Goal: Information Seeking & Learning: Check status

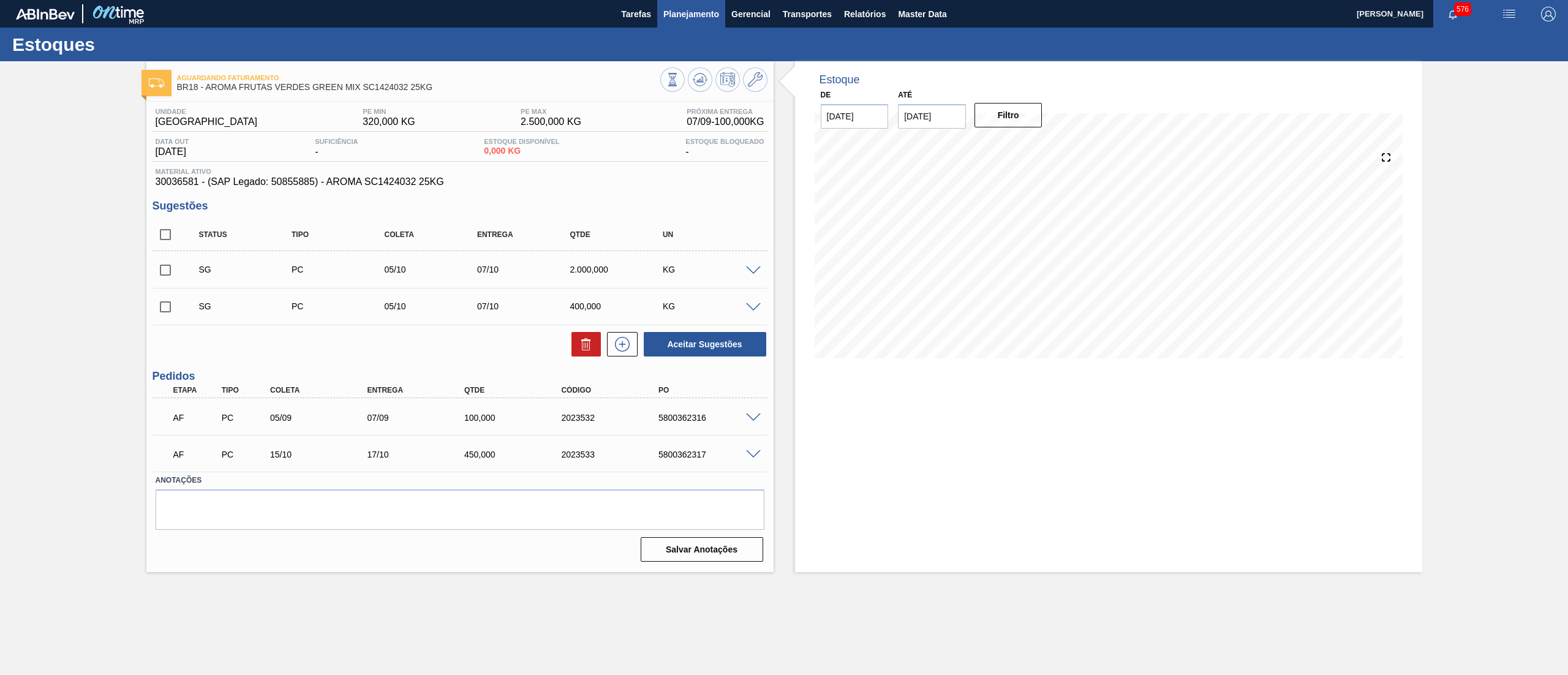
click at [713, 16] on span "Planejamento" at bounding box center [691, 14] width 55 height 15
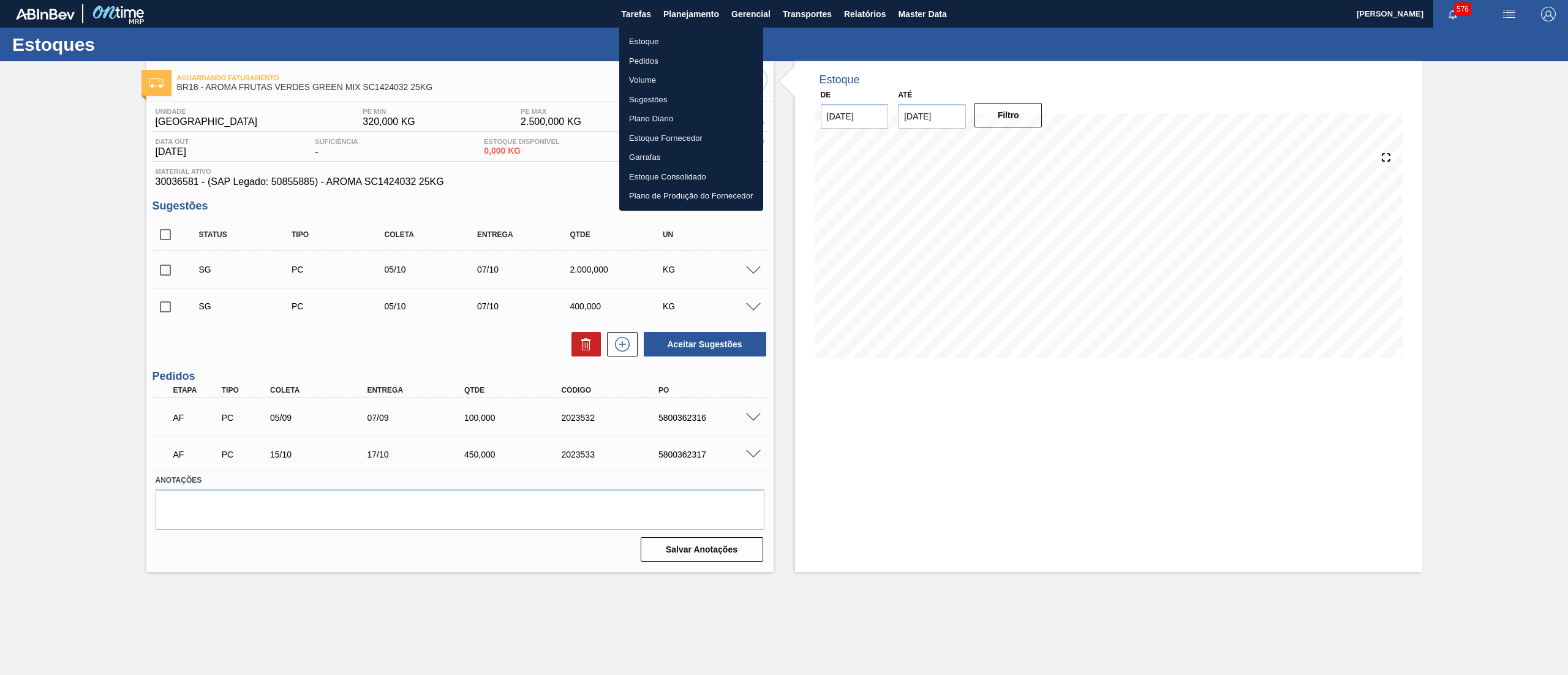
click at [677, 39] on li "Estoque" at bounding box center [691, 42] width 144 height 20
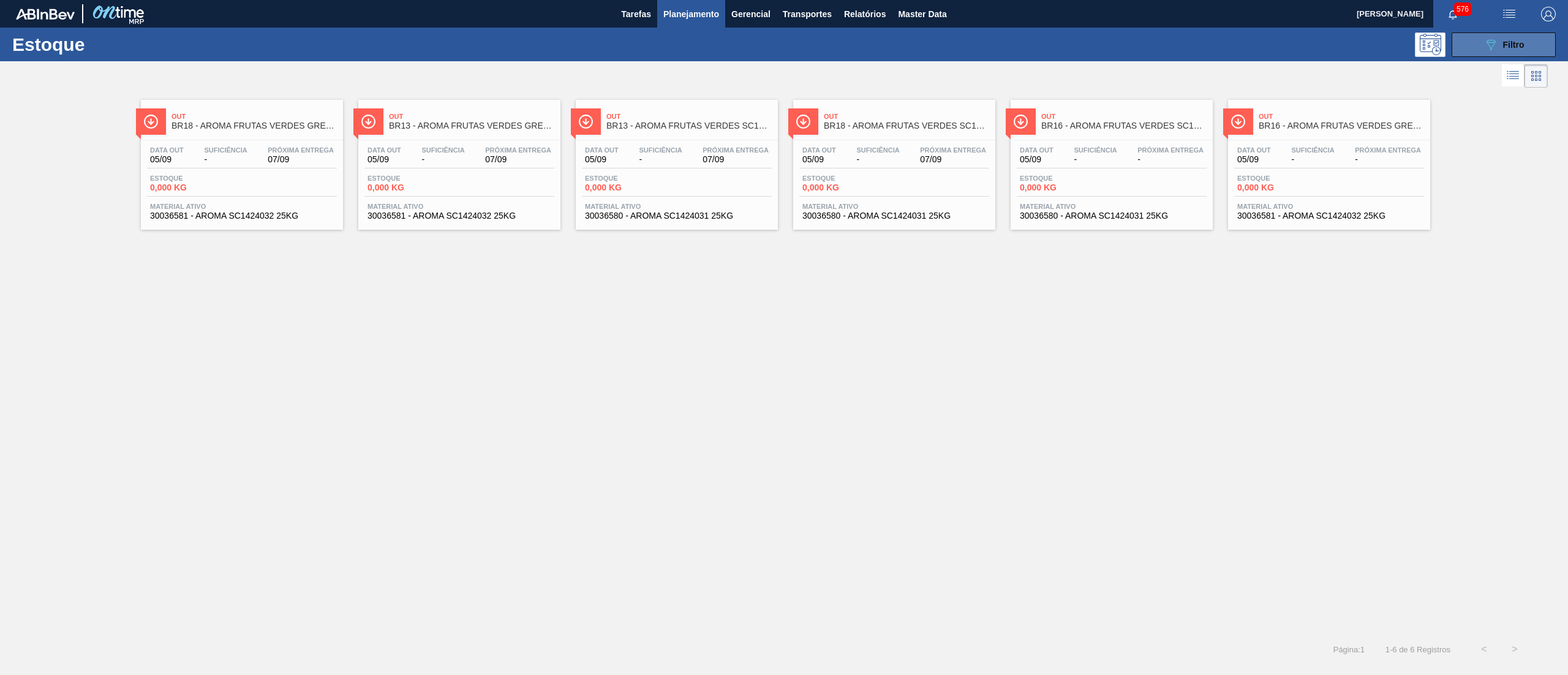
click at [1511, 42] on span "Filtro" at bounding box center [1513, 44] width 22 height 10
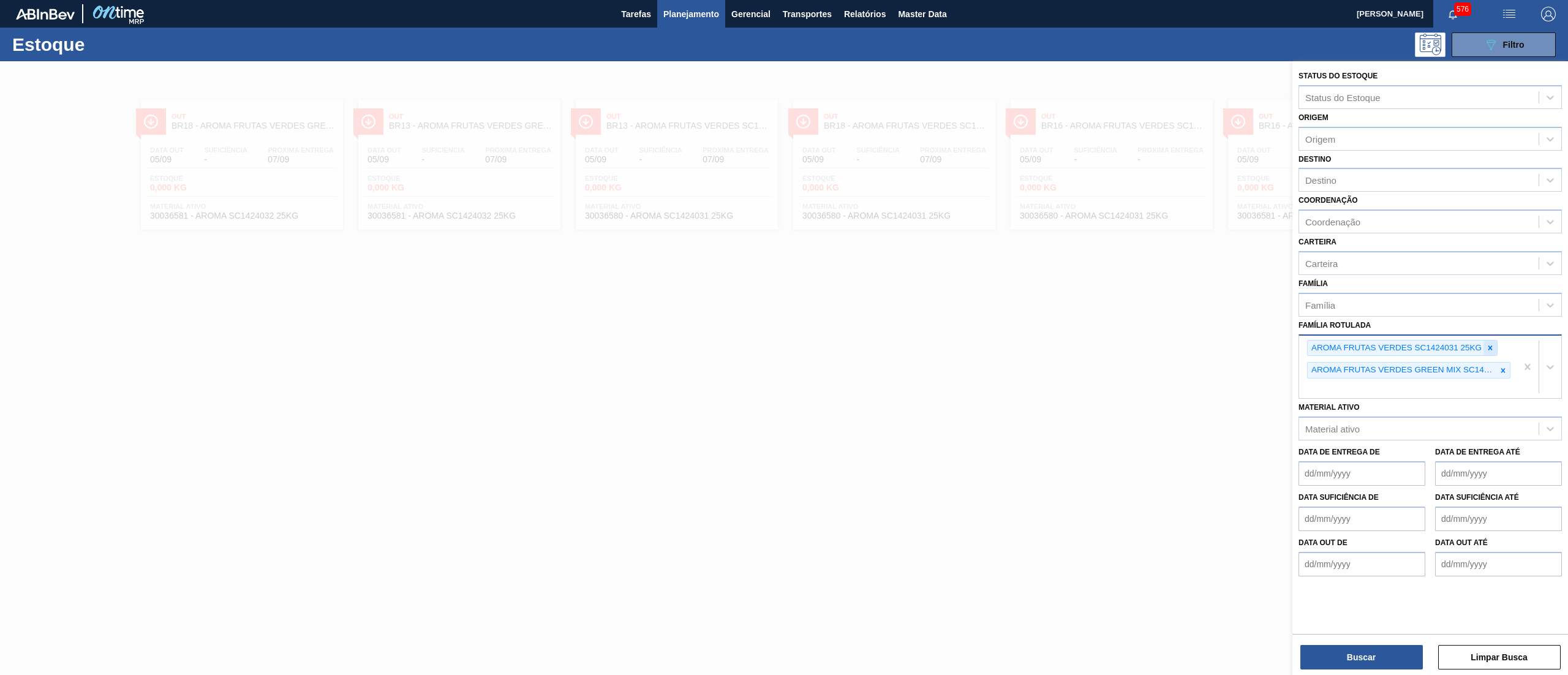
click at [1490, 344] on icon at bounding box center [1490, 347] width 8 height 8
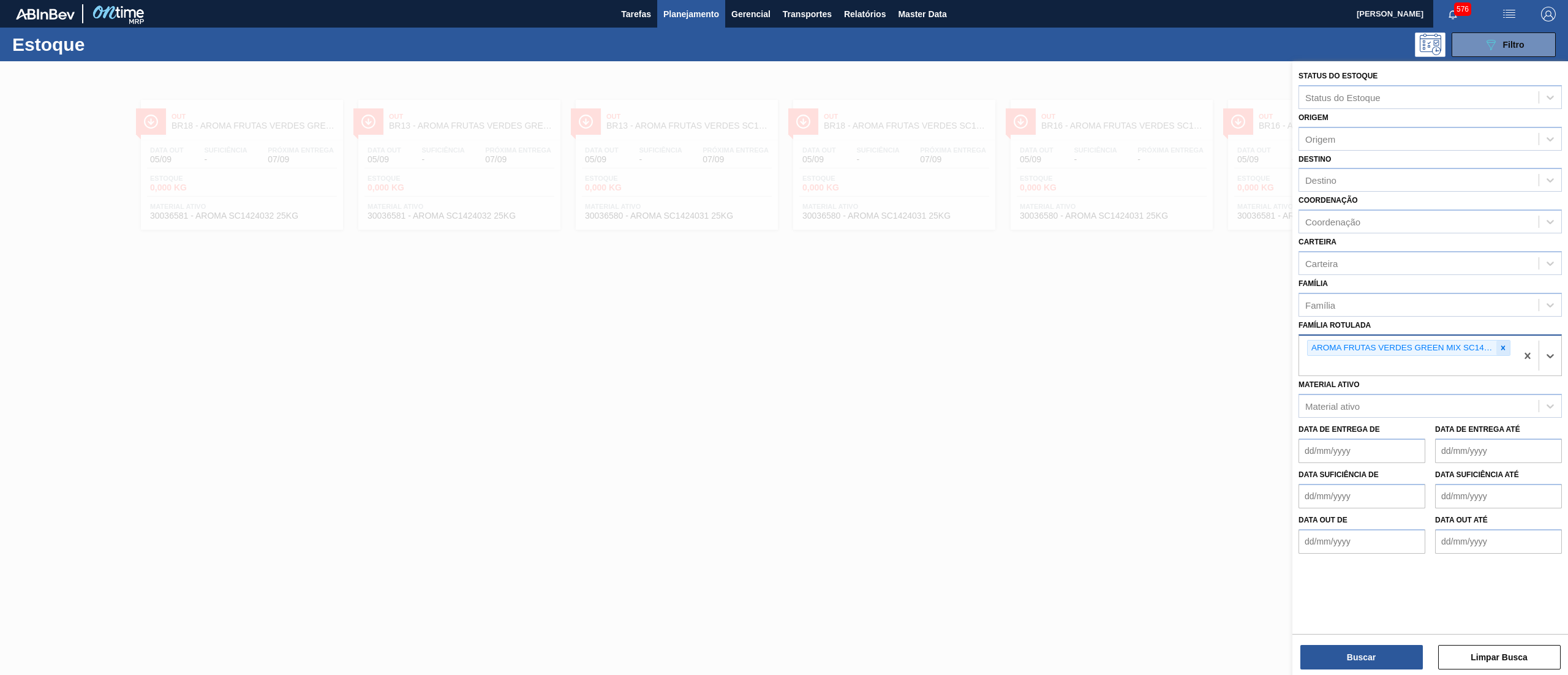
click at [1503, 344] on icon at bounding box center [1503, 347] width 8 height 8
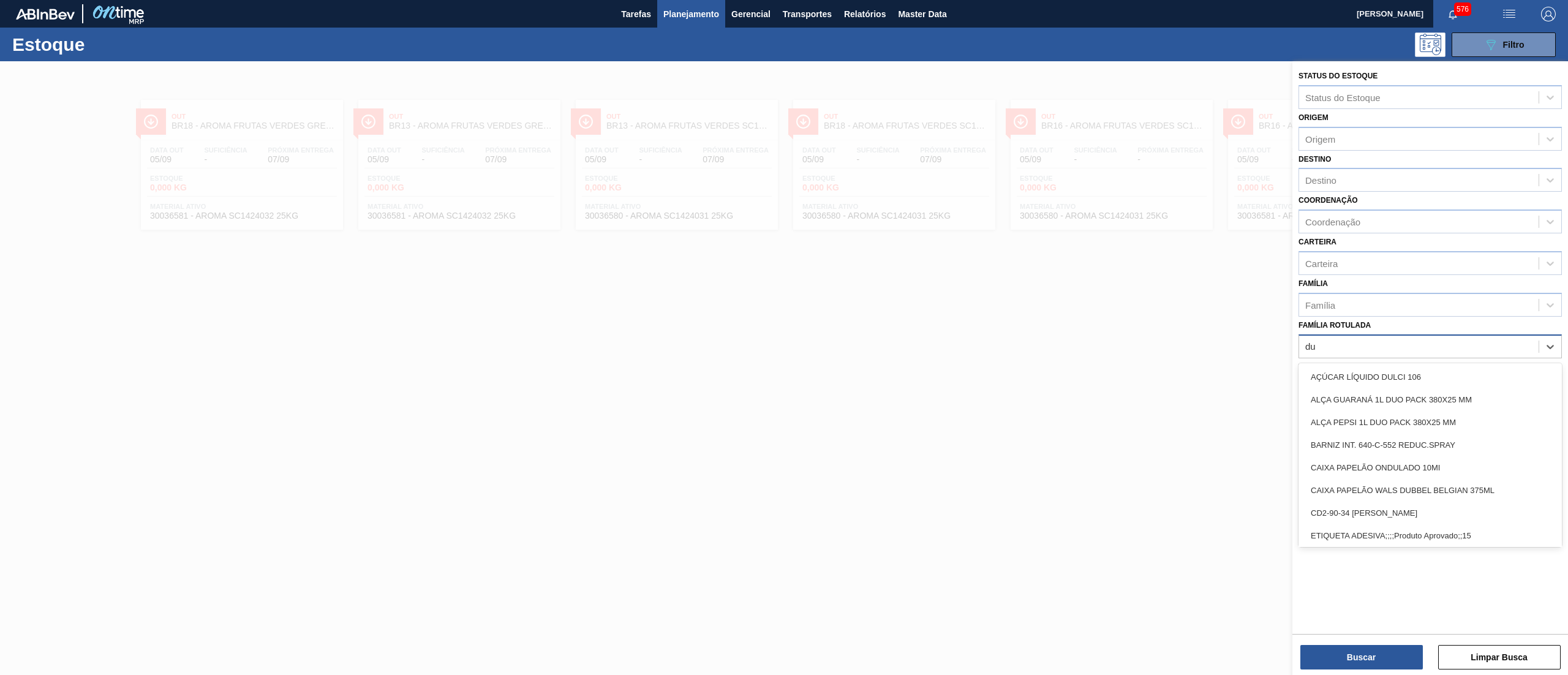
type Rotulada "duo"
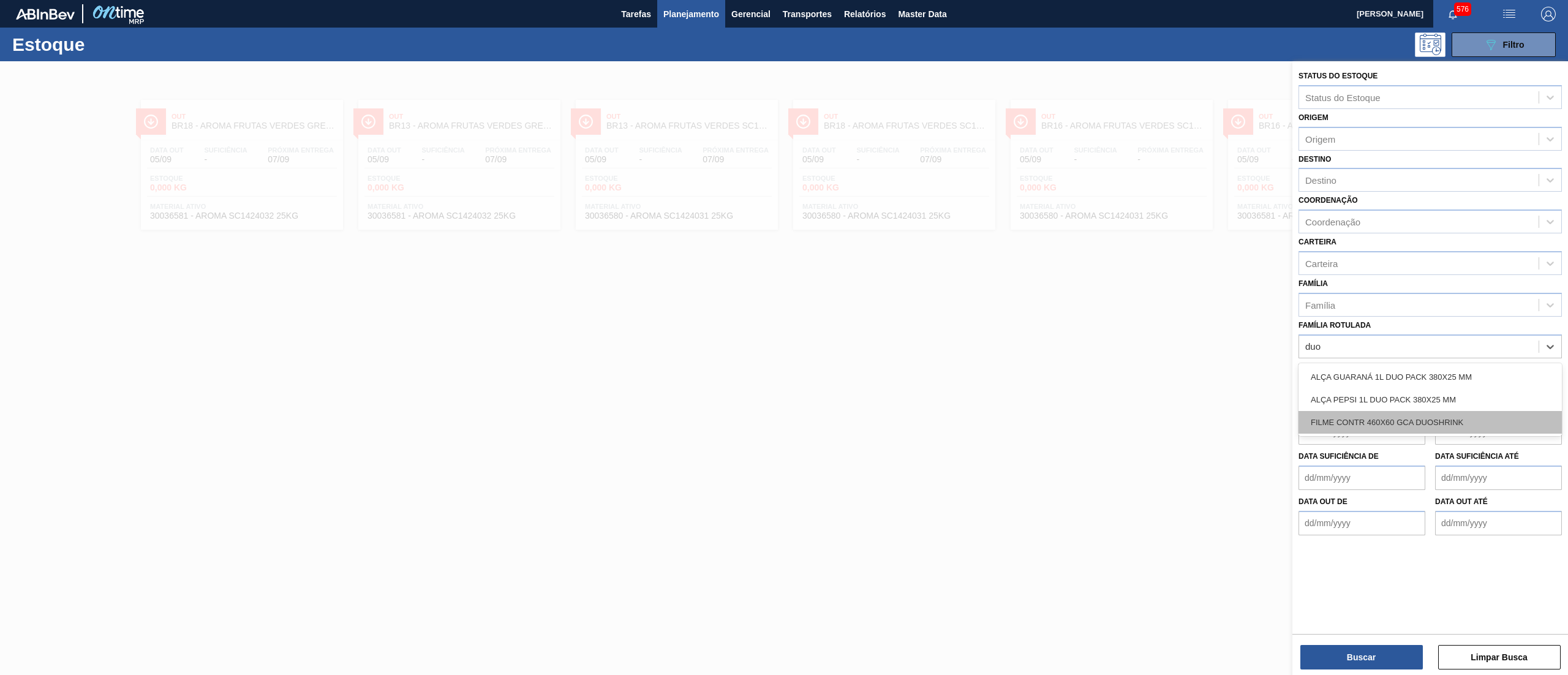
click at [1435, 421] on div "FILME CONTR 460X60 GCA DUOSHRINK" at bounding box center [1430, 422] width 263 height 23
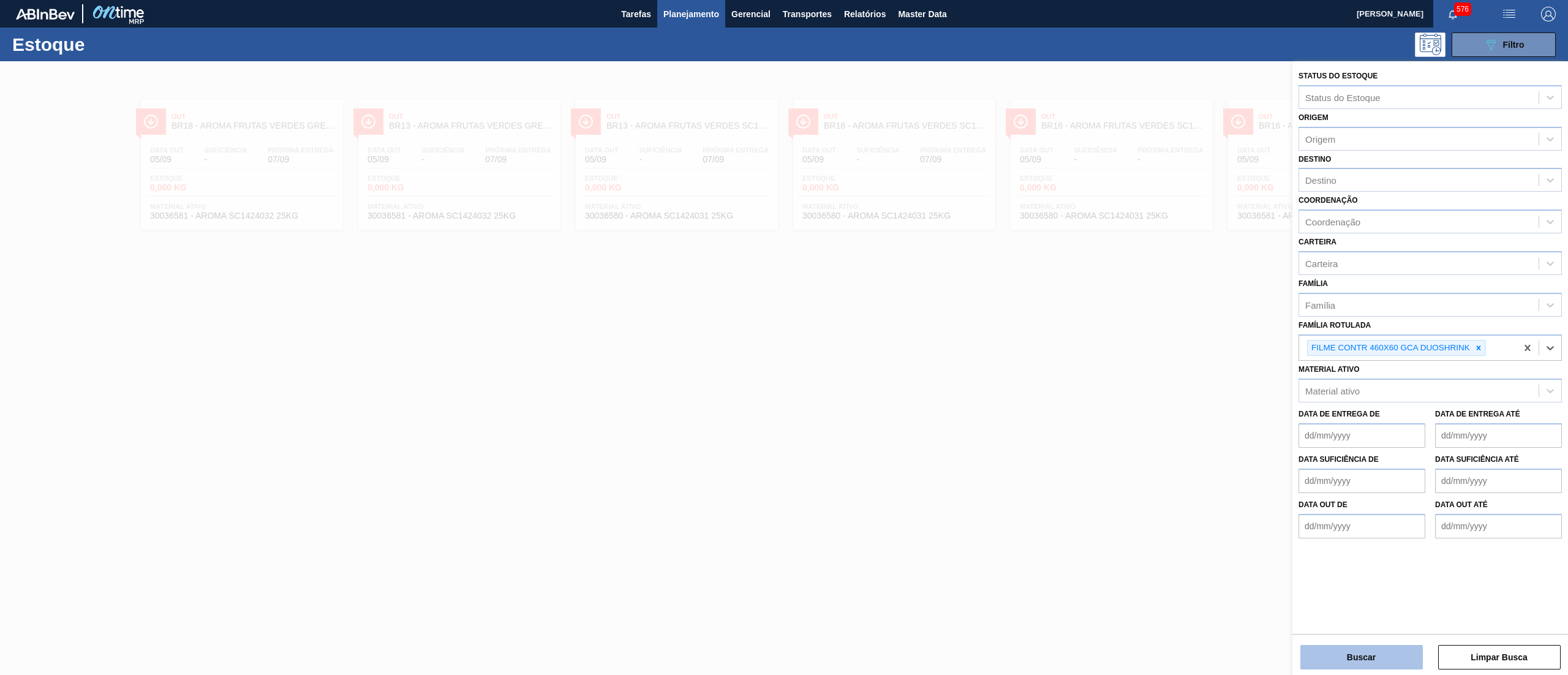
click at [1361, 648] on button "Buscar" at bounding box center [1362, 657] width 123 height 25
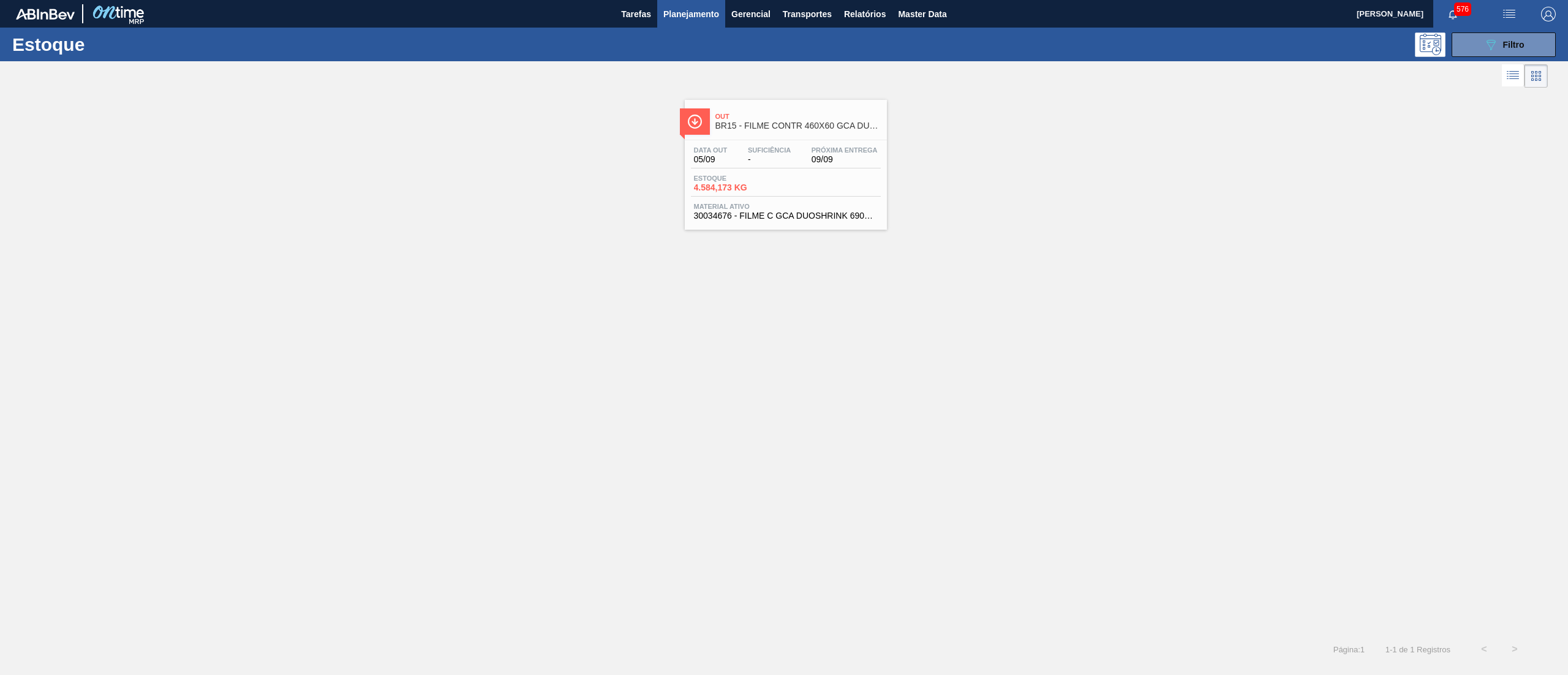
click at [815, 214] on span "30034676 - FILME C GCA DUOSHRINK 690X50 7 99 NIV25" at bounding box center [785, 216] width 183 height 9
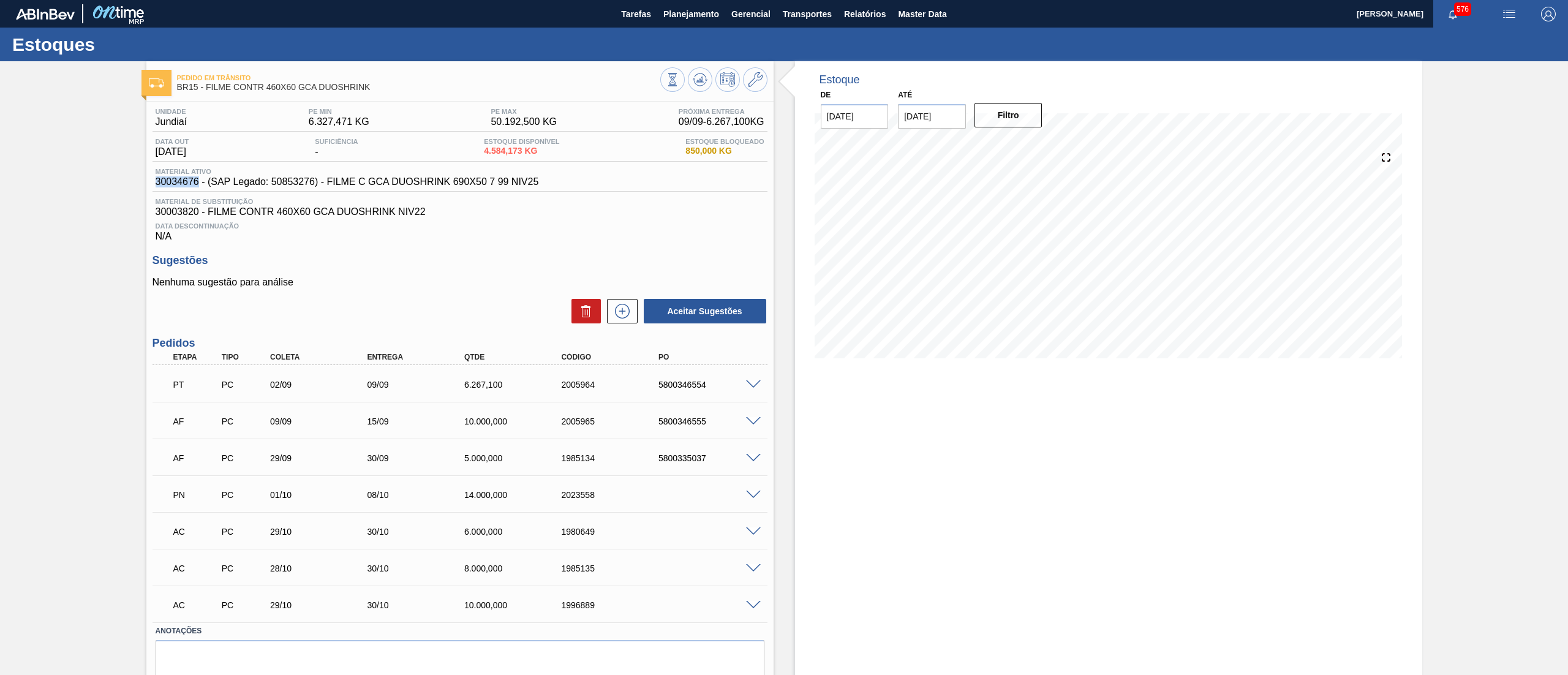
drag, startPoint x: 154, startPoint y: 181, endPoint x: 197, endPoint y: 185, distance: 43.2
click at [197, 185] on span "30034676 - (SAP Legado: 50853276) - FILME C GCA DUOSHRINK 690X50 7 99 NIV25" at bounding box center [347, 181] width 383 height 11
copy span "30034676"
click at [753, 86] on icon at bounding box center [755, 80] width 15 height 15
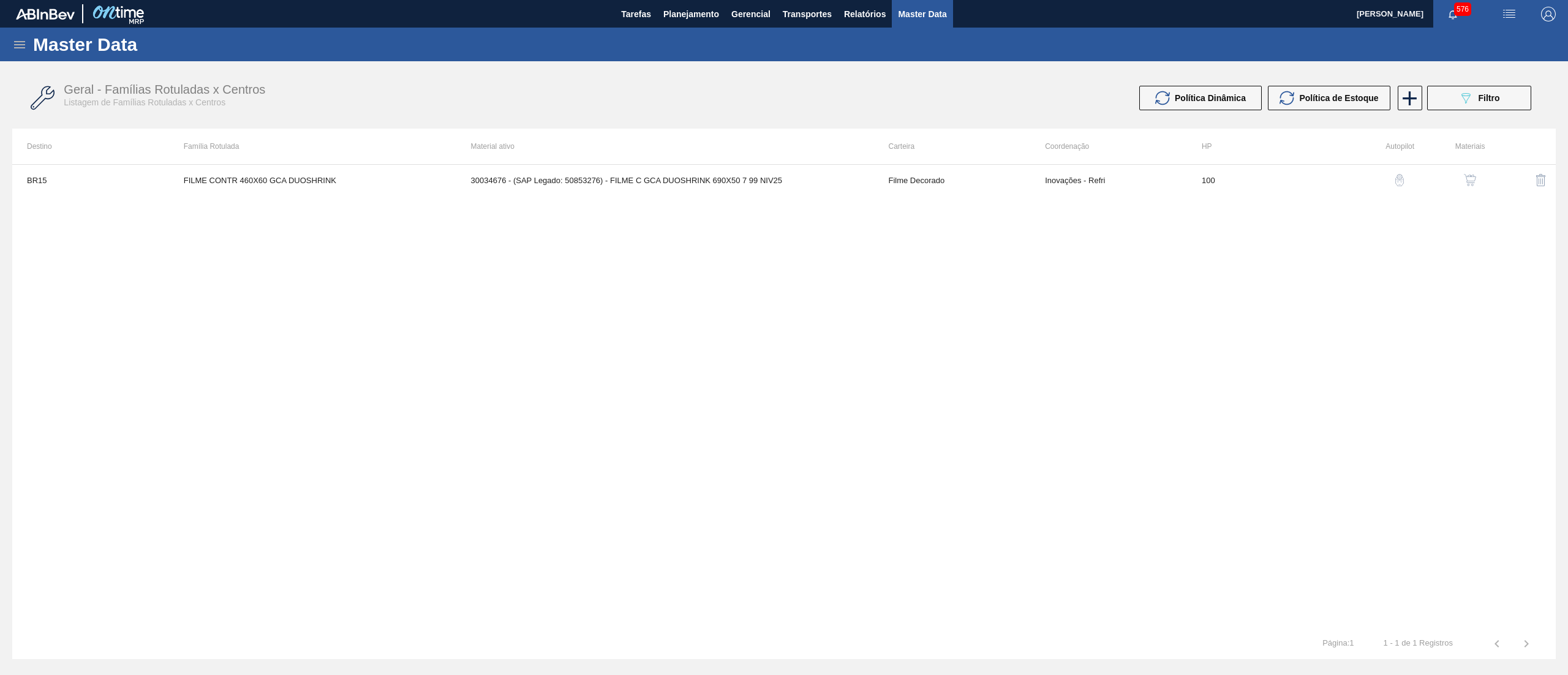
click at [1469, 188] on button "button" at bounding box center [1469, 180] width 29 height 29
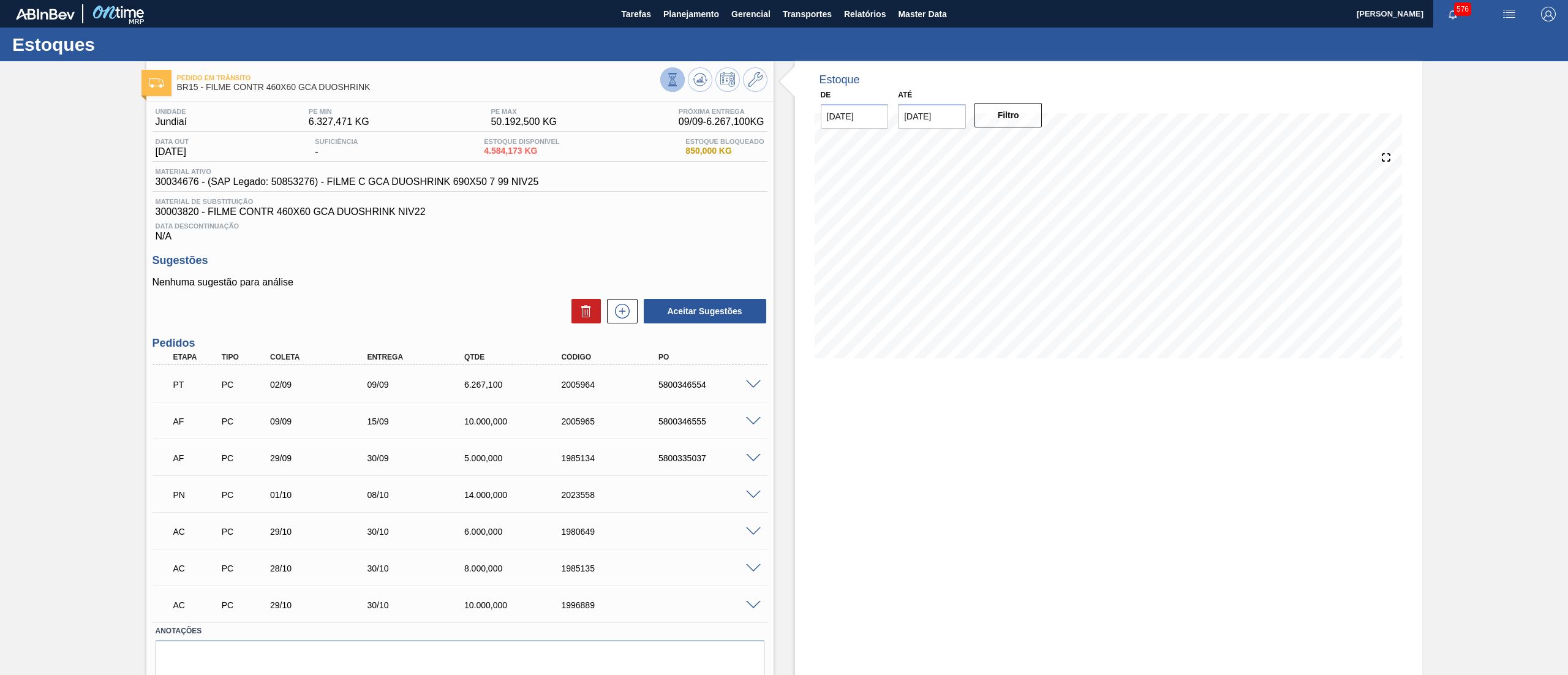
click at [666, 84] on icon at bounding box center [672, 80] width 14 height 14
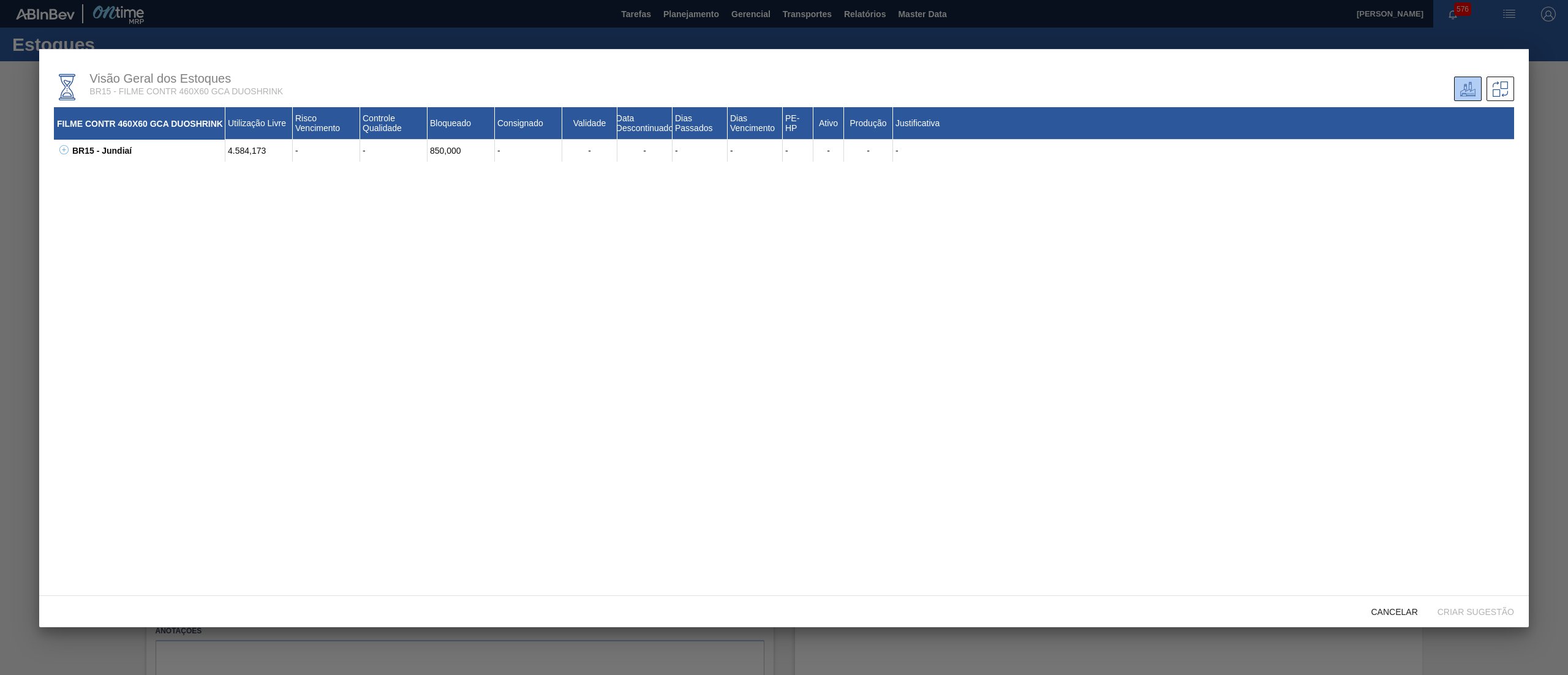
click at [59, 153] on icon at bounding box center [64, 149] width 9 height 9
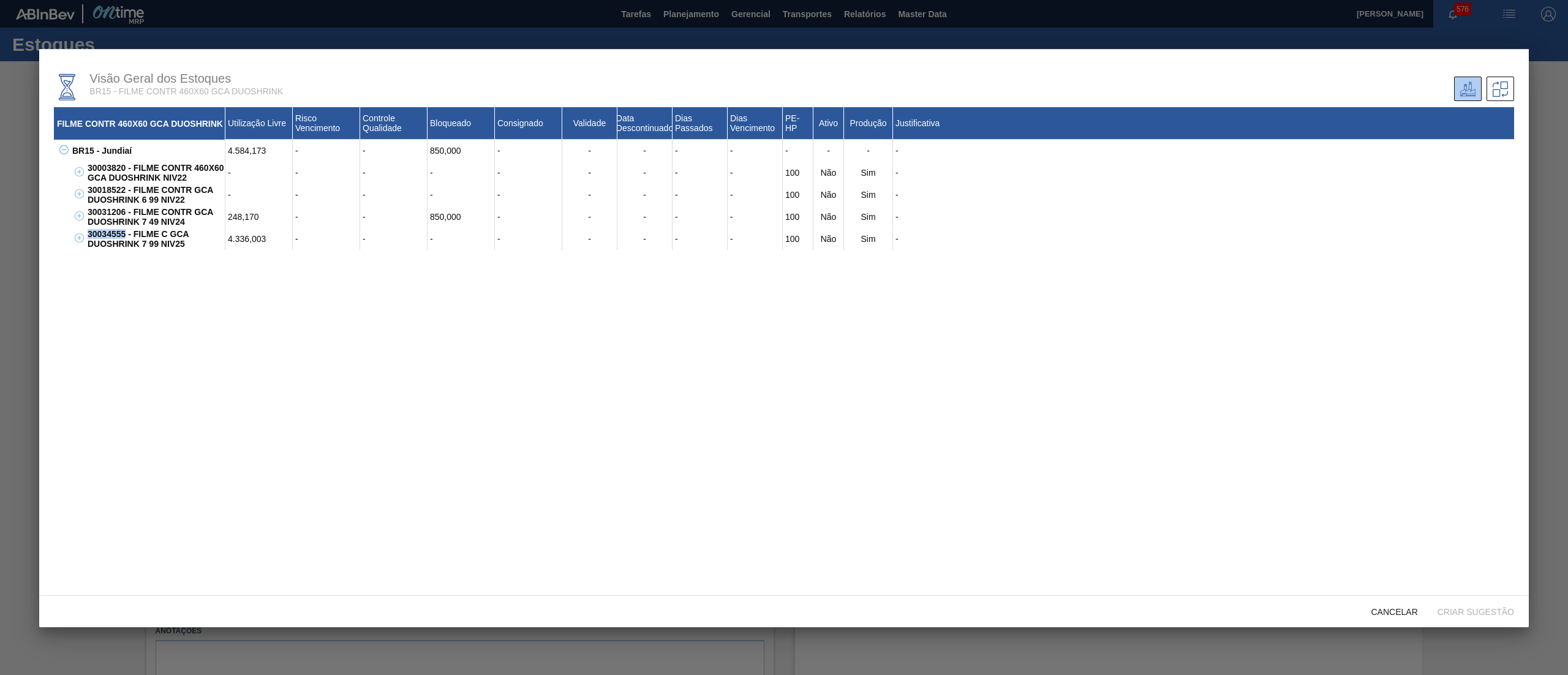
drag, startPoint x: 87, startPoint y: 234, endPoint x: 124, endPoint y: 234, distance: 37.0
click at [124, 234] on div "30034555 - FILME C GCA DUOSHRINK 7 99 NIV25" at bounding box center [155, 239] width 141 height 22
copy div "30034555"
drag, startPoint x: 170, startPoint y: 245, endPoint x: 135, endPoint y: 232, distance: 37.3
click at [135, 232] on div "30034555 - FILME C GCA DUOSHRINK 7 99 NIV25" at bounding box center [155, 239] width 141 height 22
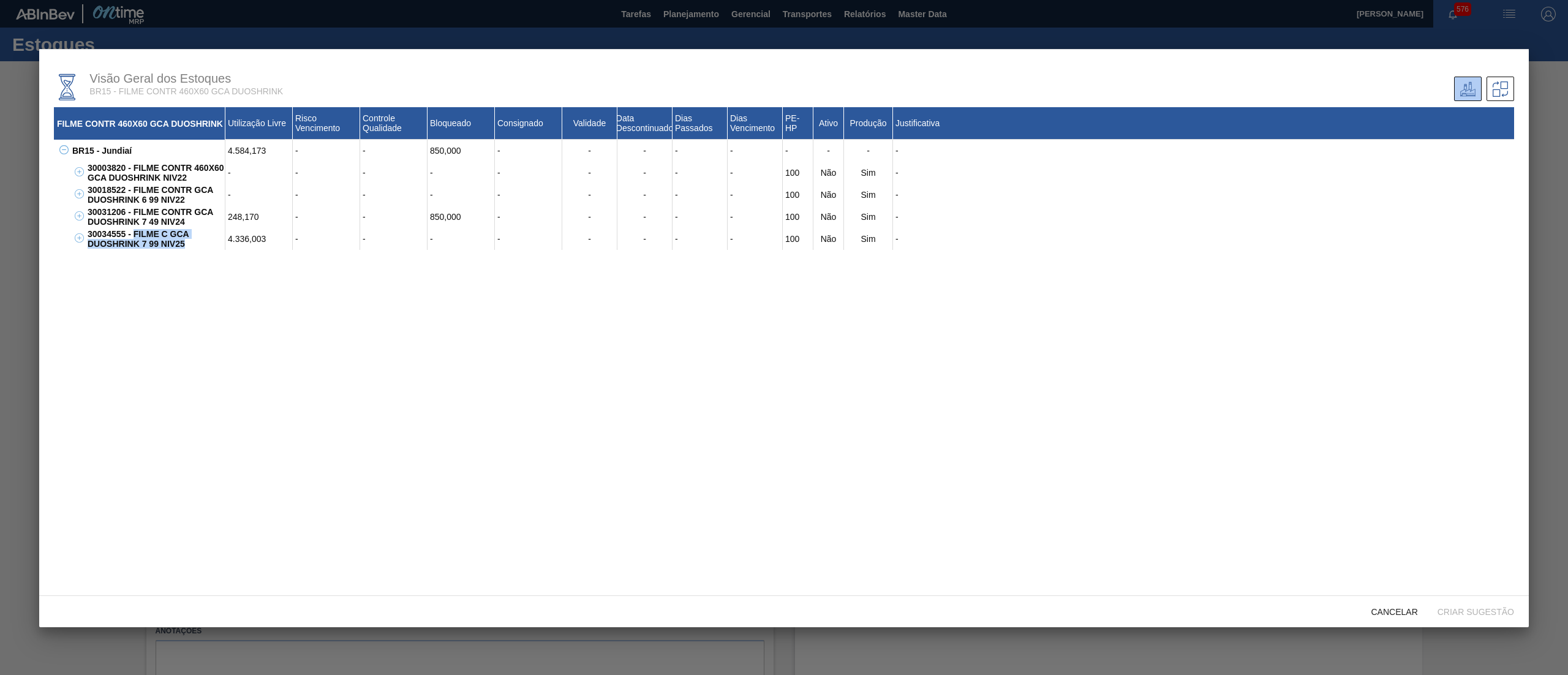
copy div "FILME C GCA DUOSHRINK 7 99 NIV25"
click at [1384, 616] on span "Cancelar" at bounding box center [1394, 612] width 66 height 10
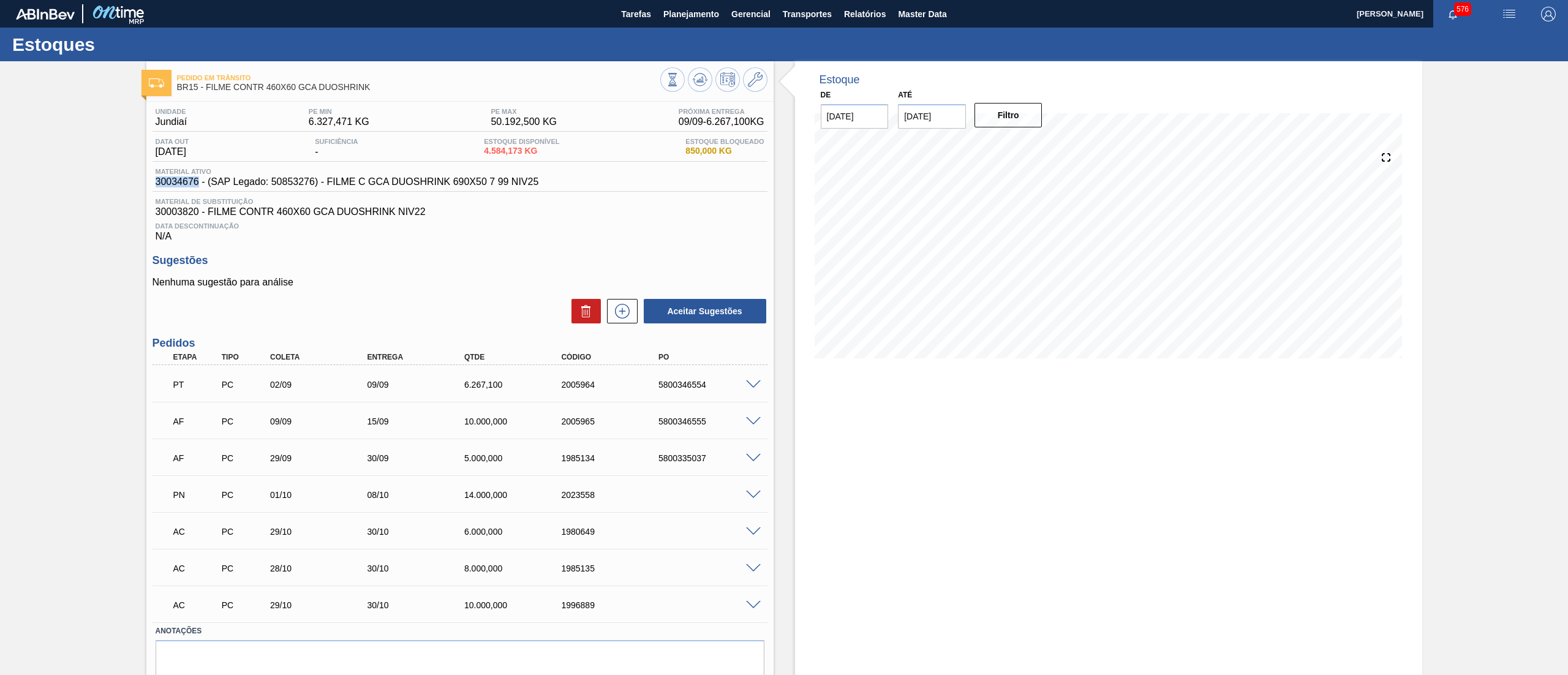
drag, startPoint x: 147, startPoint y: 183, endPoint x: 197, endPoint y: 183, distance: 50.0
click at [197, 183] on div "Unidade Jundiaí PE MIN 6.327,471 KG PE MAX 50.192,500 KG Próxima Entrega 09/09 …" at bounding box center [460, 409] width 627 height 615
copy span "30034676"
click at [746, 383] on span at bounding box center [753, 385] width 15 height 9
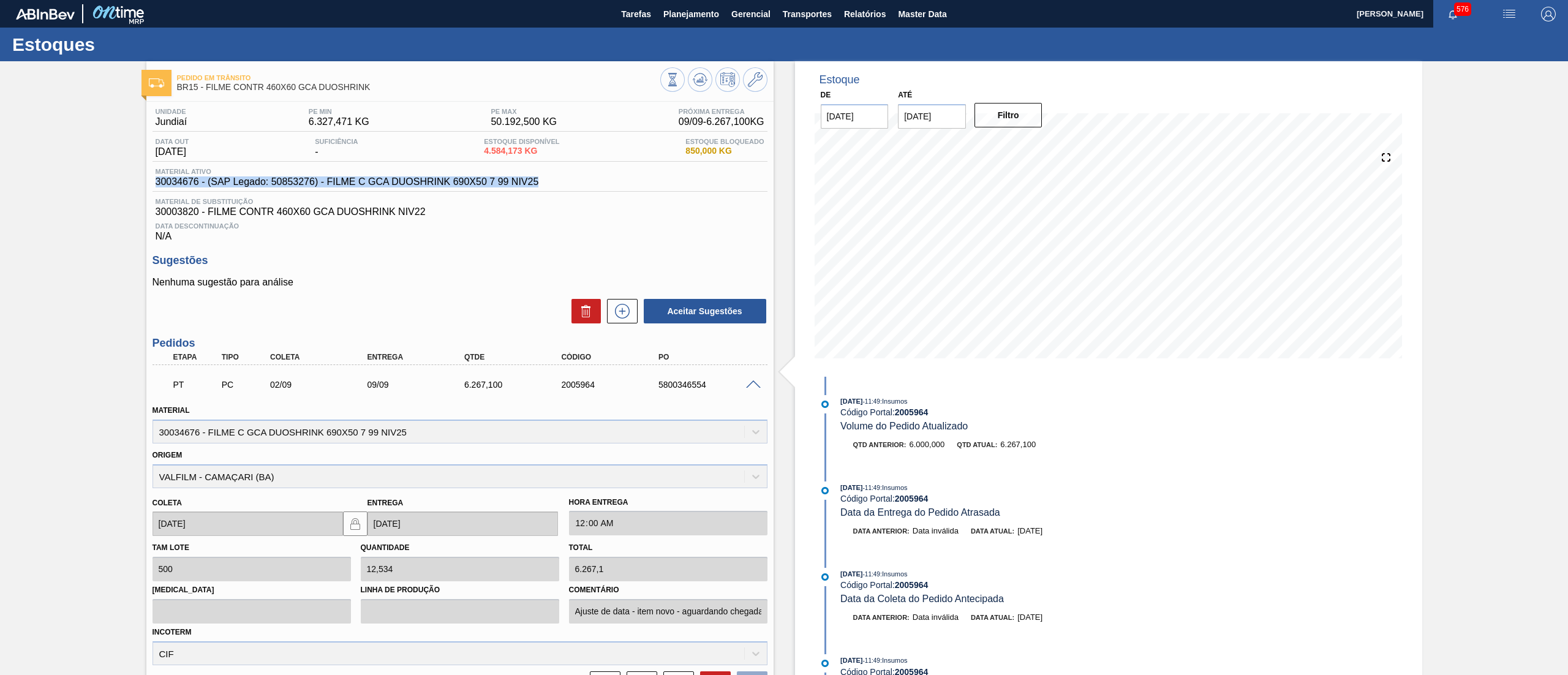
drag, startPoint x: 486, startPoint y: 191, endPoint x: 130, endPoint y: 181, distance: 356.1
click at [130, 181] on div "Pedido [PERSON_NAME] BR15 - FILME CONTR 460X60 GCA DUOSHRINK Unidade Jundiaí PE…" at bounding box center [784, 541] width 1568 height 960
copy span "30034676 - (SAP Legado: 50853276) - FILME C GCA DUOSHRINK 690X50 7 99 NIV25"
click at [746, 384] on span at bounding box center [753, 385] width 15 height 9
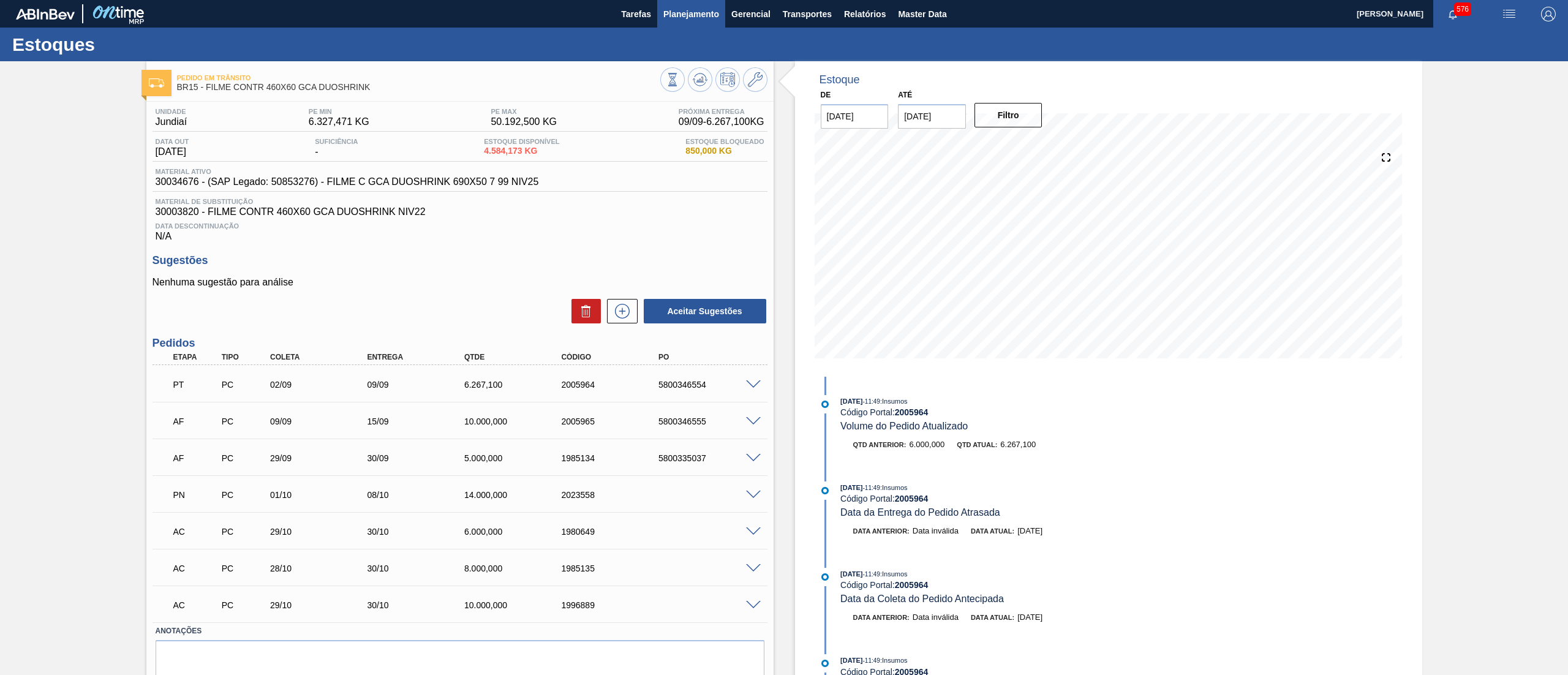
click at [686, 4] on button "Planejamento" at bounding box center [691, 14] width 68 height 27
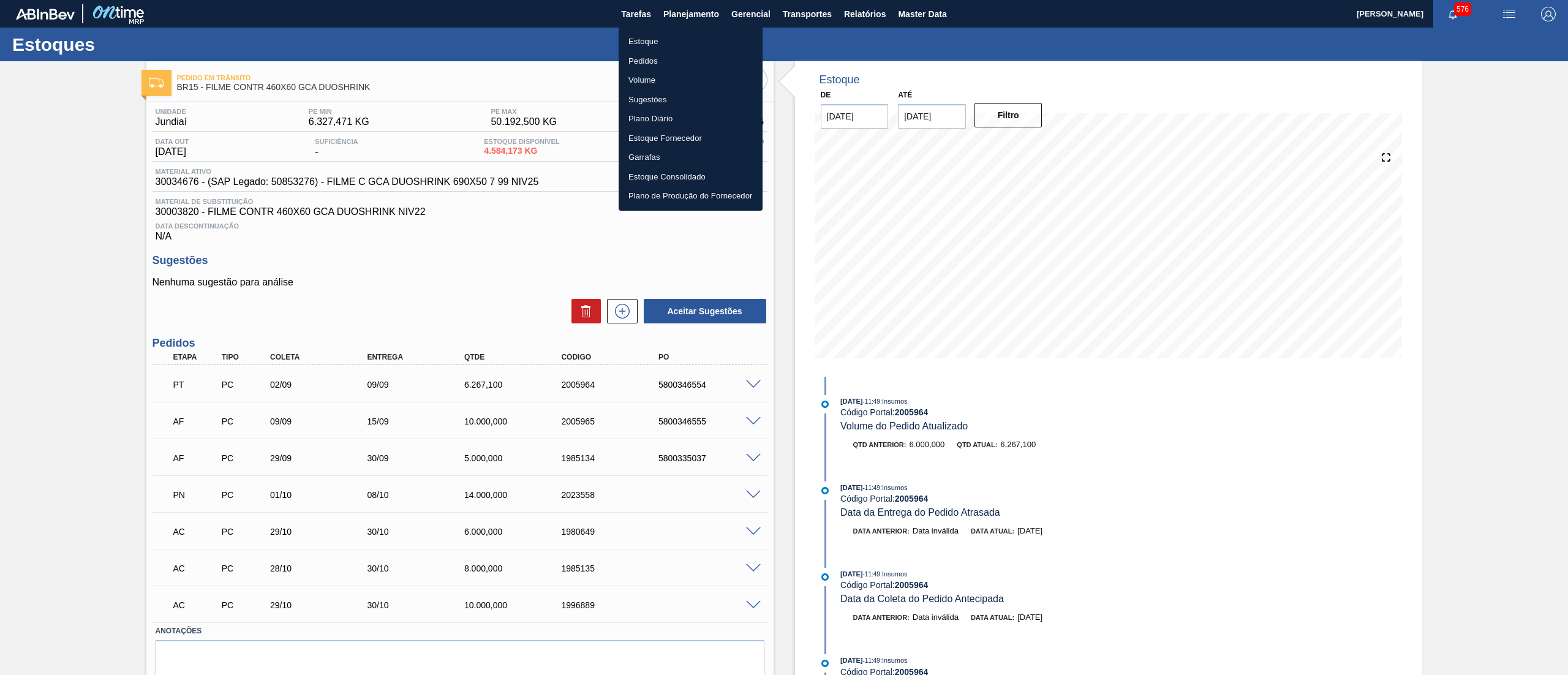
click at [679, 39] on li "Estoque" at bounding box center [691, 42] width 144 height 20
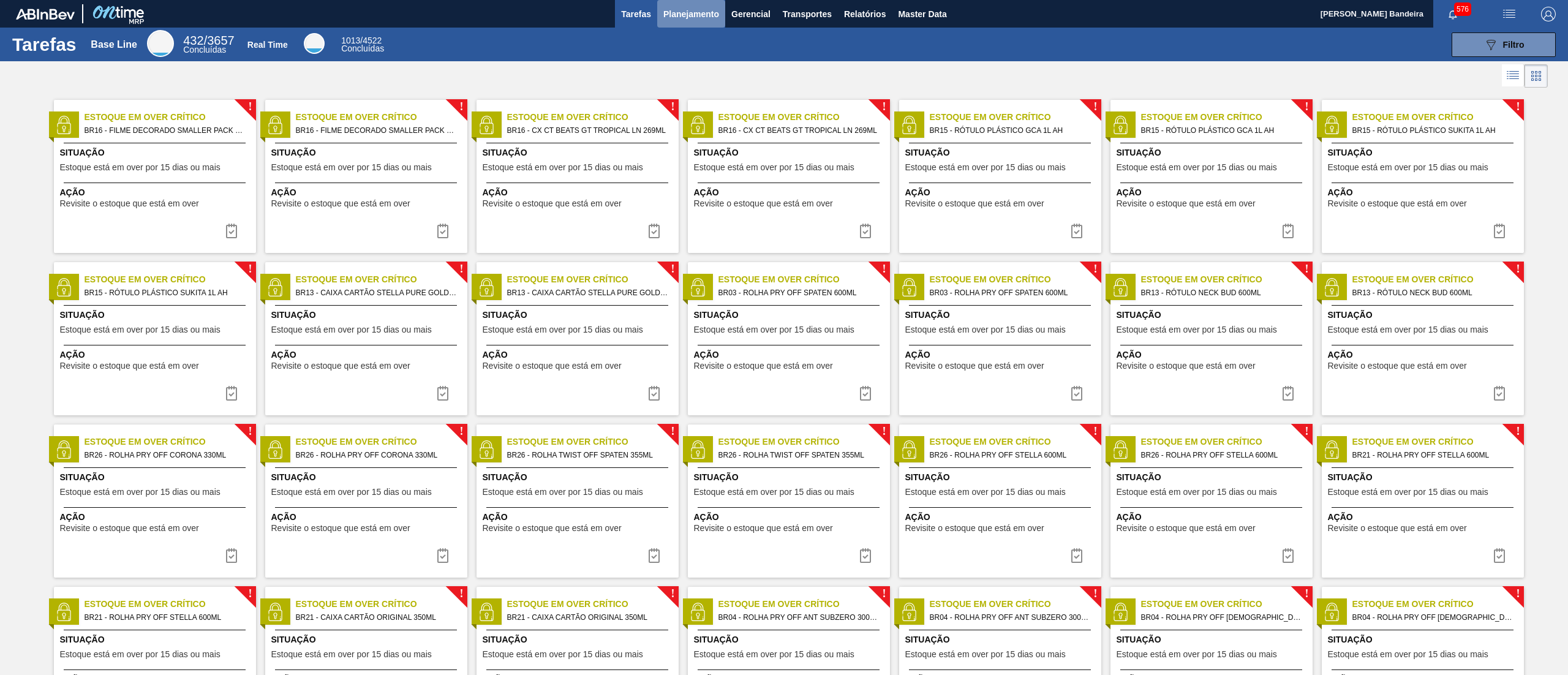
click at [691, 14] on span "Planejamento" at bounding box center [691, 14] width 55 height 15
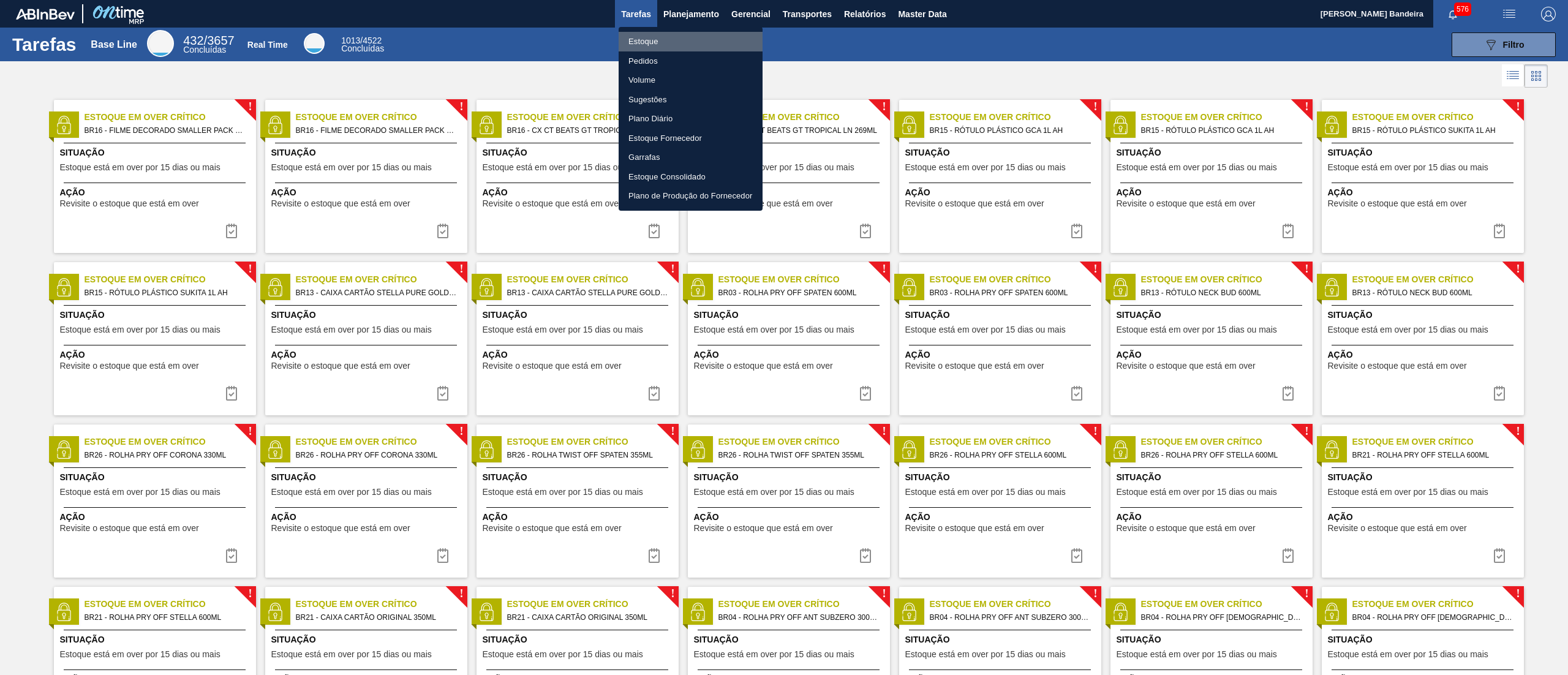
click at [660, 40] on li "Estoque" at bounding box center [691, 42] width 144 height 20
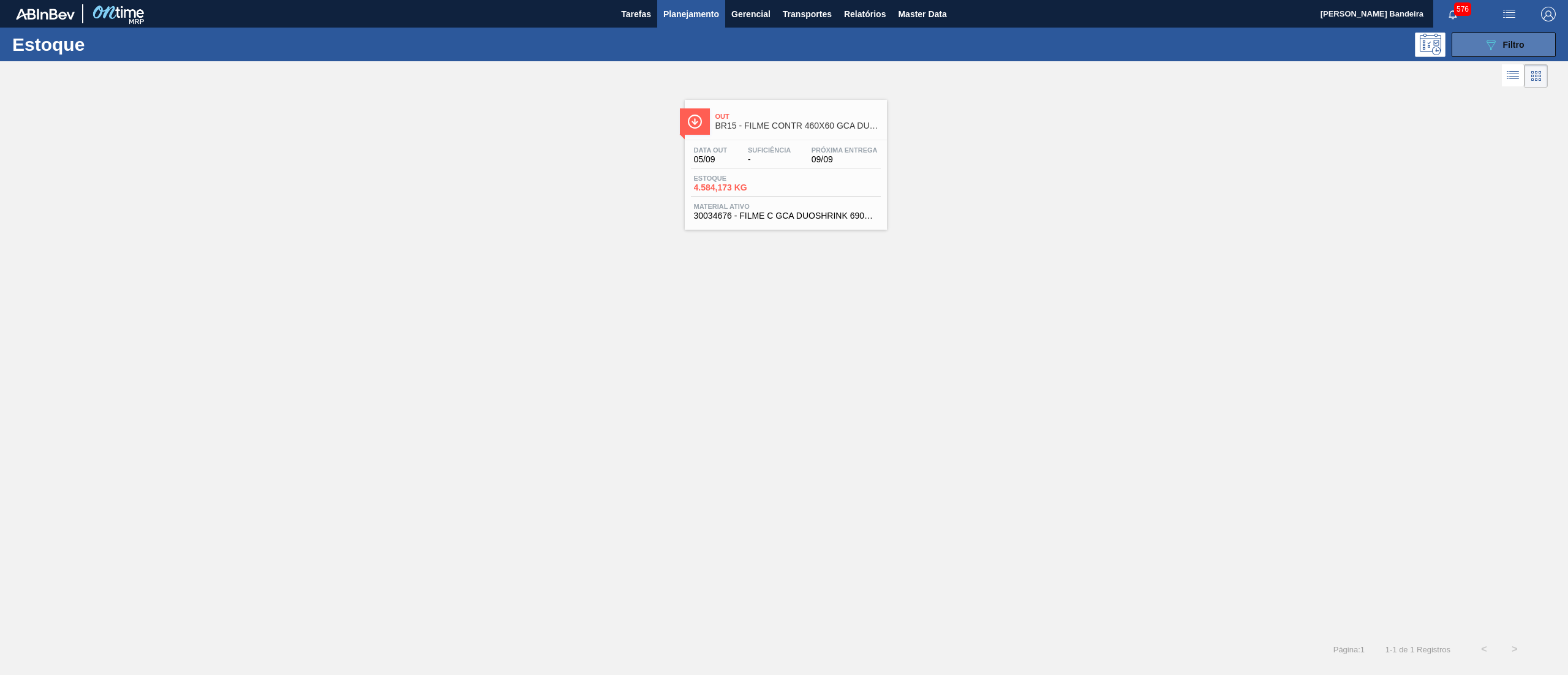
click at [1500, 54] on button "089F7B8B-B2A5-4AFE-B5C0-19BA573D28AC Filtro" at bounding box center [1503, 45] width 104 height 25
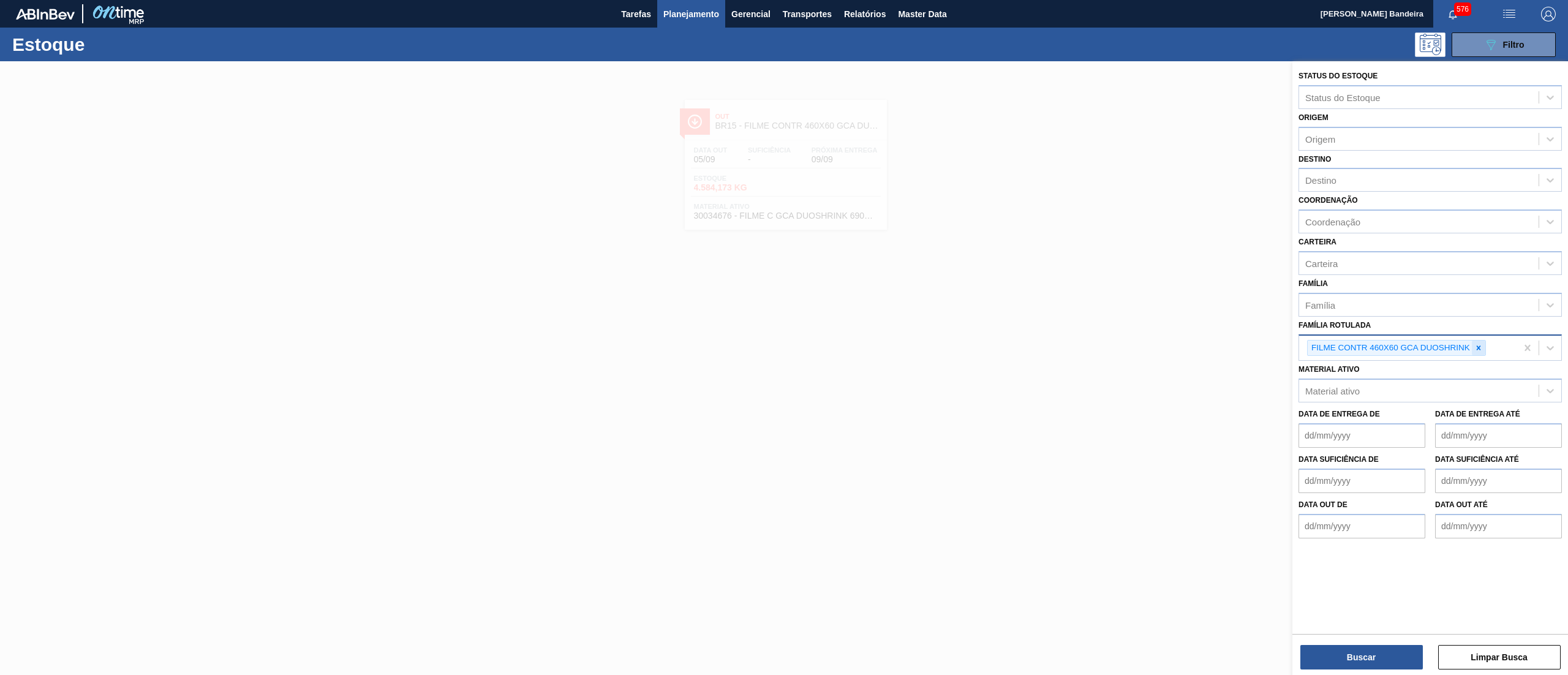
click at [1474, 344] on icon at bounding box center [1478, 347] width 8 height 8
paste Rotulada "ROTULO PLÁSTICO SUKITA LIMÃO 2L H"
type Rotulada "ROTULO PLÁSTICO SUKITA LIMÃO 2L H"
click at [1459, 358] on div "Material ativo Material ativo" at bounding box center [1430, 379] width 263 height 42
click at [1448, 331] on div "Família Rotulada Família Rotulada" at bounding box center [1430, 338] width 263 height 42
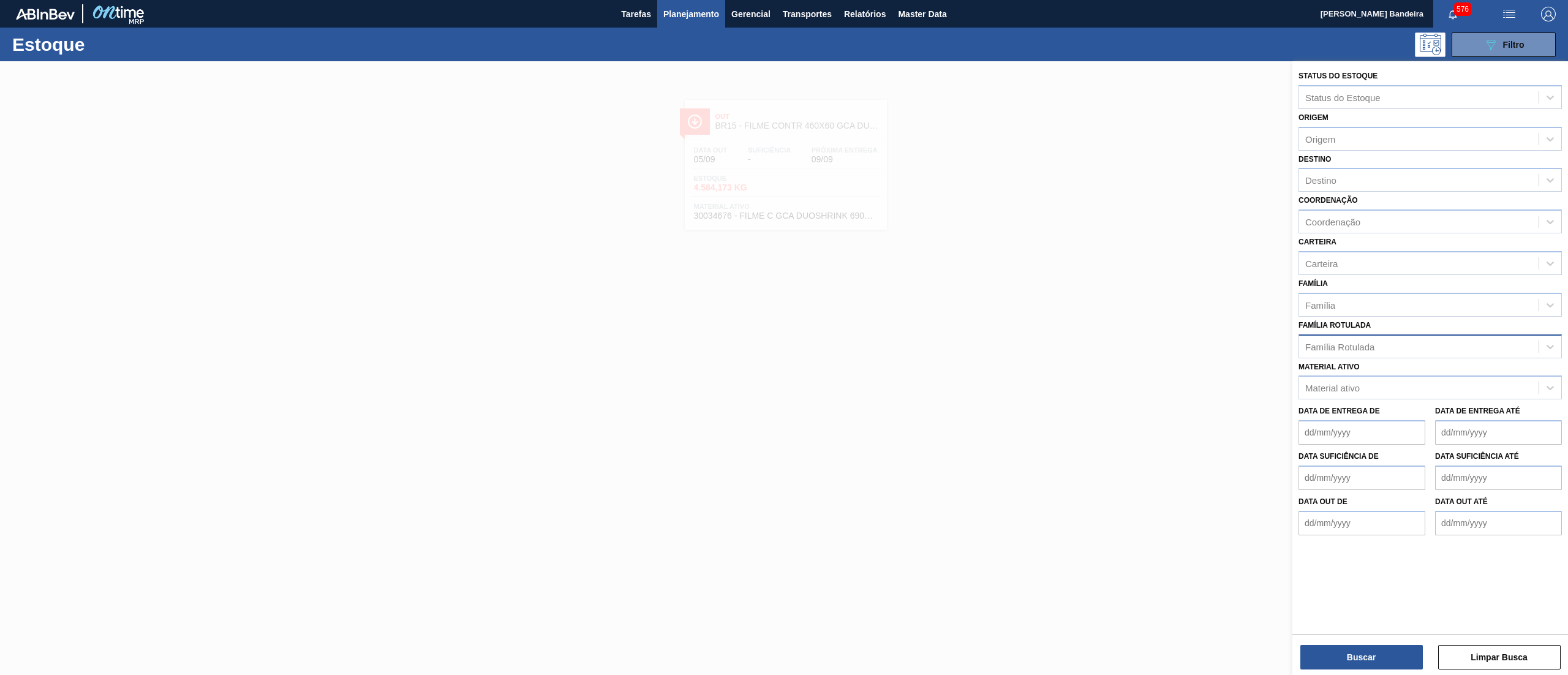
click at [1437, 345] on div "Família Rotulada" at bounding box center [1419, 346] width 240 height 18
paste Rotulada "ROTULO PLÁSTICO SUKITA LIMÃO 2L H"
type Rotulada "ROTULO PLÁSTICO SUKITA LIMÃO 2L H"
click at [1428, 366] on div "ROTULO PLÁSTICO SUKITA LIMÃO 2L H" at bounding box center [1430, 377] width 263 height 23
click at [1339, 644] on div "Buscar Limpar Busca" at bounding box center [1430, 651] width 275 height 35
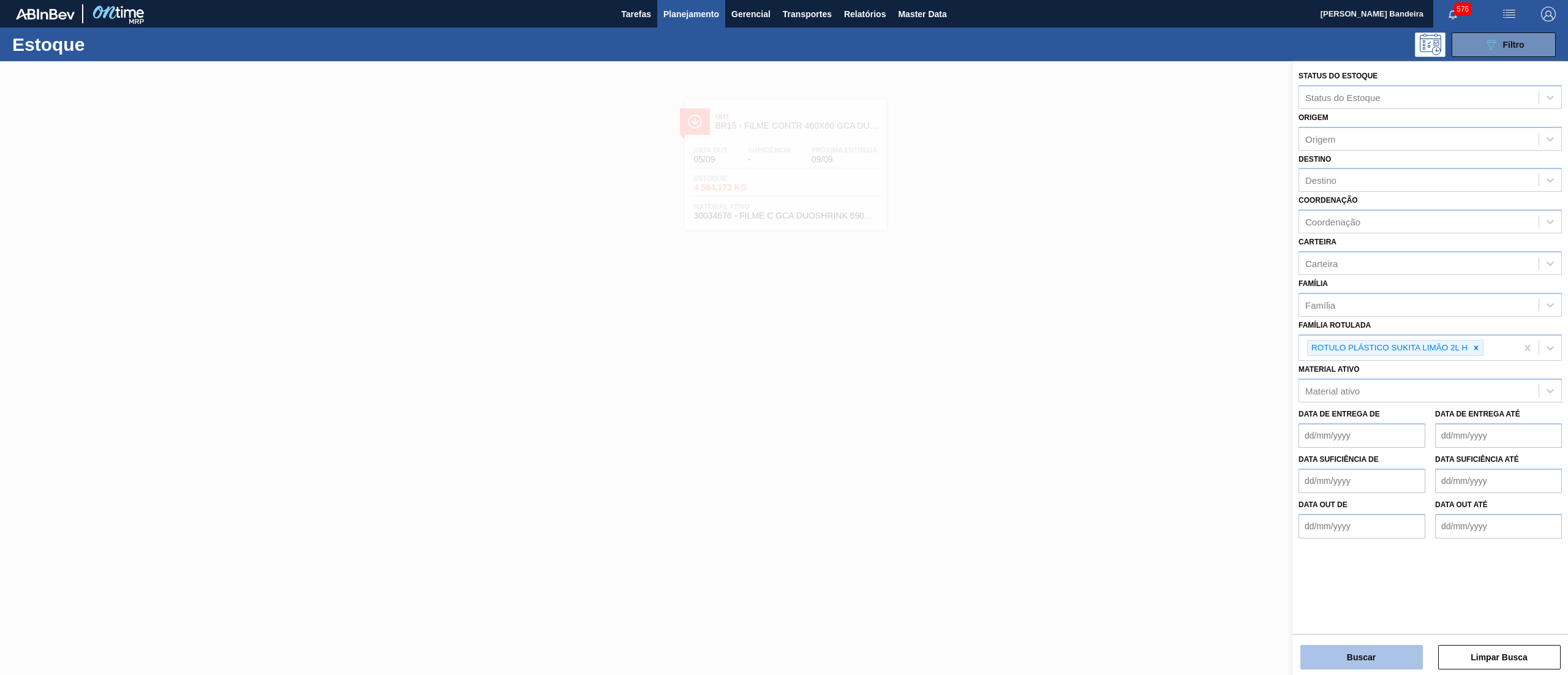
click at [1321, 654] on button "Buscar" at bounding box center [1362, 657] width 123 height 25
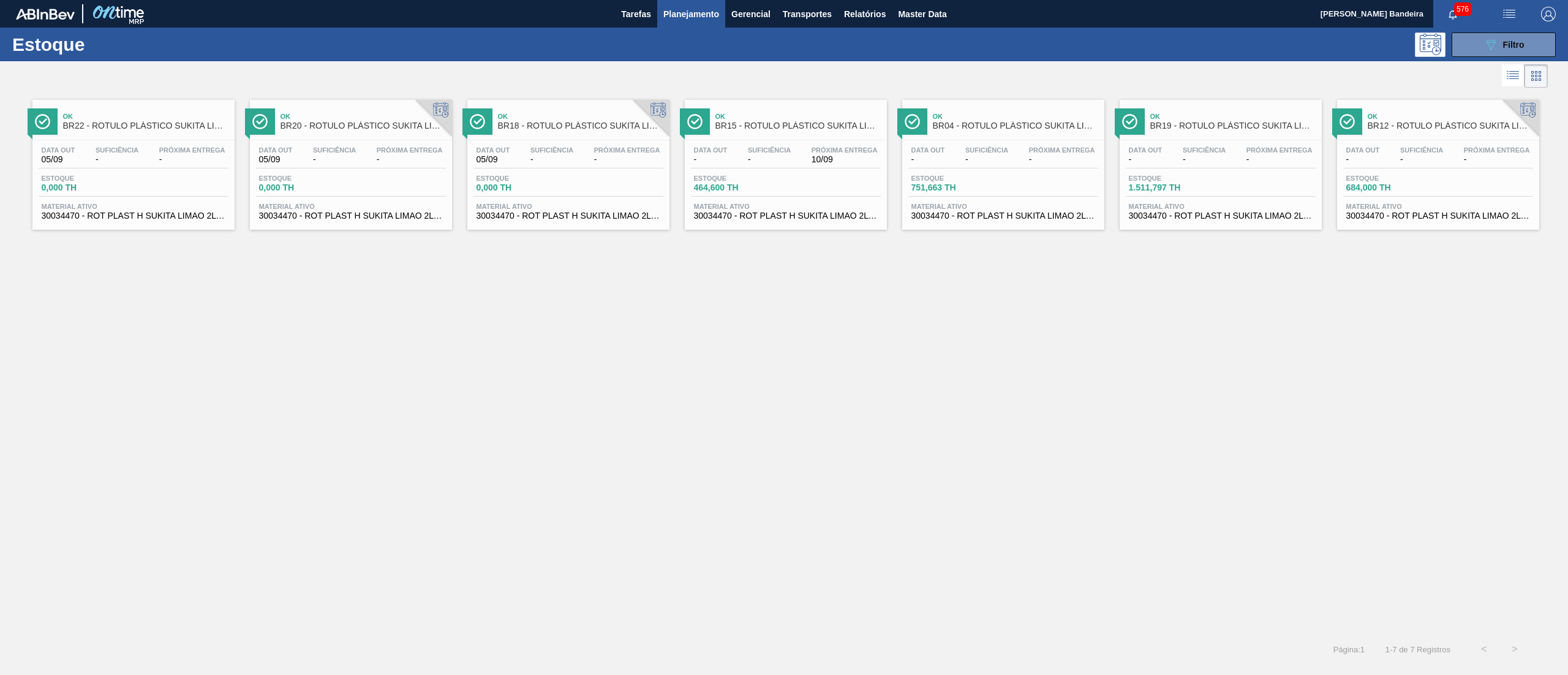
click at [1215, 218] on span "30034470 - ROT PLAST H SUKITA LIMAO 2L NIV25" at bounding box center [1220, 216] width 183 height 9
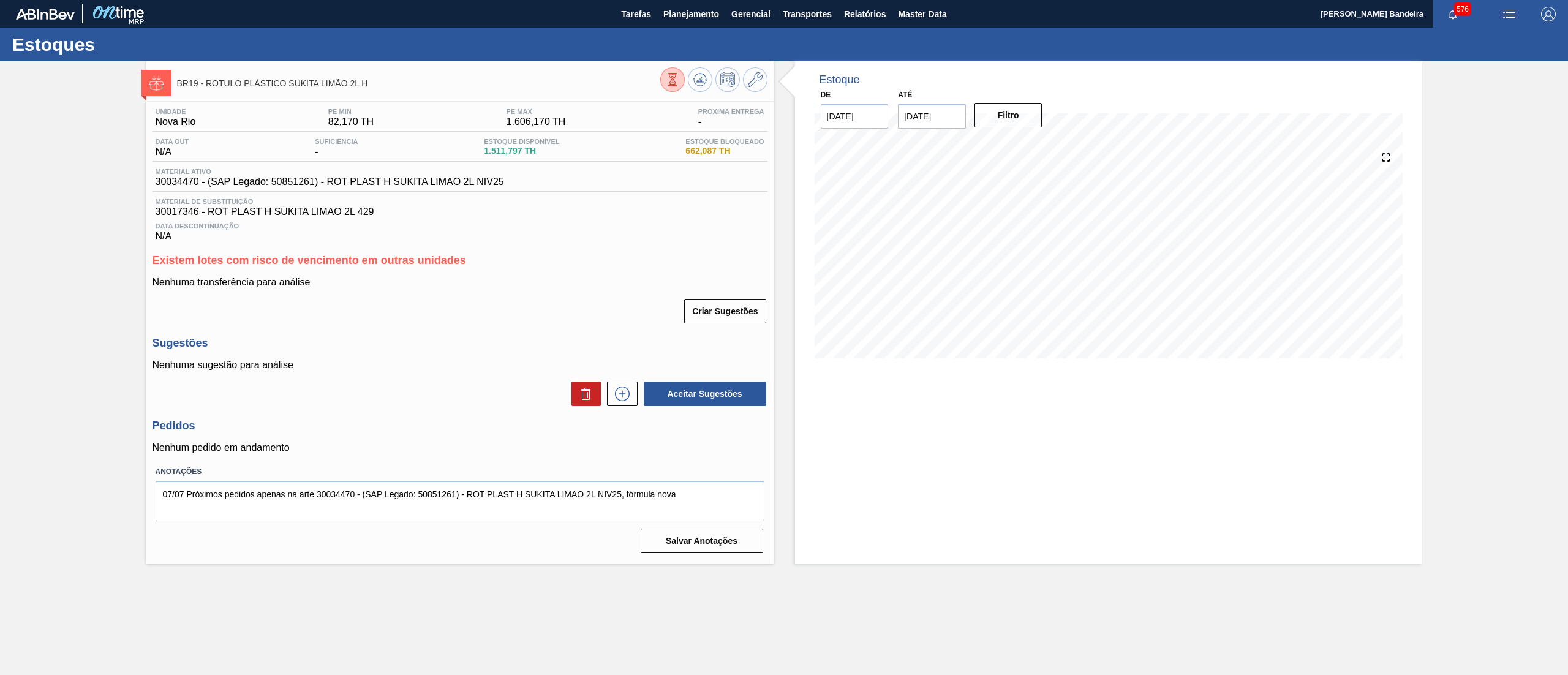
click at [671, 84] on icon at bounding box center [672, 84] width 5 height 3
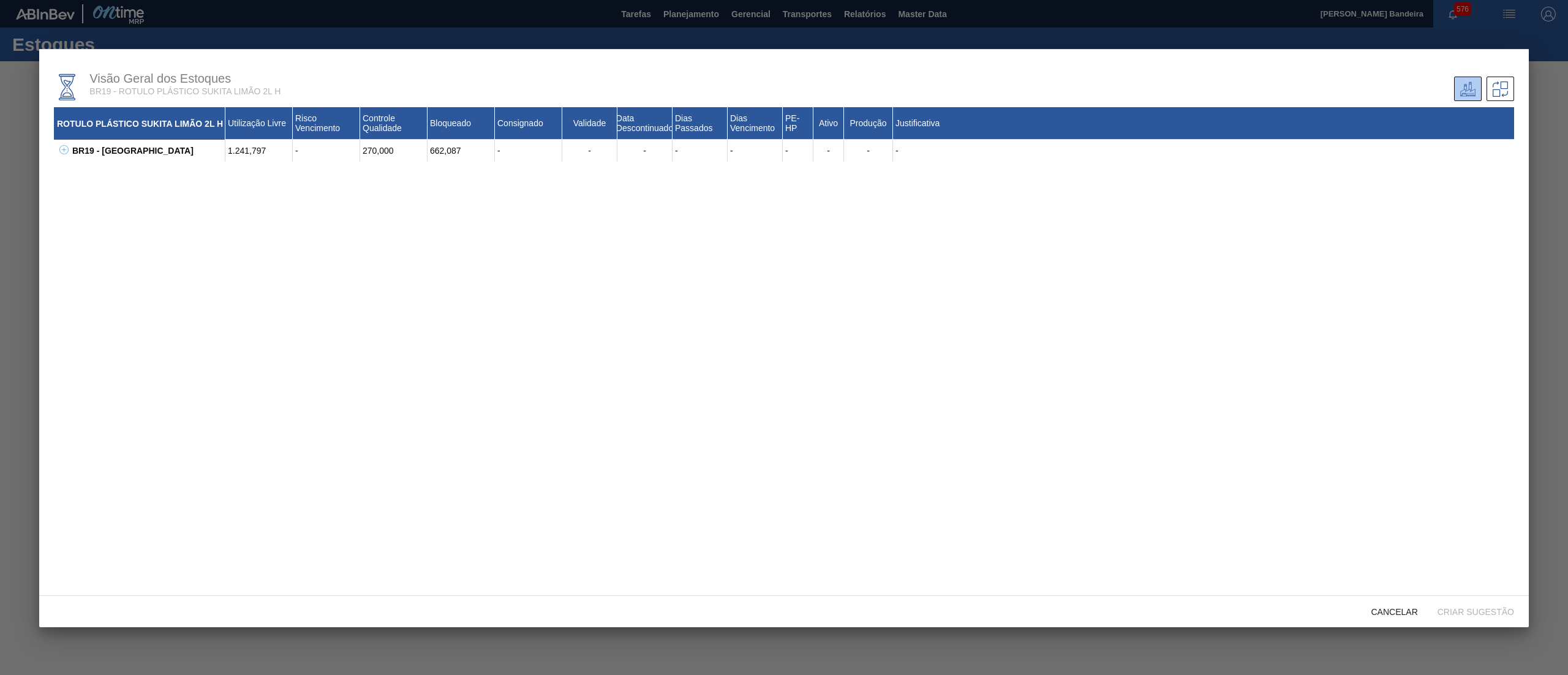
click at [65, 151] on icon at bounding box center [64, 149] width 9 height 9
click at [1404, 617] on span "Cancelar" at bounding box center [1394, 612] width 66 height 10
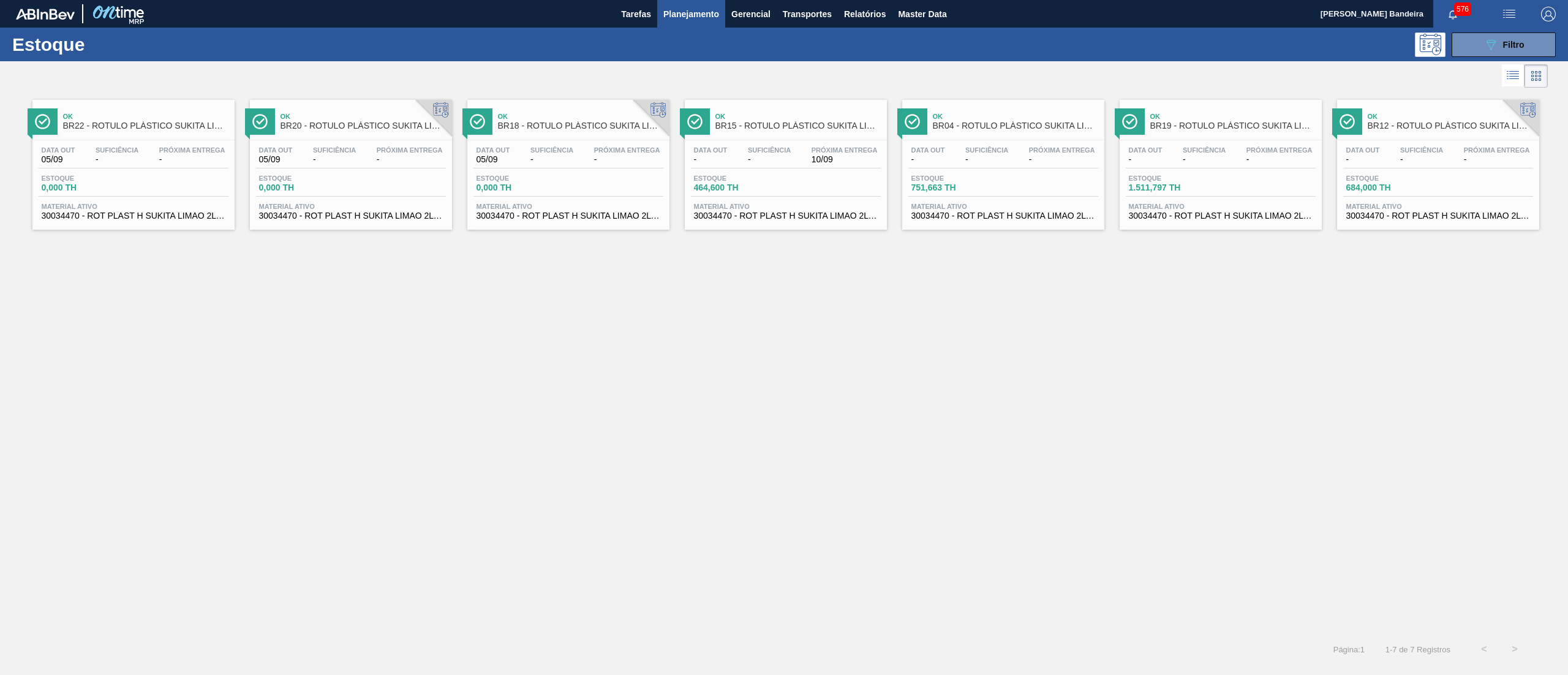
click at [1409, 217] on span "30034470 - ROT PLAST H SUKITA LIMAO 2L NIV25" at bounding box center [1437, 216] width 183 height 9
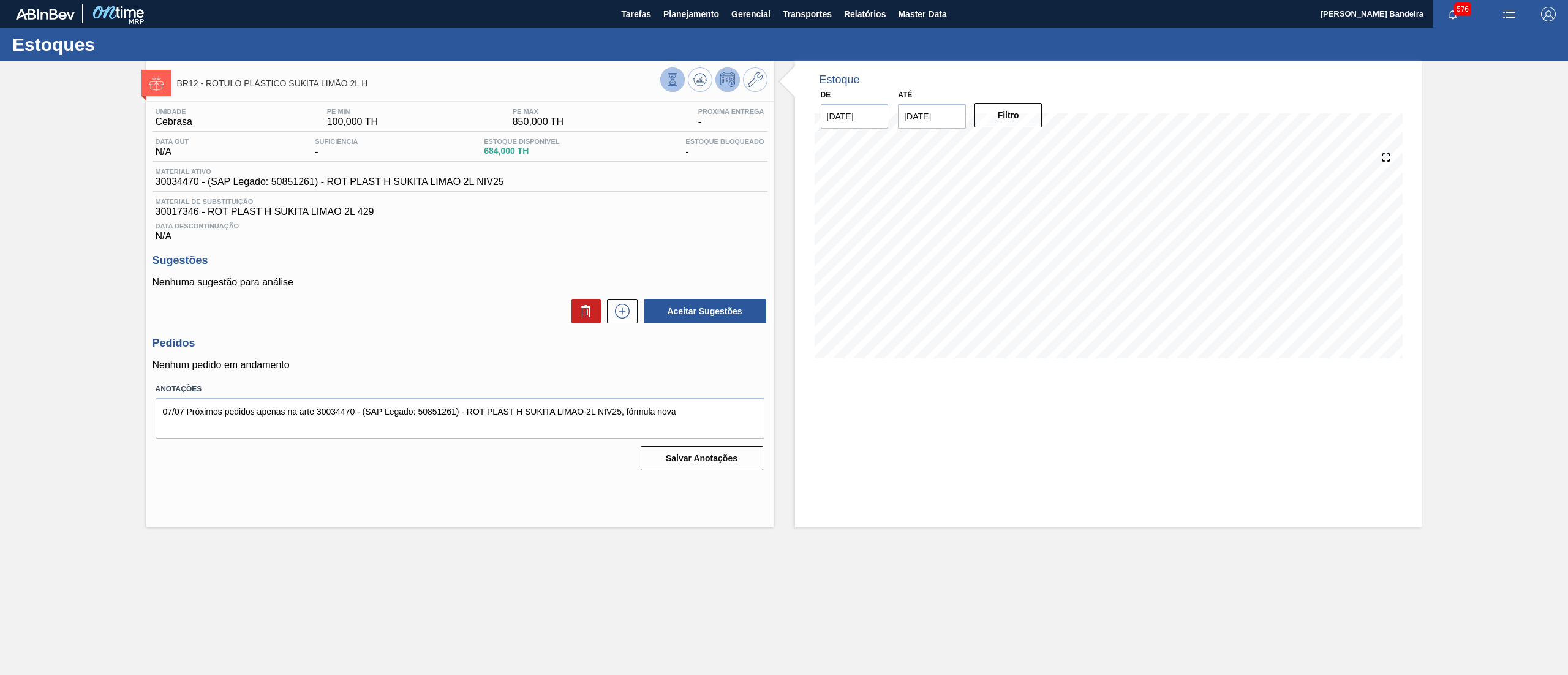
click at [668, 80] on icon at bounding box center [672, 80] width 14 height 14
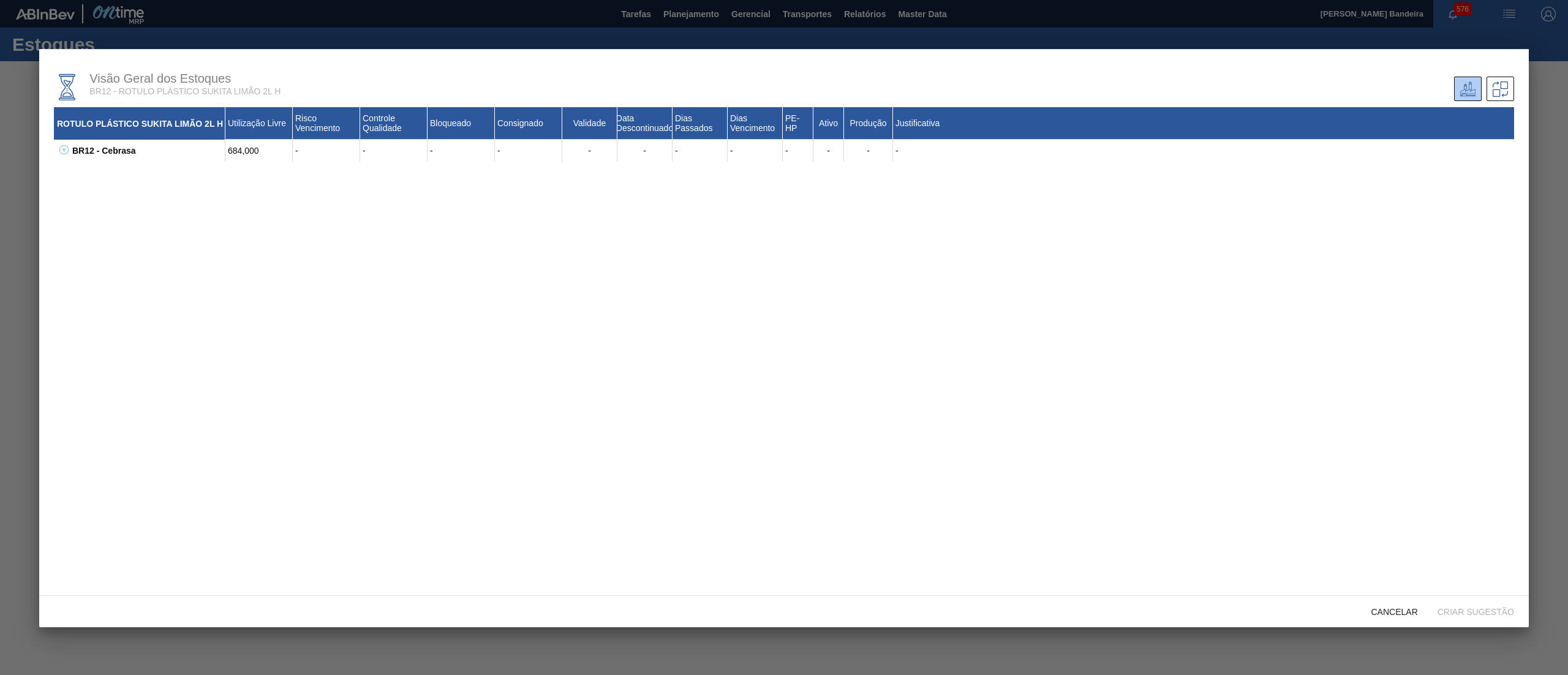
click at [65, 146] on icon at bounding box center [64, 149] width 9 height 9
click at [1407, 612] on span "Cancelar" at bounding box center [1394, 612] width 66 height 10
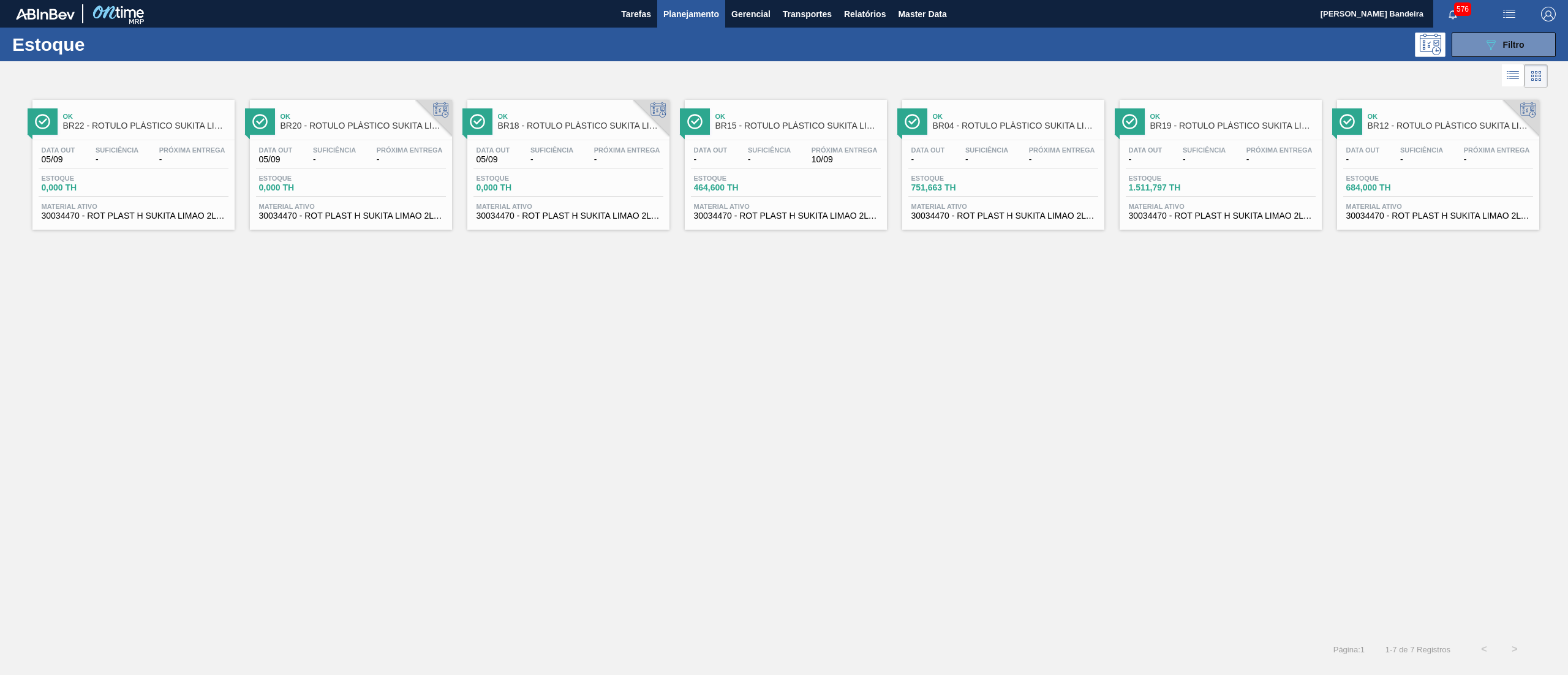
click at [817, 214] on span "30034470 - ROT PLAST H SUKITA LIMAO 2L NIV25" at bounding box center [785, 216] width 183 height 9
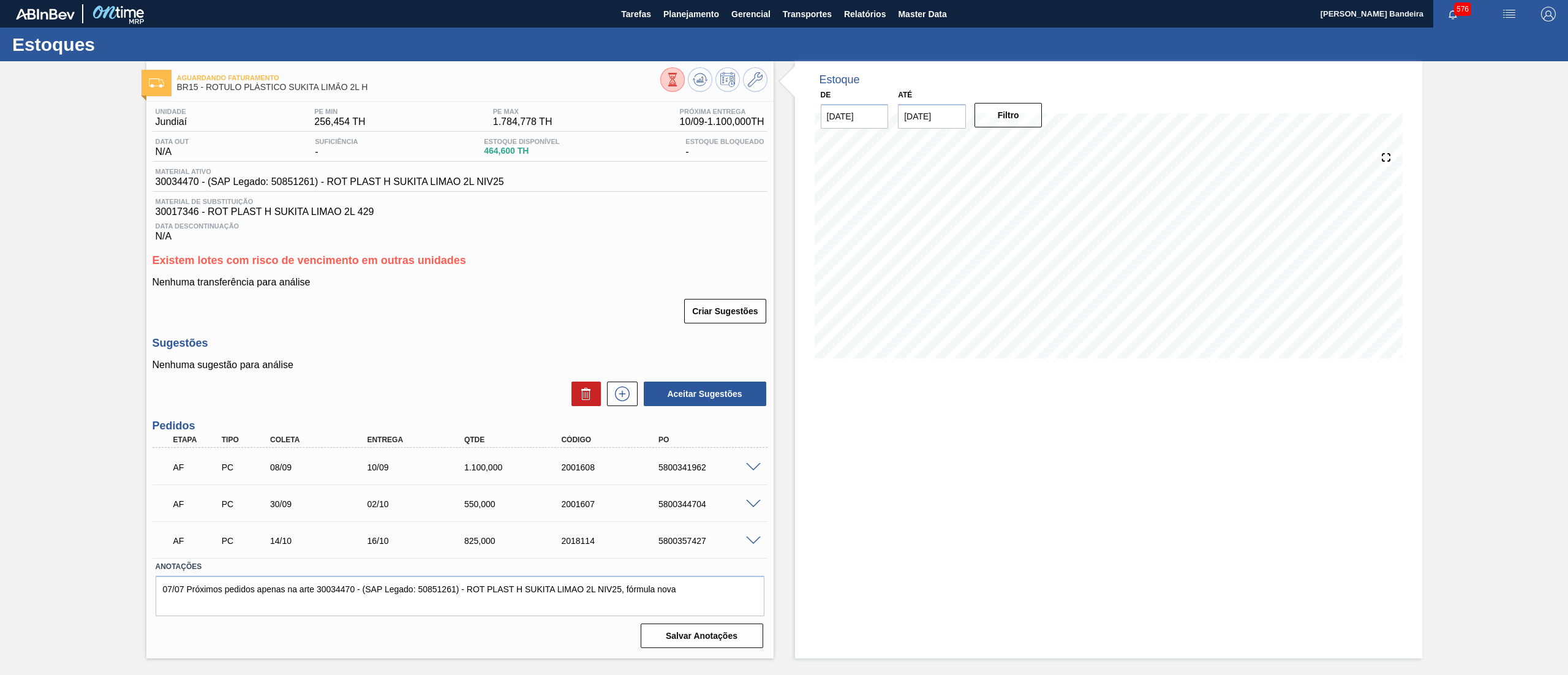
click at [366, 88] on span "BR15 - ROTULO PLÁSTICO SUKITA LIMÃO 2L H" at bounding box center [418, 87] width 483 height 9
drag, startPoint x: 245, startPoint y: 87, endPoint x: 345, endPoint y: 88, distance: 100.0
click at [345, 88] on span "BR15 - ROTULO PLÁSTICO SUKITA LIMÃO 2L H" at bounding box center [418, 87] width 483 height 9
copy span "PLÁSTICO SUKITA LIMÃO"
click at [669, 19] on span "Planejamento" at bounding box center [691, 14] width 55 height 15
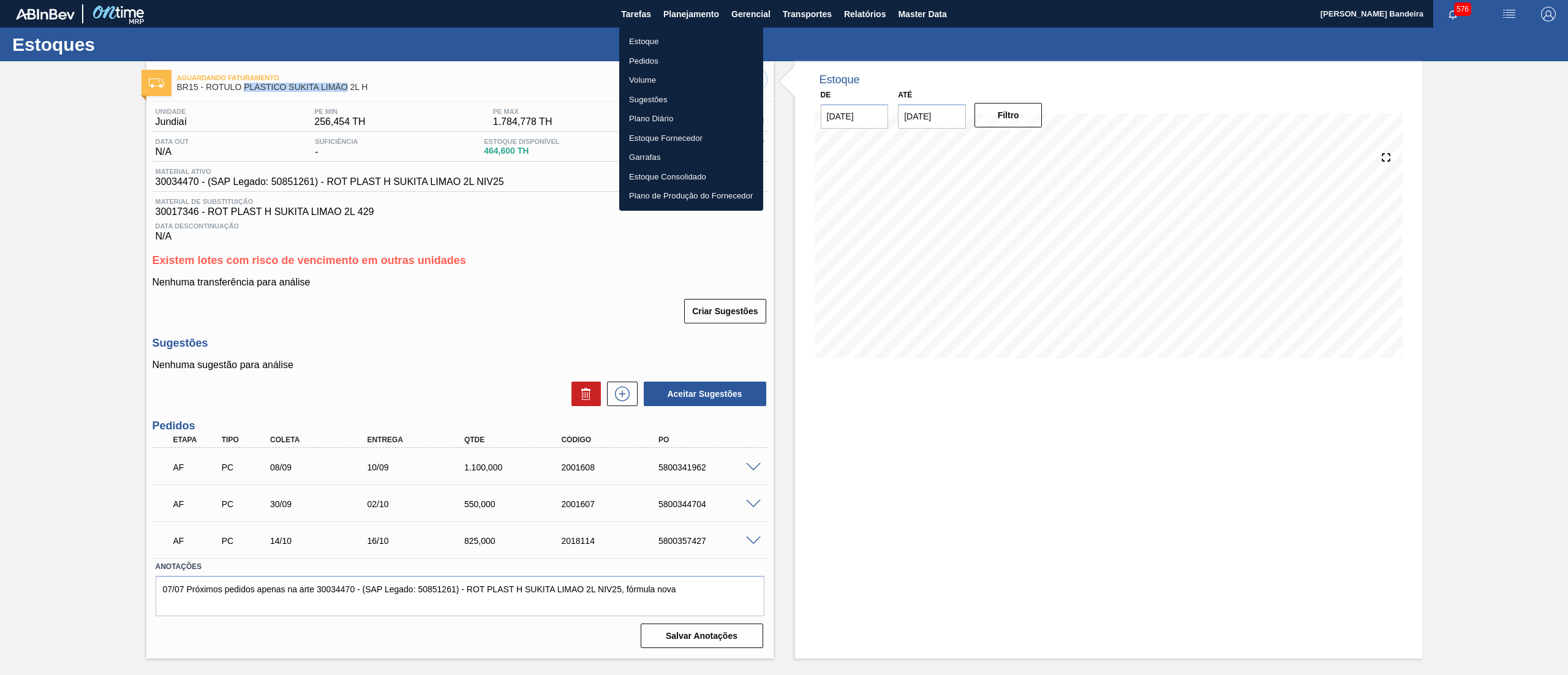
click at [669, 35] on li "Estoque" at bounding box center [691, 42] width 144 height 20
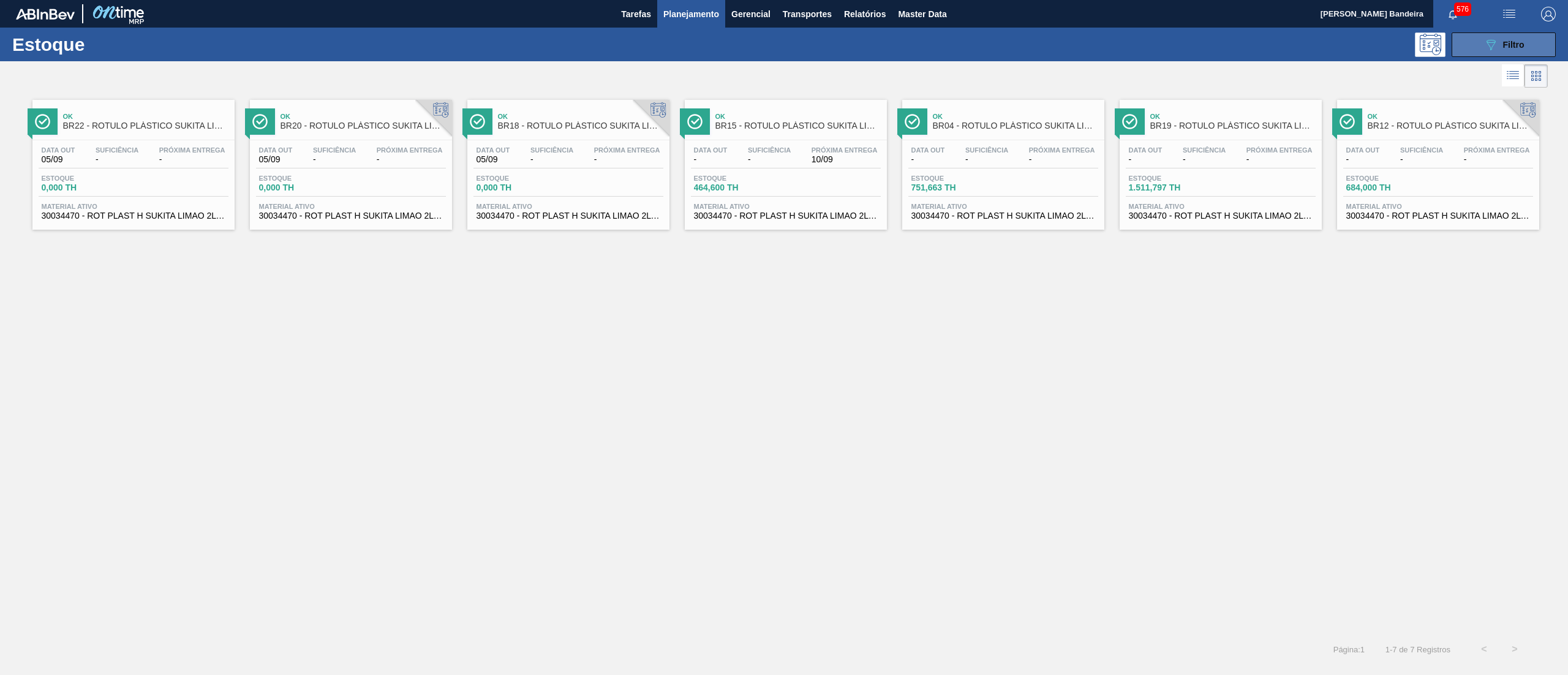
click at [1492, 44] on icon "089F7B8B-B2A5-4AFE-B5C0-19BA573D28AC" at bounding box center [1490, 44] width 15 height 15
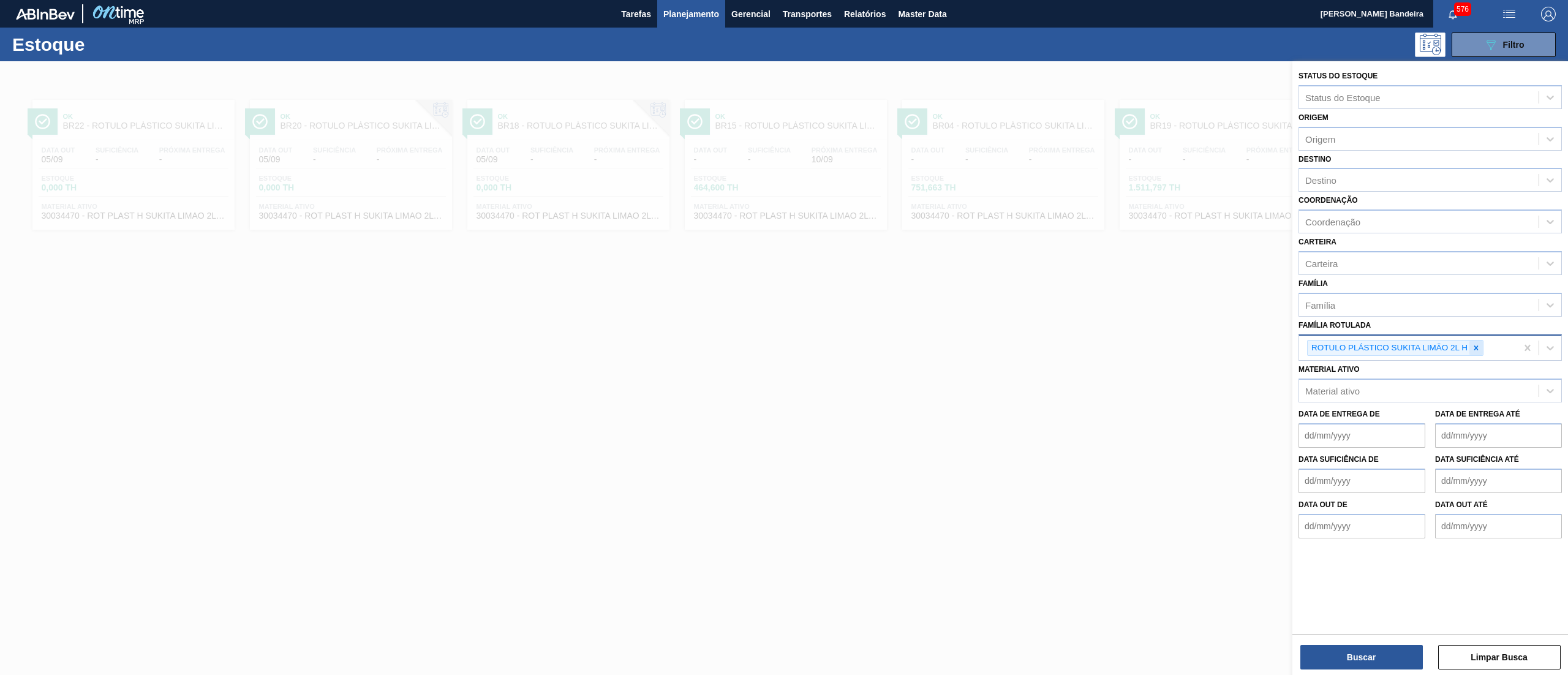
click at [1480, 351] on div at bounding box center [1476, 348] width 14 height 15
paste Rotulada "PLÁSTICO SUKITA LIMÃO"
type Rotulada "PLÁSTICO SUKITA LIMÃO"
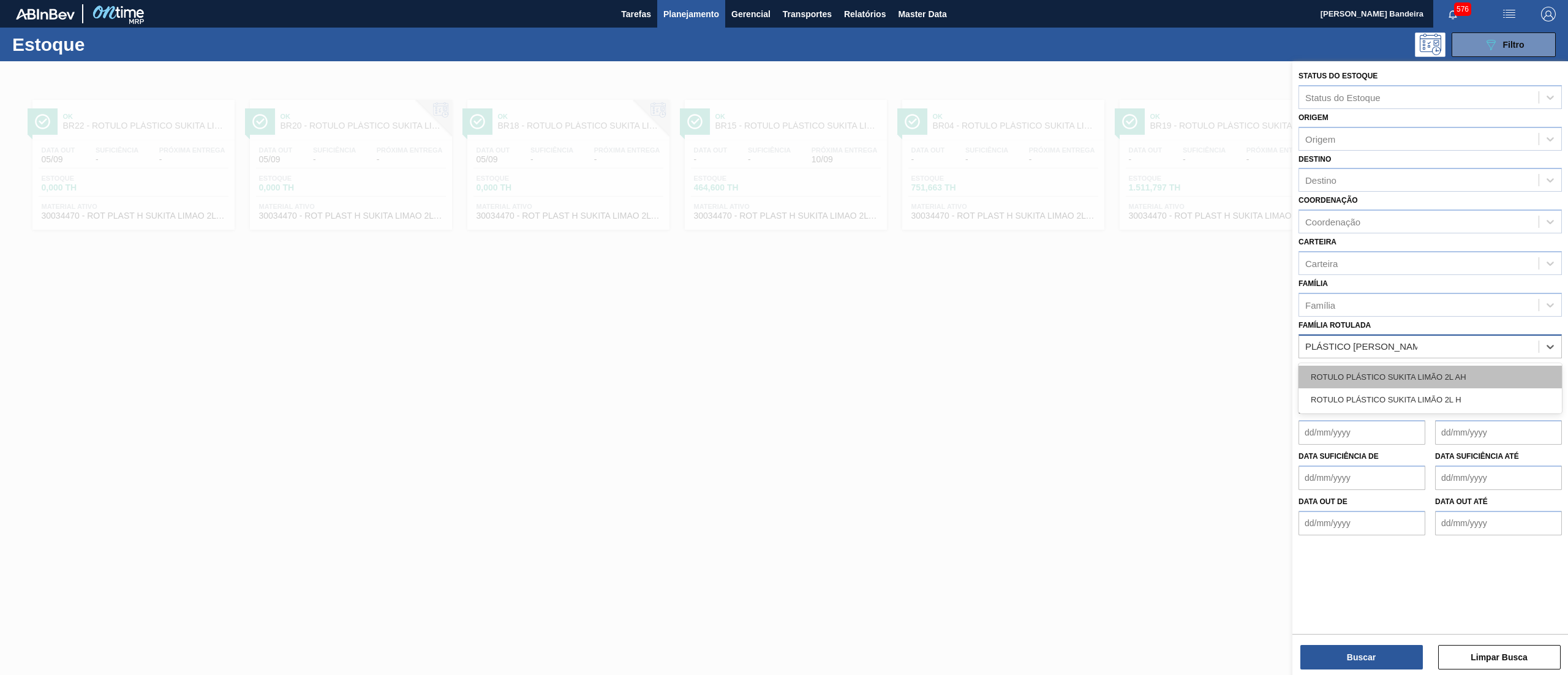
click at [1462, 375] on div "ROTULO PLÁSTICO SUKITA LIMÃO 2L AH" at bounding box center [1430, 377] width 263 height 23
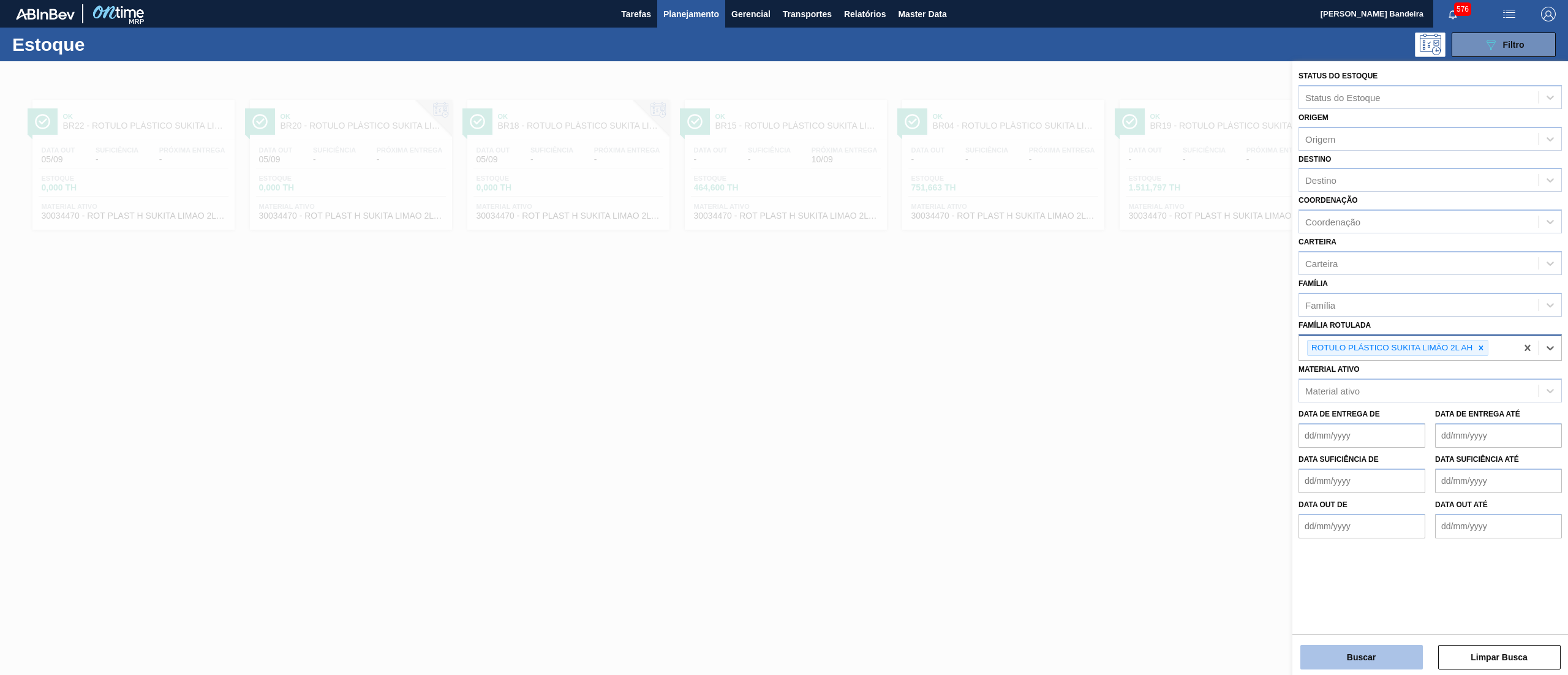
click at [1377, 650] on button "Buscar" at bounding box center [1362, 657] width 123 height 25
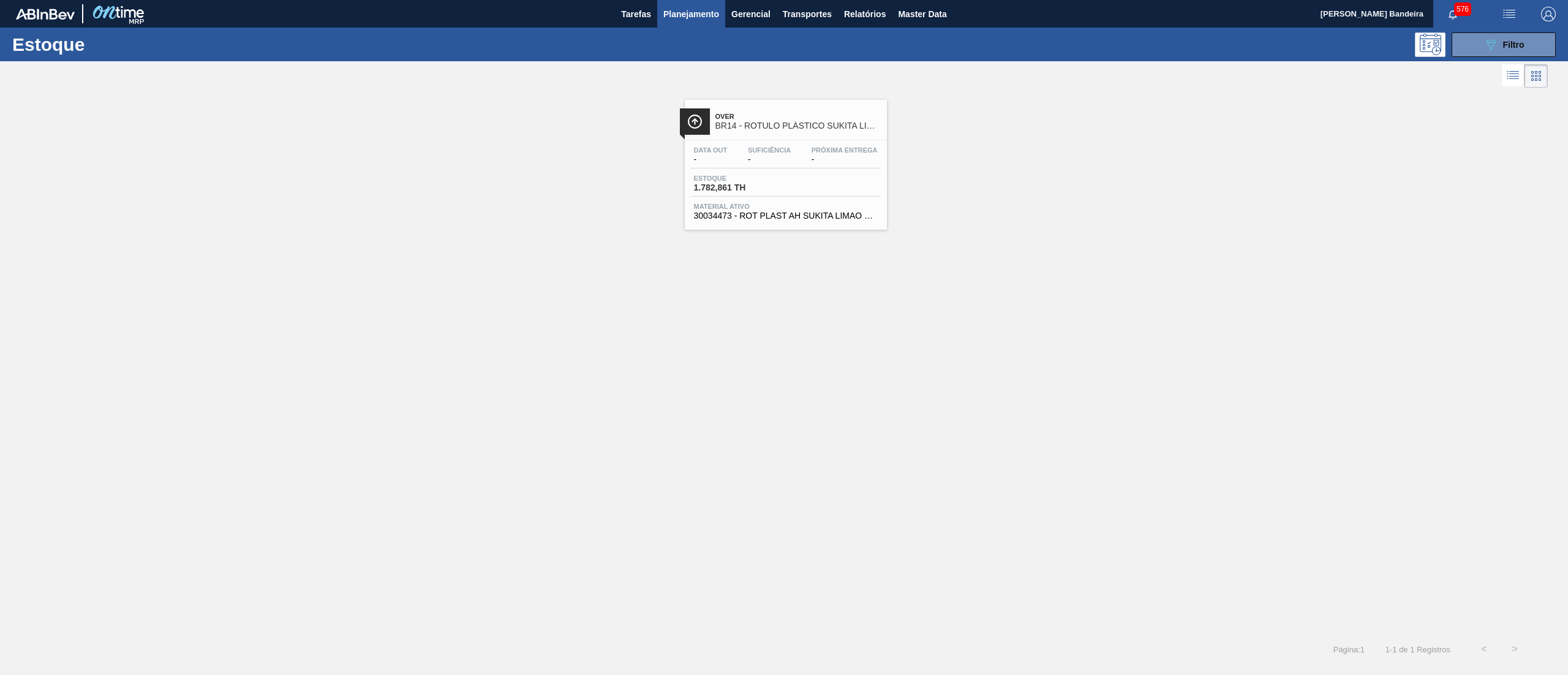
click at [785, 225] on div "Over BR14 - ROTULO PLÁSTICO SUKITA LIMÃO 2L AH Data out - Suficiência - Próxima…" at bounding box center [786, 165] width 202 height 130
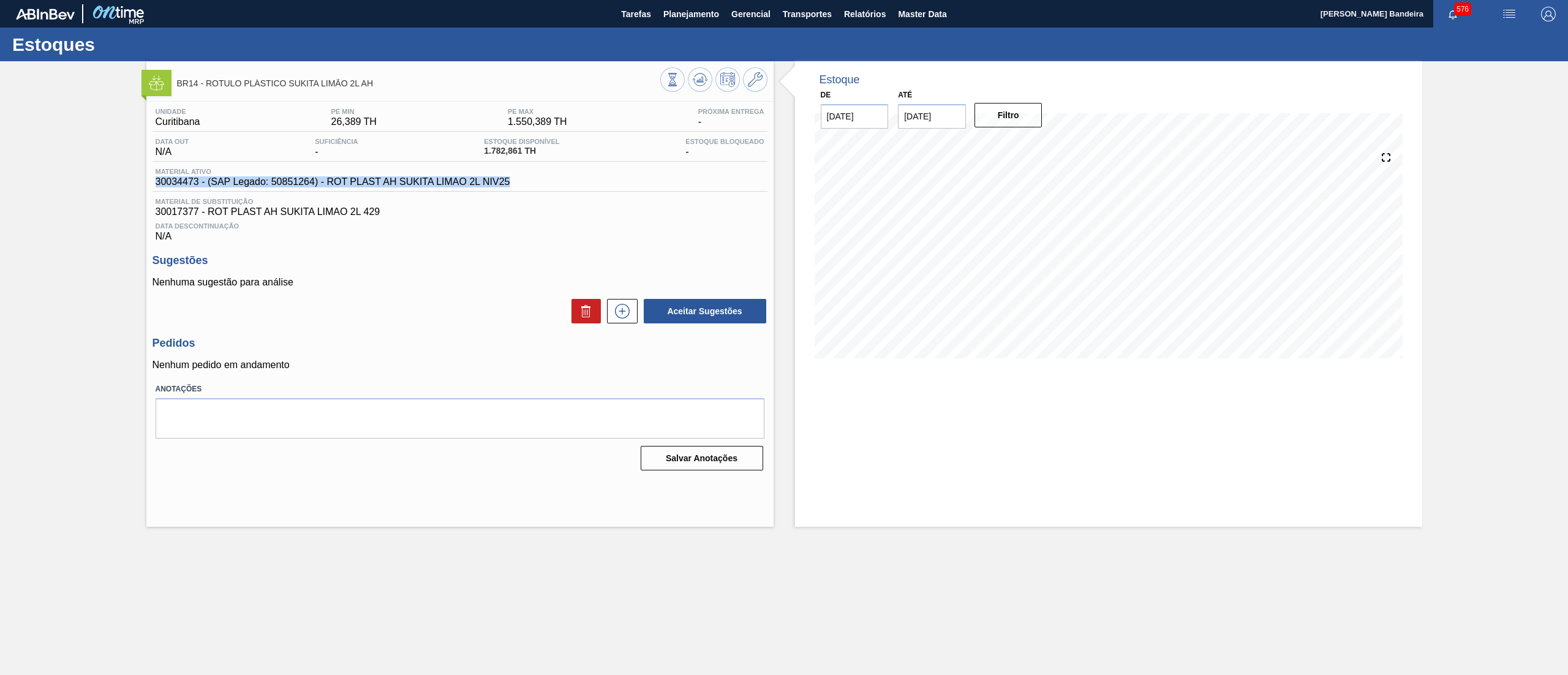
drag, startPoint x: 149, startPoint y: 179, endPoint x: 523, endPoint y: 181, distance: 374.0
click at [523, 181] on div "Unidade Curitibana PE MIN 26,389 TH PE MAX 1.550,389 TH Próxima Entrega - Data …" at bounding box center [460, 288] width 627 height 373
copy span "30034473 - (SAP Legado: 50851264) - ROT PLAST AH SUKITA LIMAO 2L NIV25"
click at [755, 78] on icon at bounding box center [755, 80] width 15 height 15
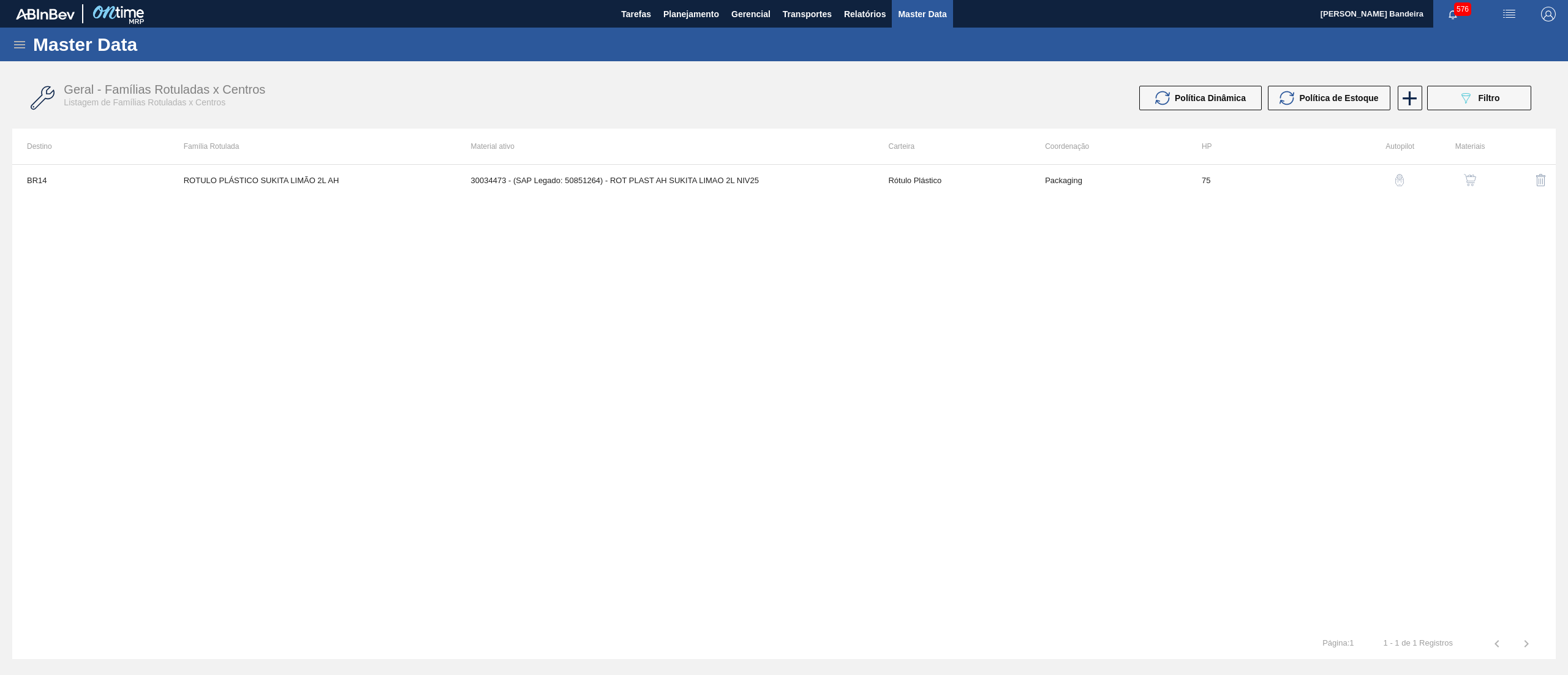
click at [1470, 176] on img "button" at bounding box center [1469, 180] width 12 height 12
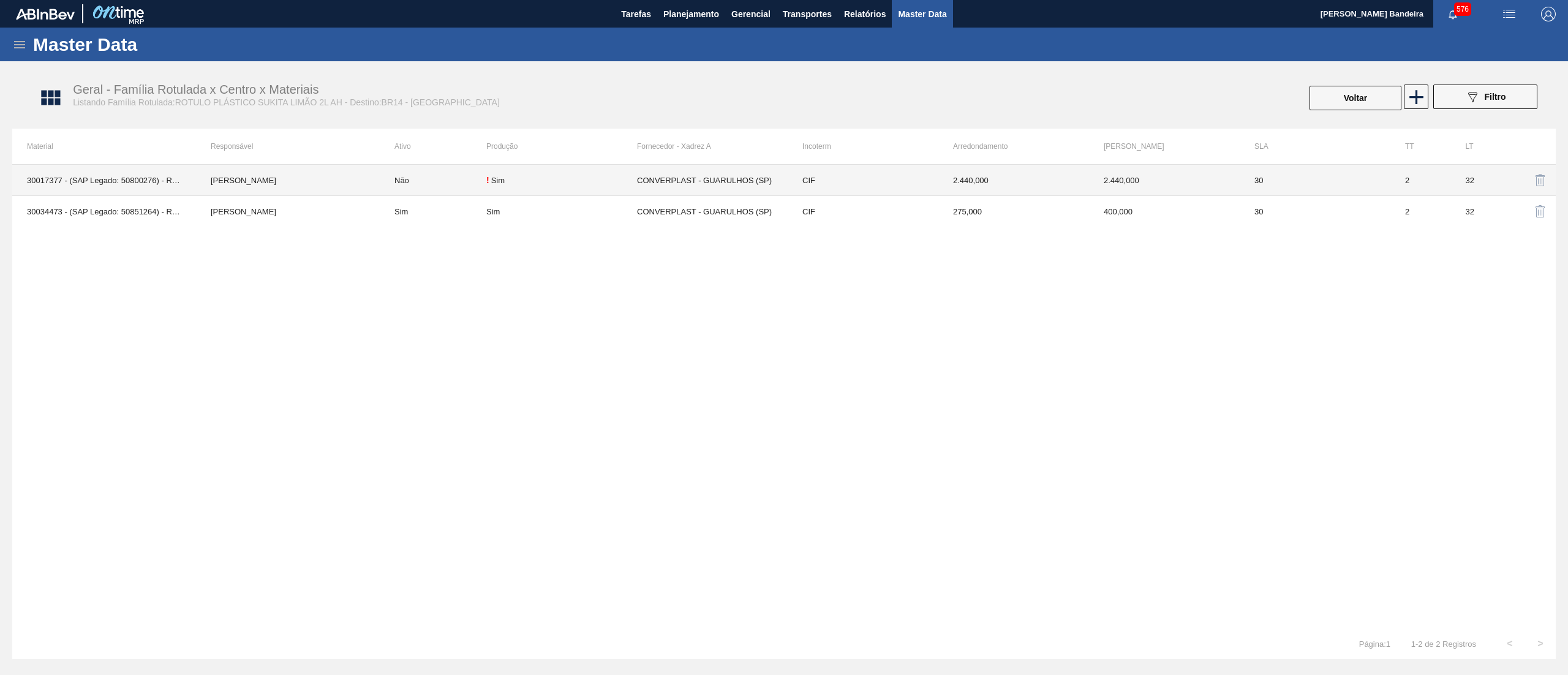
click at [135, 169] on td "30017377 - (SAP Legado: 50800276) - ROT PLAST AH SUKITA LIMAO 2L 429" at bounding box center [104, 180] width 183 height 31
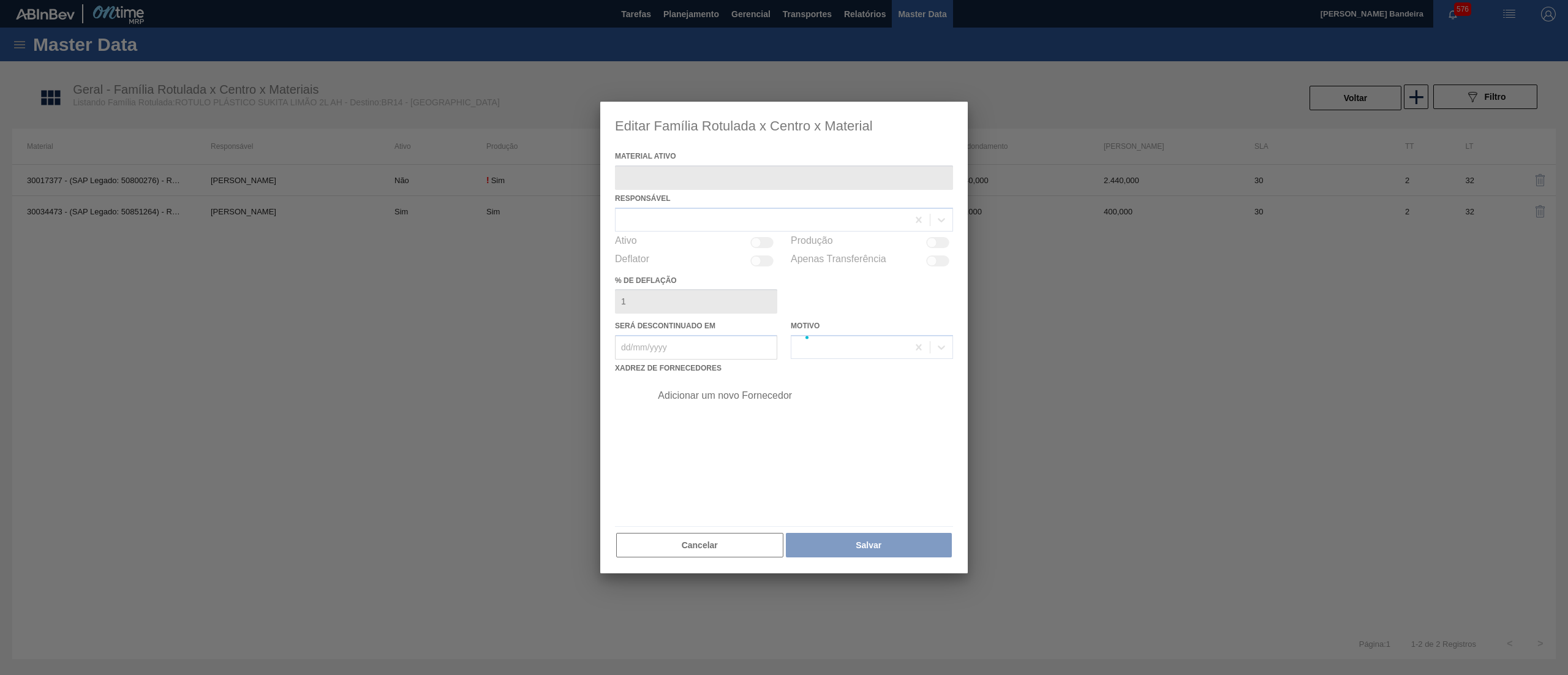
type ativo "30017377 - (SAP Legado: 50800276) - ROT PLAST AH SUKITA LIMAO 2L 429"
checkbox input "true"
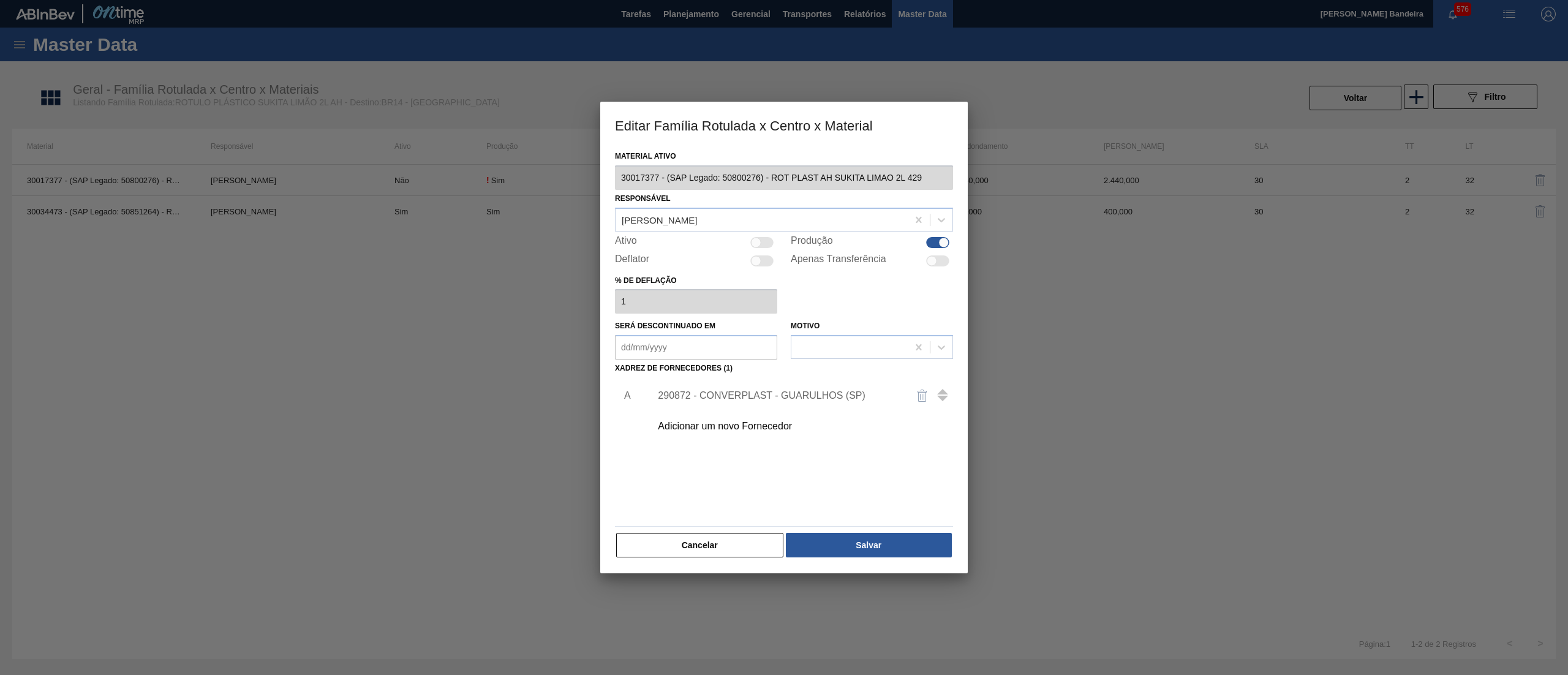
click at [567, 193] on div "Editar Família Rotulada x Centro x Material Material ativo 30017377 - (SAP Lega…" at bounding box center [784, 338] width 1568 height 675
click at [174, 336] on div at bounding box center [784, 338] width 1568 height 675
click at [666, 539] on button "Cancelar" at bounding box center [700, 545] width 167 height 25
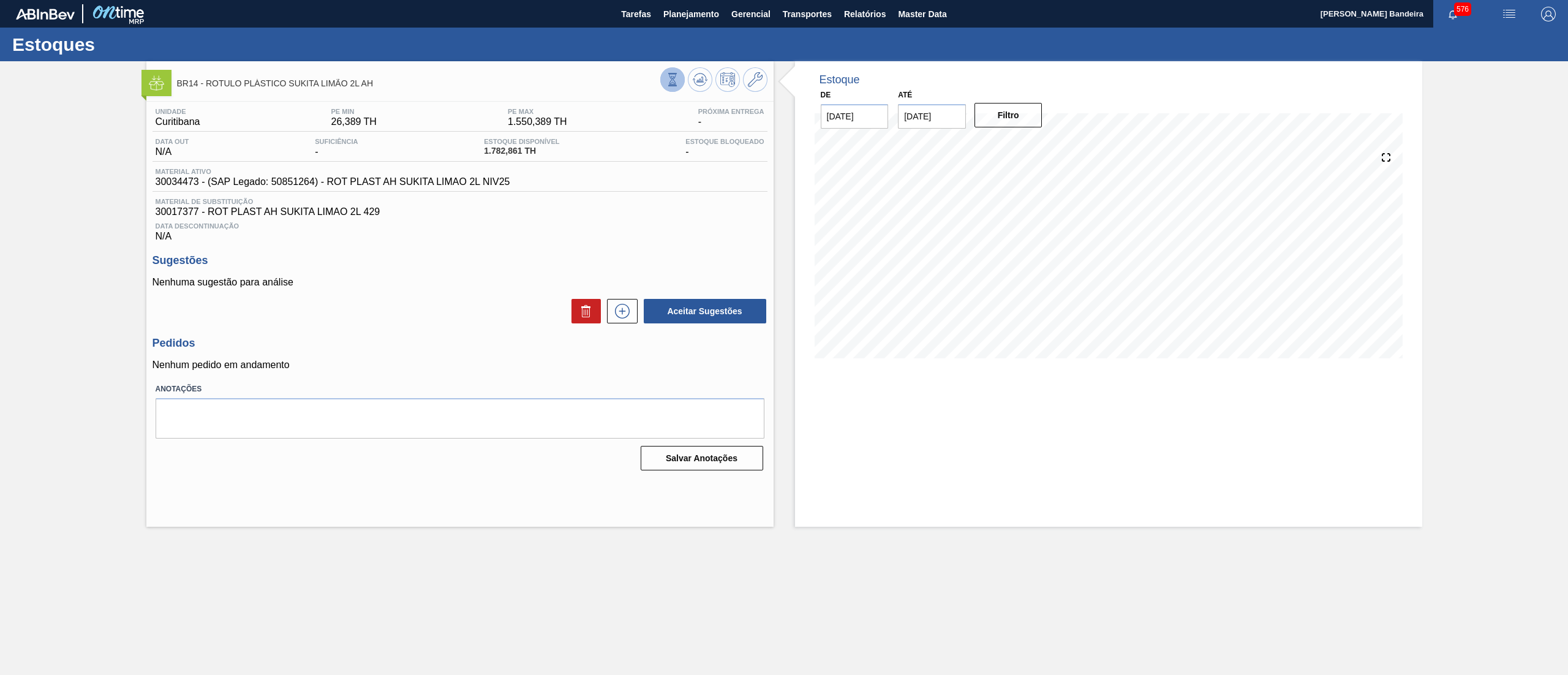
click at [671, 80] on icon at bounding box center [672, 80] width 7 height 12
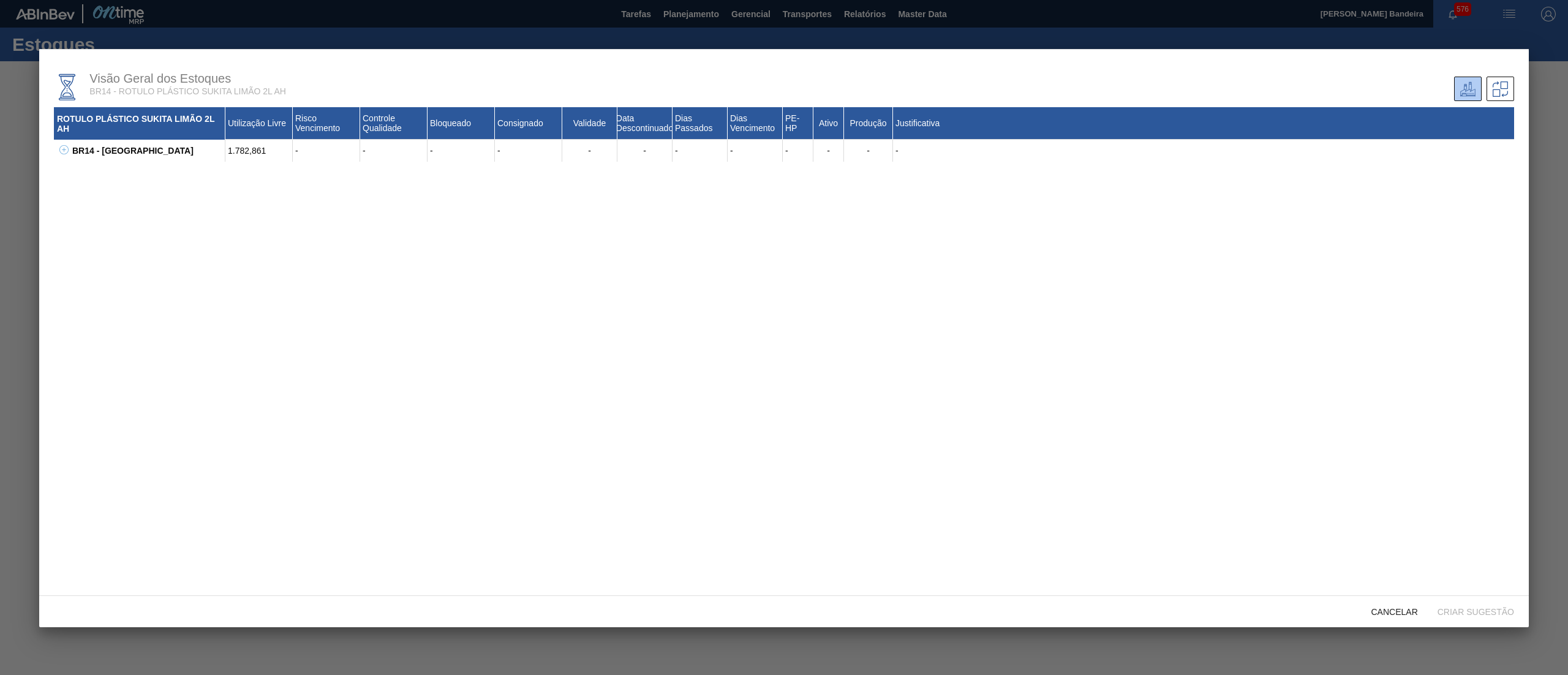
click at [64, 156] on button at bounding box center [61, 150] width 12 height 12
click at [1379, 607] on span "Cancelar" at bounding box center [1394, 612] width 66 height 10
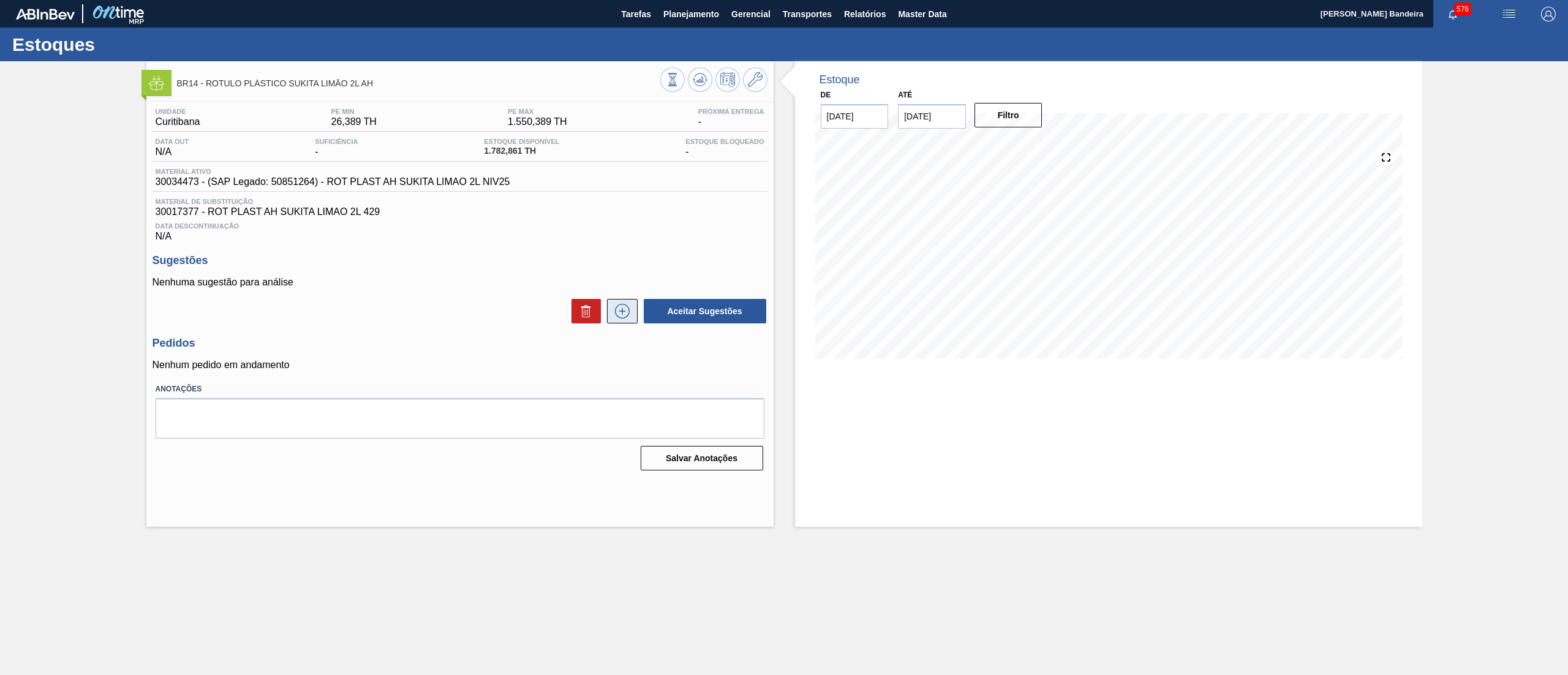
click at [619, 311] on icon at bounding box center [622, 311] width 7 height 1
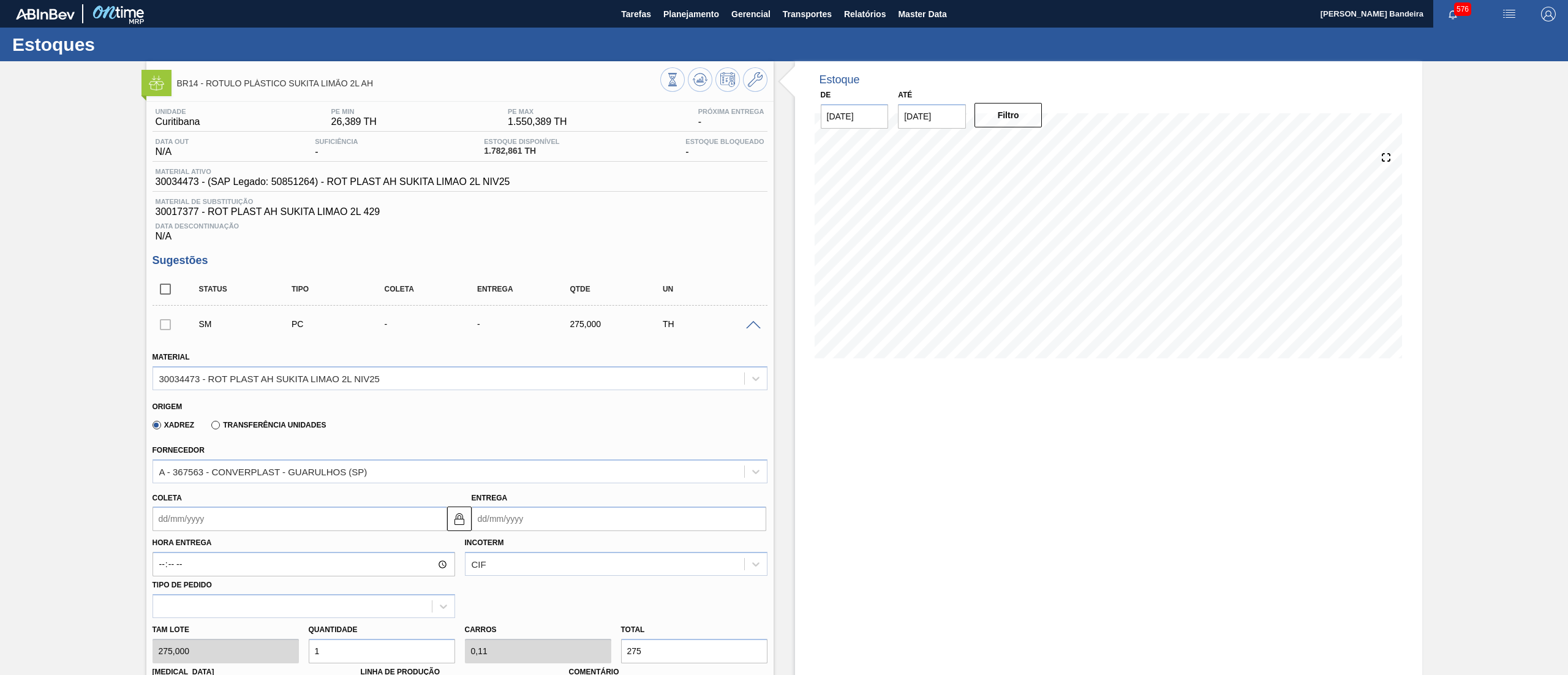
scroll to position [359, 0]
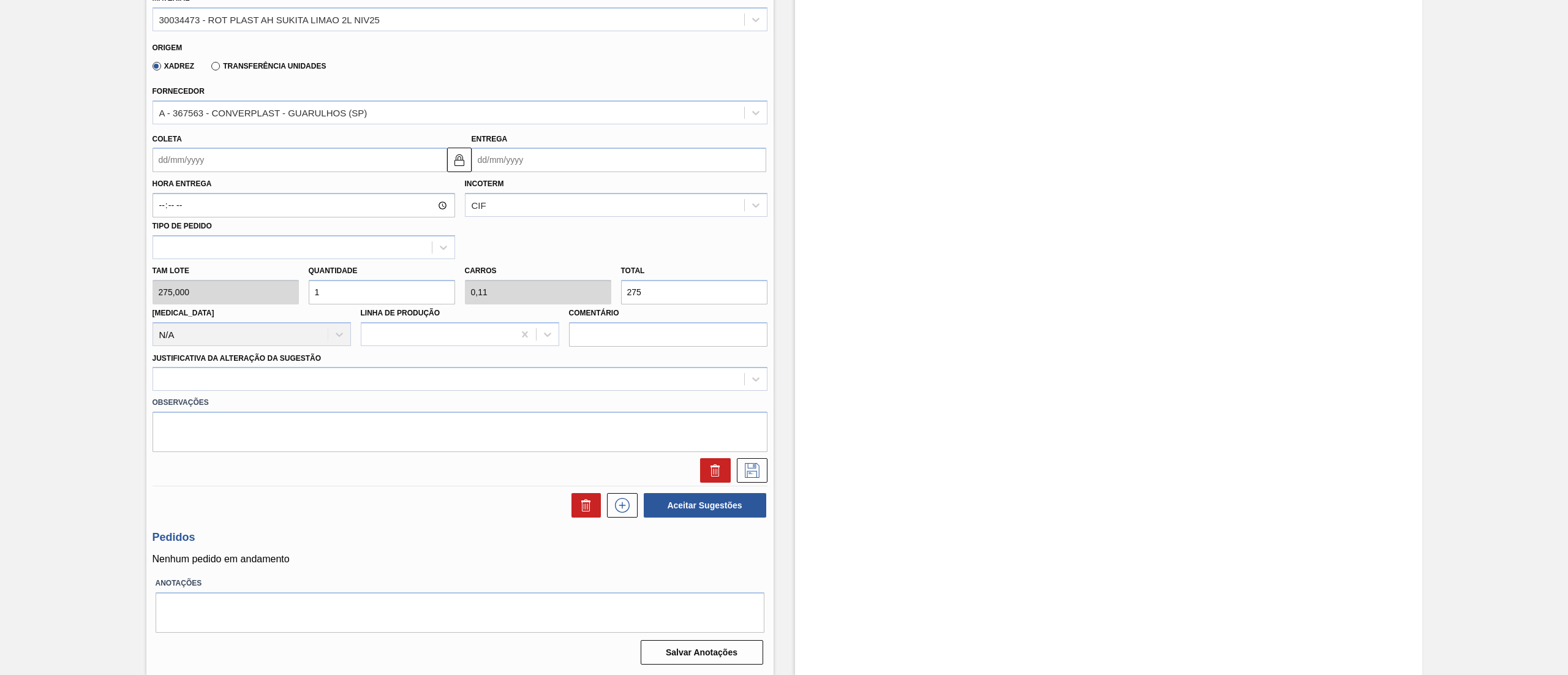
click at [273, 302] on div "Tam lote 275,000 Quantidade 1 Carros 0,11 Total 275 Doca N/A Linha de Produção …" at bounding box center [460, 303] width 625 height 87
type input "3"
type input "0,33"
type input "825"
type input "3"
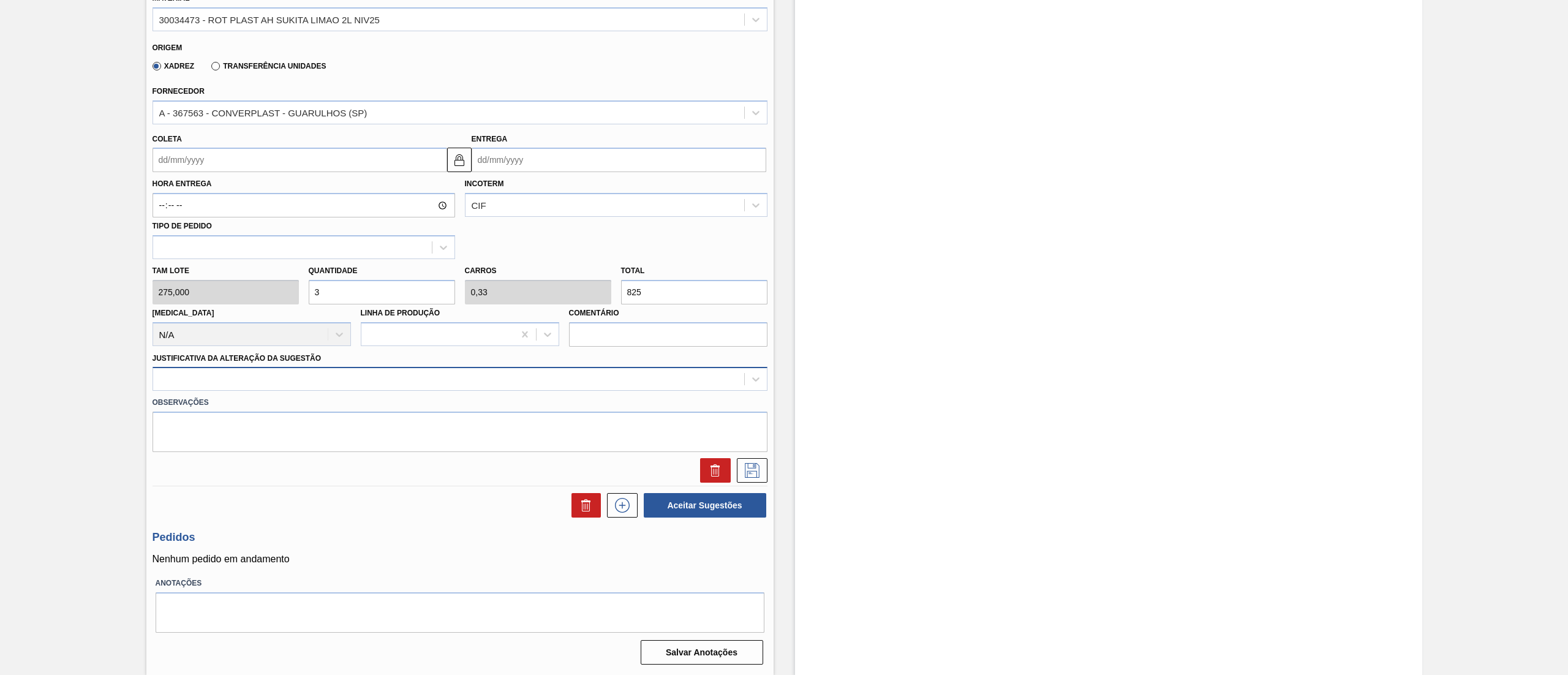
click at [292, 386] on div at bounding box center [448, 379] width 591 height 18
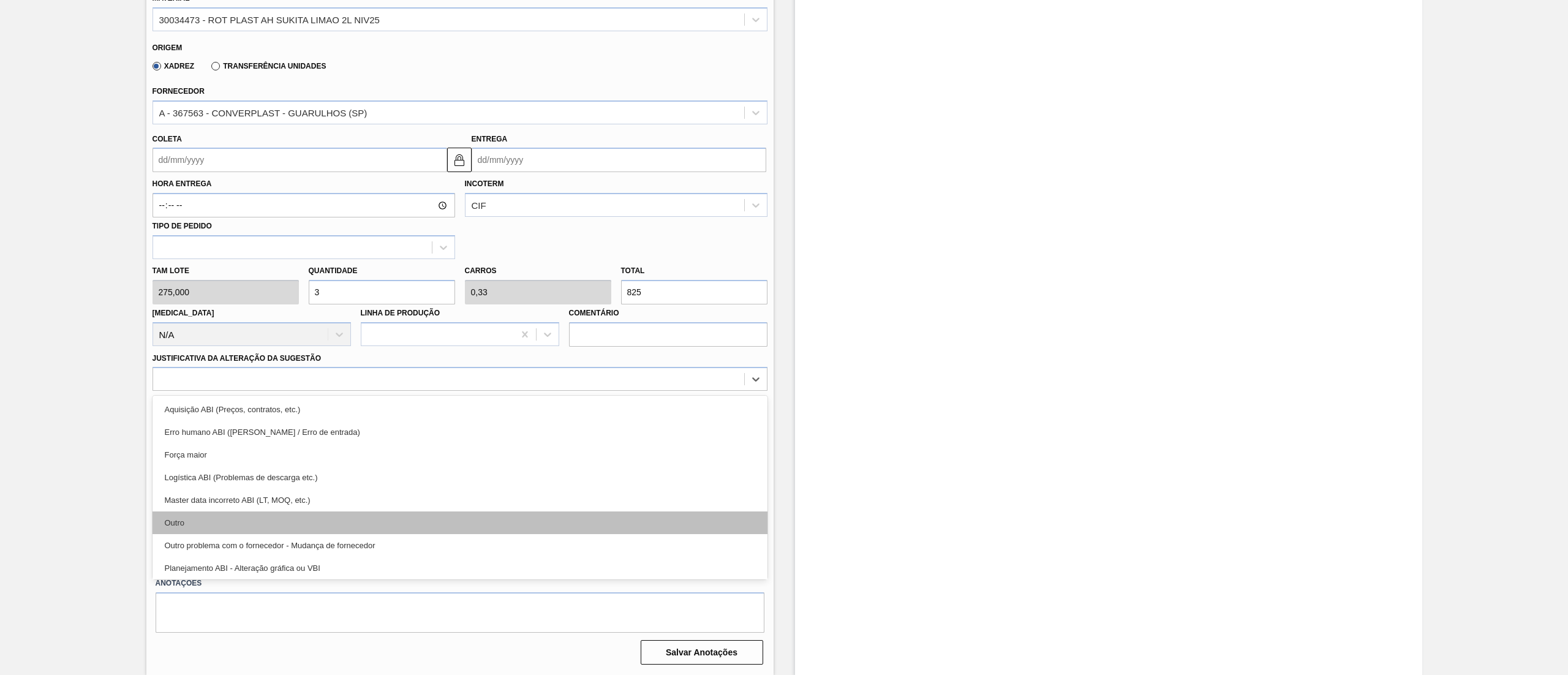
click at [243, 529] on div "Outro" at bounding box center [460, 522] width 615 height 23
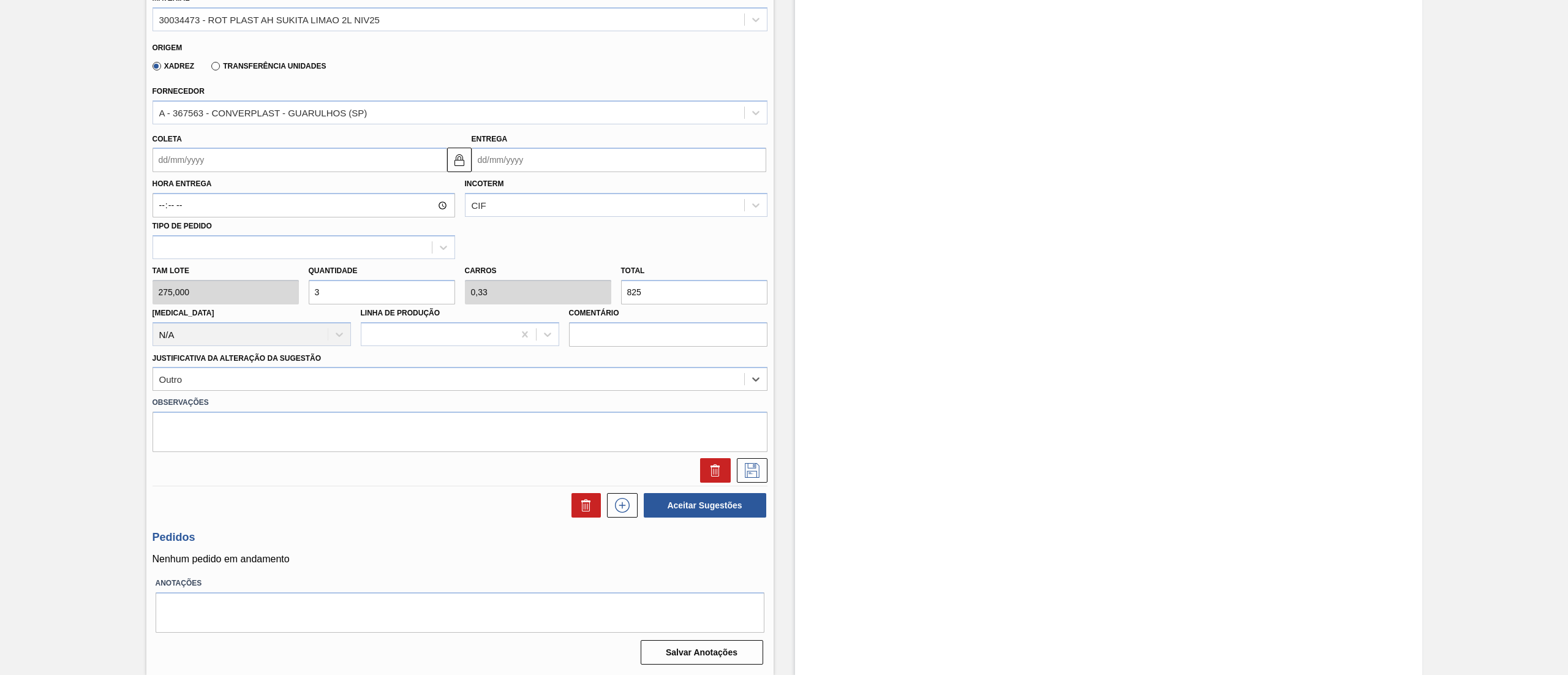
click at [210, 166] on input "Coleta" at bounding box center [300, 160] width 294 height 25
click at [181, 257] on div "8" at bounding box center [186, 248] width 16 height 16
type input "08/09/2025"
type input "10/09/2025"
click at [240, 165] on input "08/09/2025" at bounding box center [300, 160] width 294 height 25
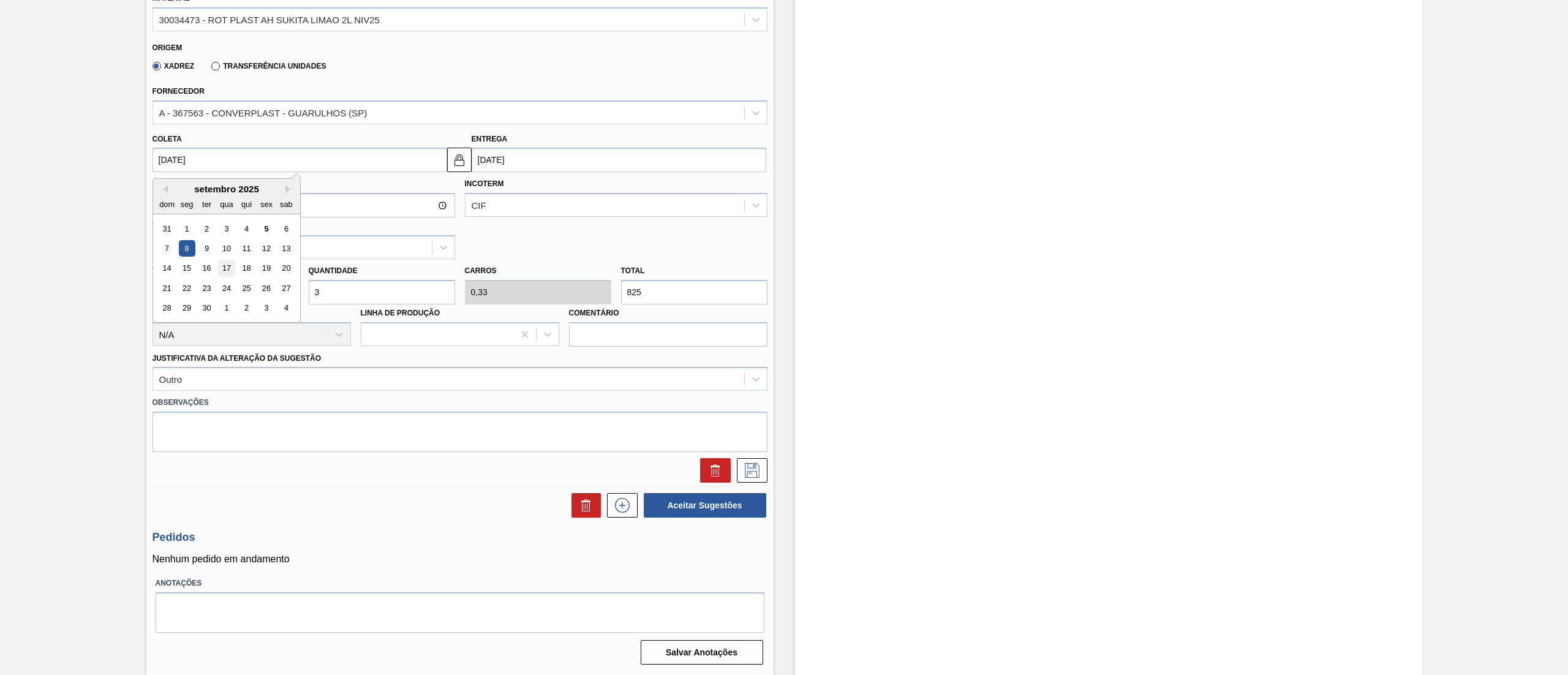
click at [225, 267] on div "17" at bounding box center [226, 268] width 16 height 16
type input "17/09/2025"
type input "[DATE]"
click at [749, 473] on icon at bounding box center [752, 470] width 20 height 15
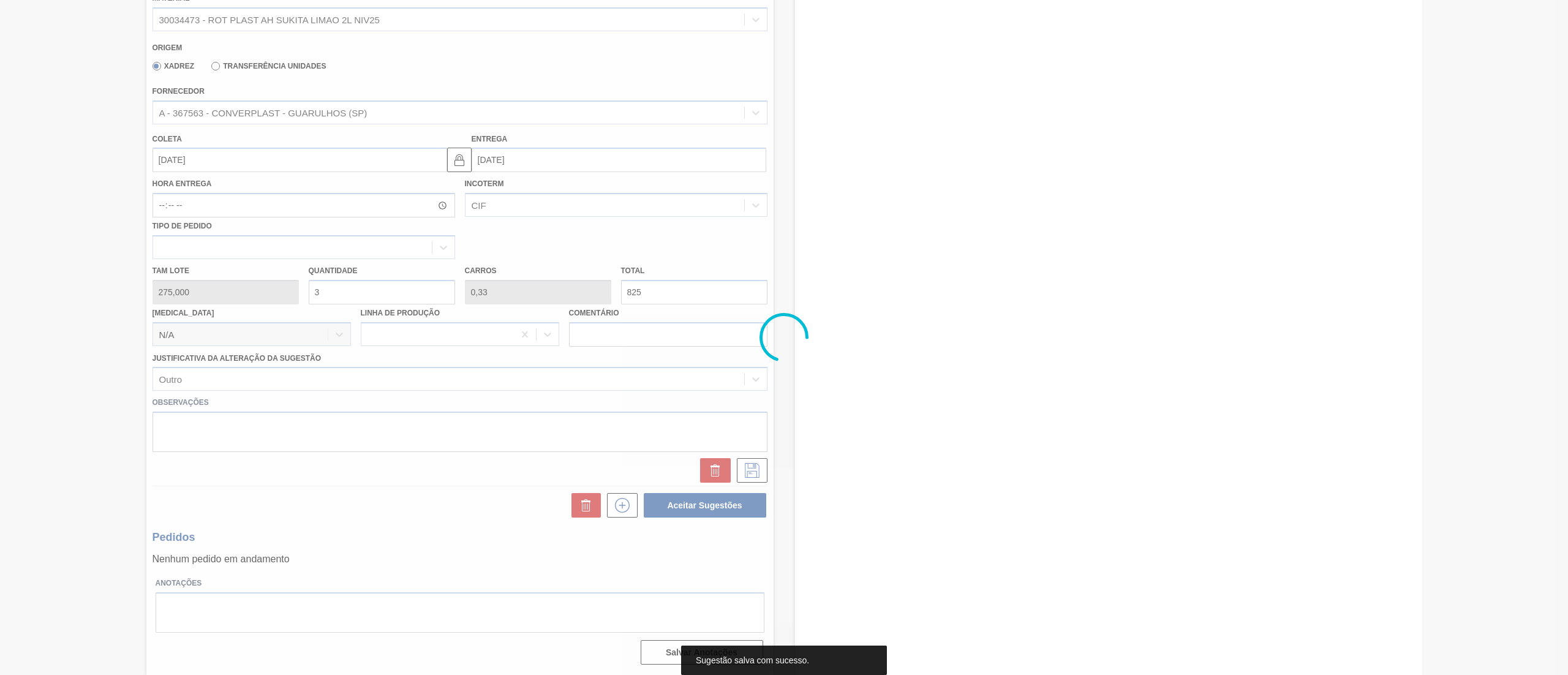
scroll to position [0, 0]
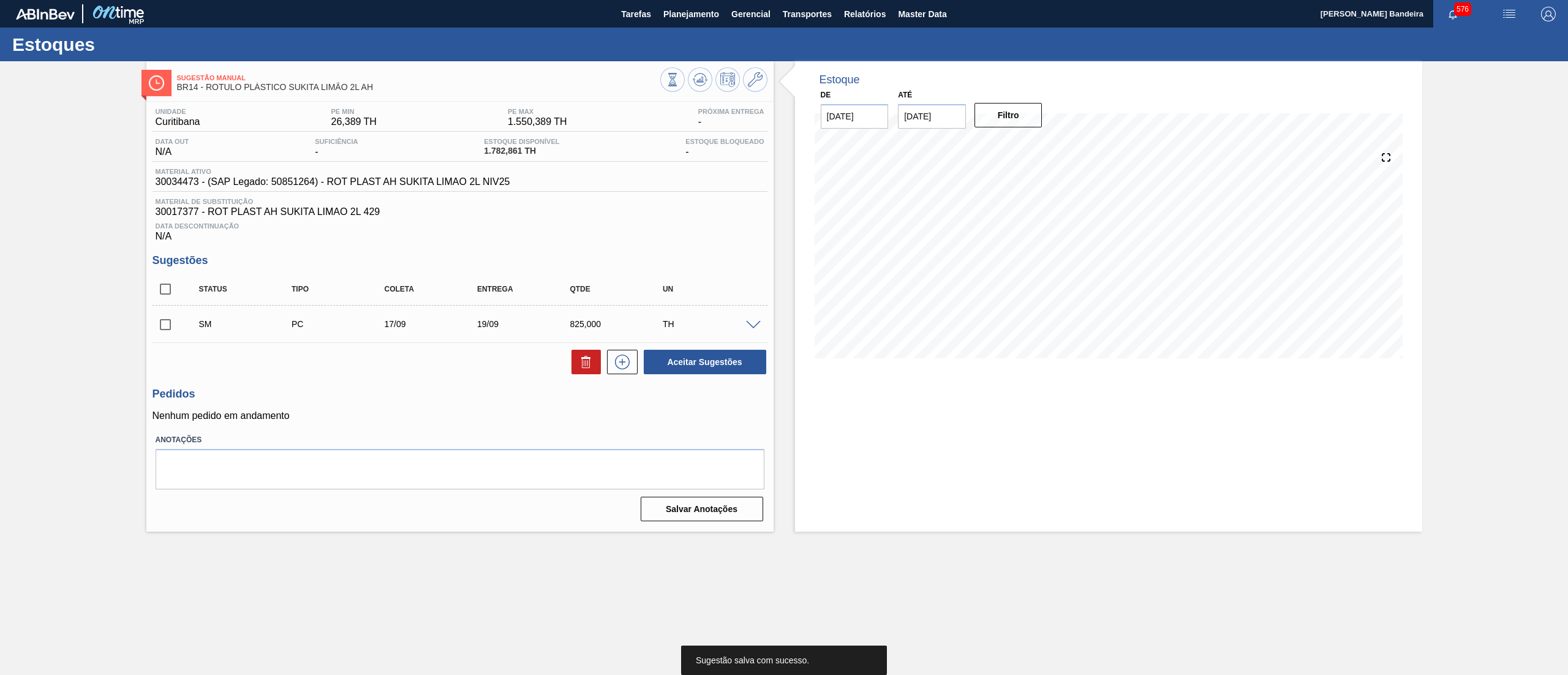
click at [172, 326] on input "checkbox" at bounding box center [165, 324] width 25 height 25
click at [740, 365] on button "Aceitar Sugestões" at bounding box center [705, 362] width 123 height 25
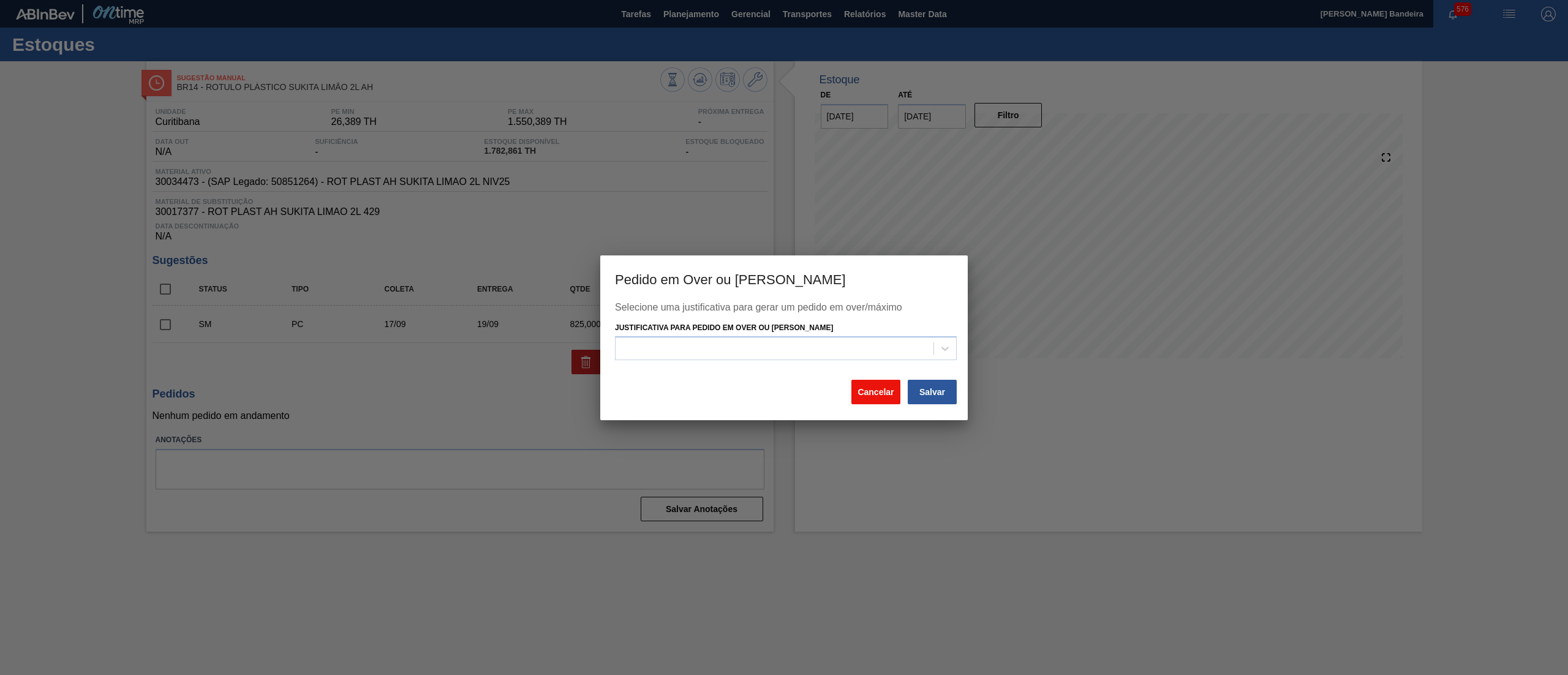
click at [875, 399] on button "Cancelar" at bounding box center [875, 392] width 49 height 25
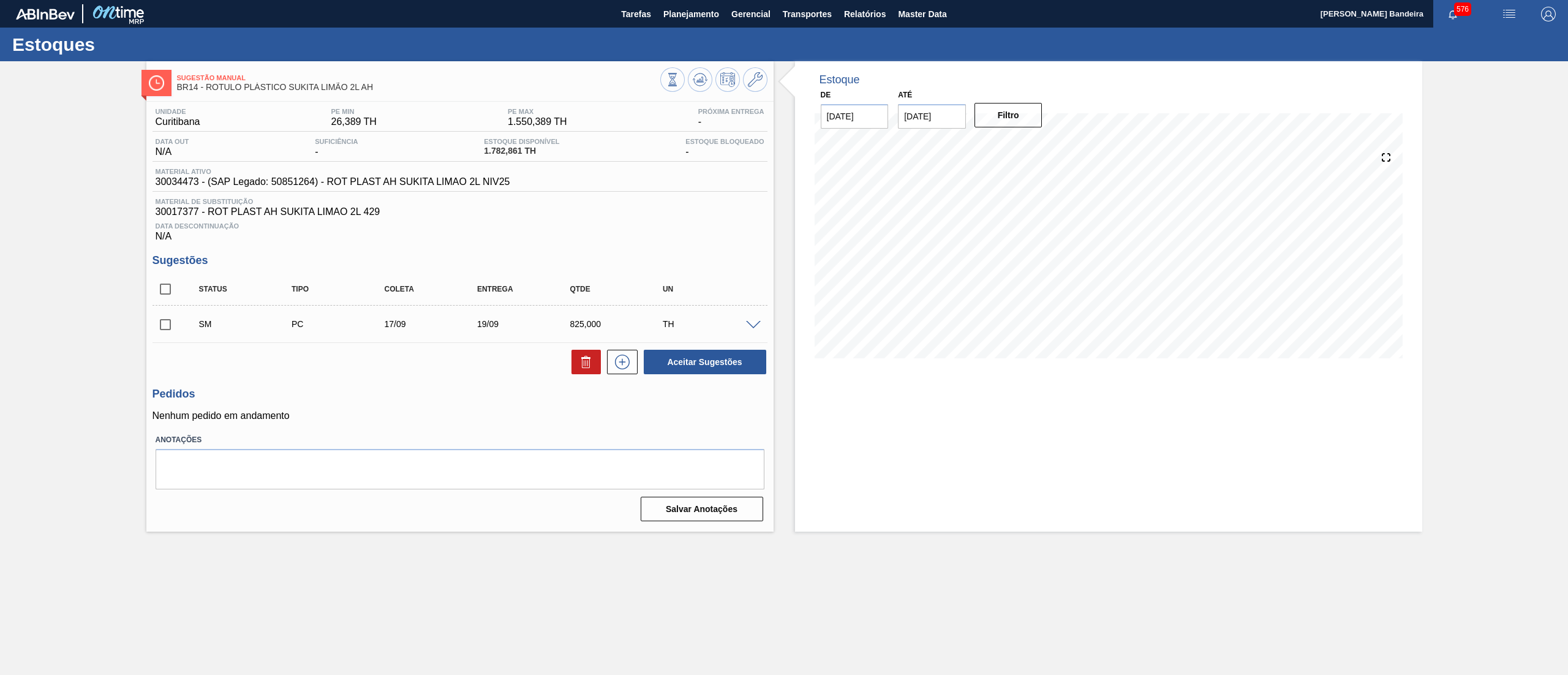
click at [169, 321] on input "checkbox" at bounding box center [165, 324] width 25 height 25
checkbox input "true"
drag, startPoint x: 153, startPoint y: 208, endPoint x: 434, endPoint y: 221, distance: 281.3
click at [434, 221] on div "Material de Substituição 30017377 - ROT PLAST AH SUKITA LIMAO 2L 429 Data Desco…" at bounding box center [460, 220] width 615 height 44
copy div "30017377 - ROT PLAST AH SUKITA LIMAO 2L 429 Data Descontinuação"
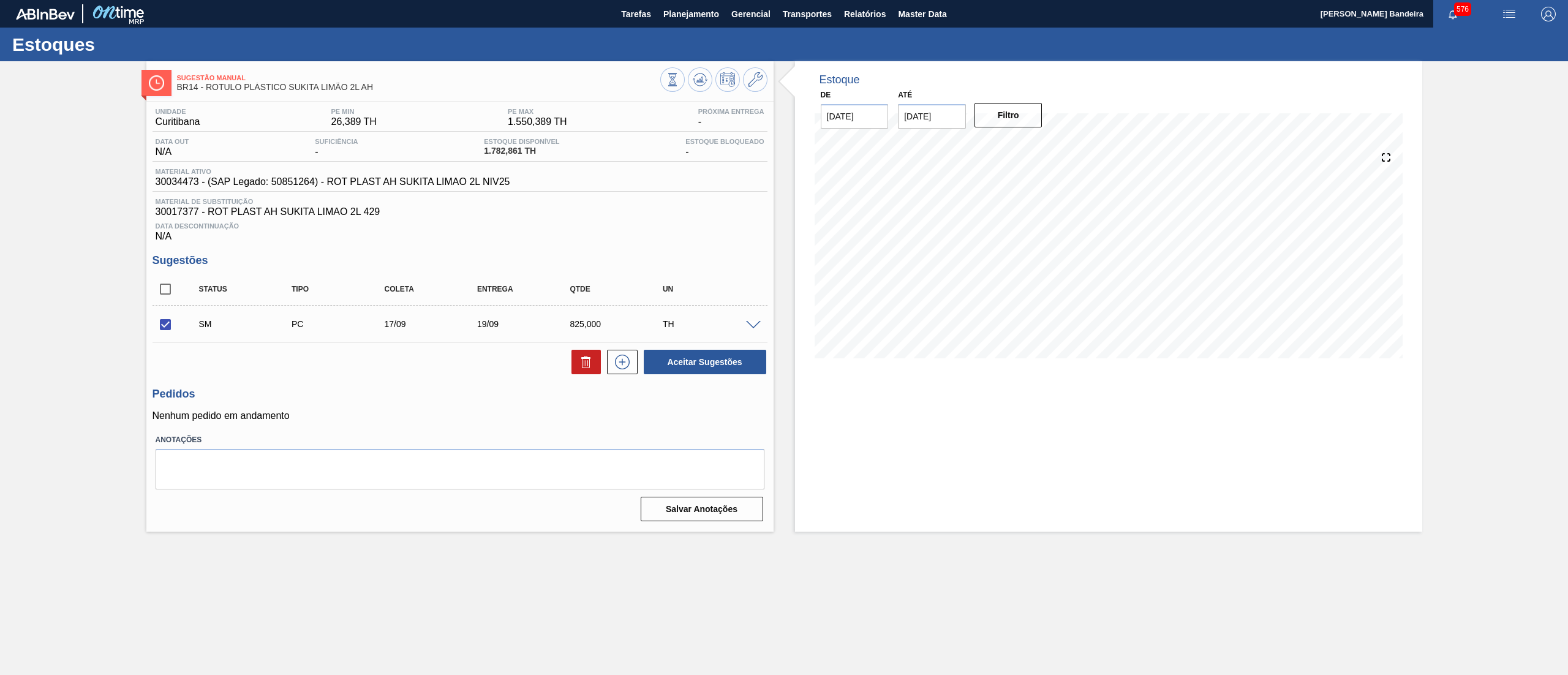
click at [333, 234] on div "Data Descontinuação N/A" at bounding box center [460, 230] width 615 height 25
drag, startPoint x: 391, startPoint y: 210, endPoint x: 130, endPoint y: 211, distance: 261.0
click at [130, 211] on div "Sugestão Manual BR14 - ROTULO PLÁSTICO SUKITA LIMÃO 2L AH Unidade Curitibana PE…" at bounding box center [784, 296] width 1568 height 470
copy span "30017377 - ROT PLAST AH SUKITA LIMAO 2L 429"
click at [689, 19] on span "Planejamento" at bounding box center [691, 14] width 55 height 15
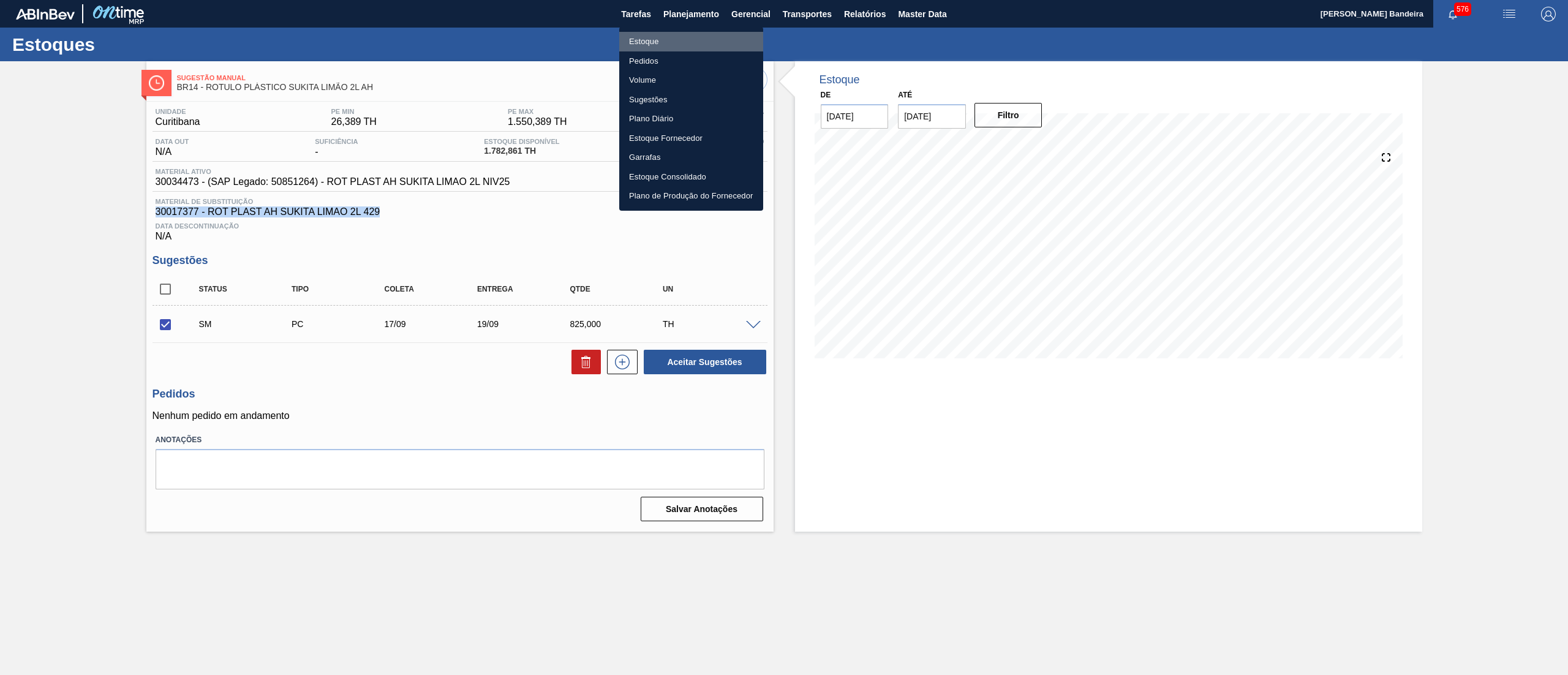
click at [659, 40] on li "Estoque" at bounding box center [691, 42] width 144 height 20
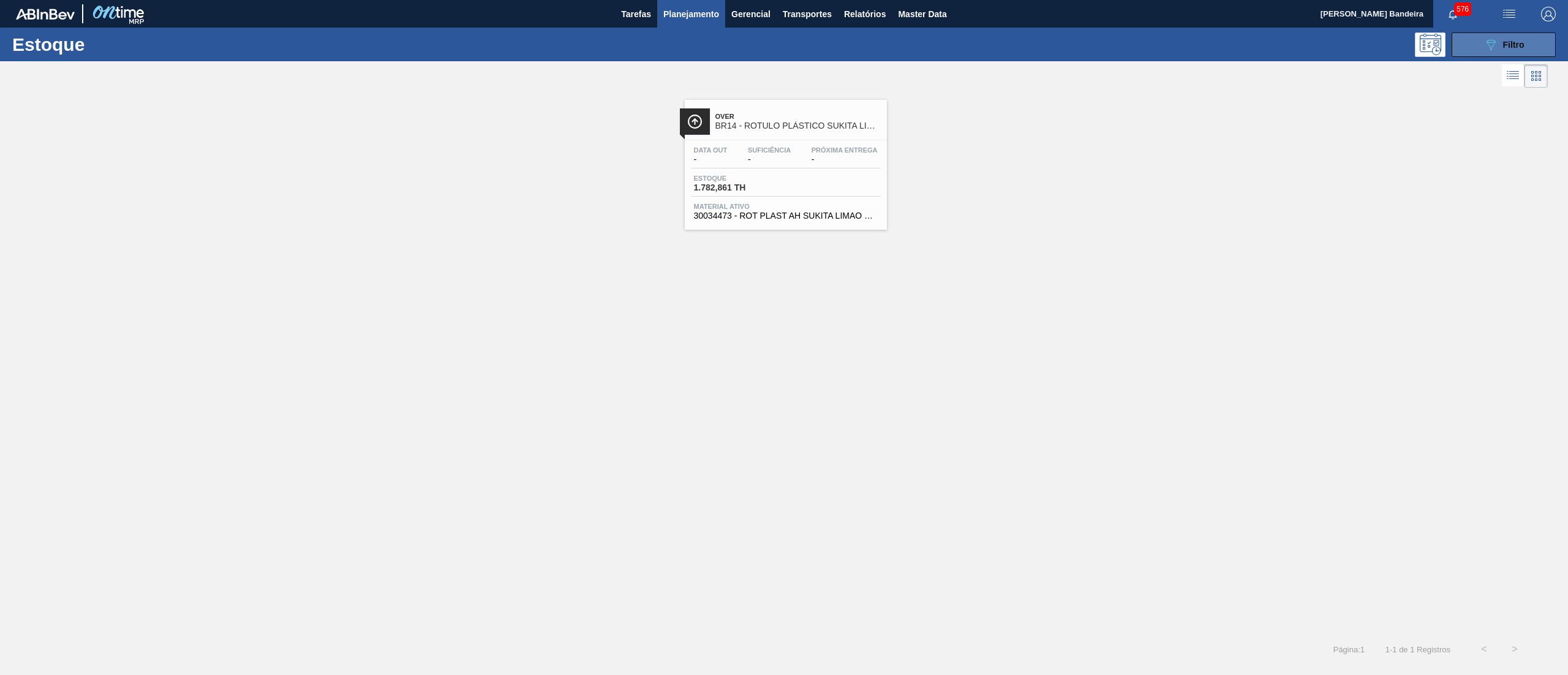
click at [1502, 49] on div "089F7B8B-B2A5-4AFE-B5C0-19BA573D28AC Filtro" at bounding box center [1503, 44] width 41 height 15
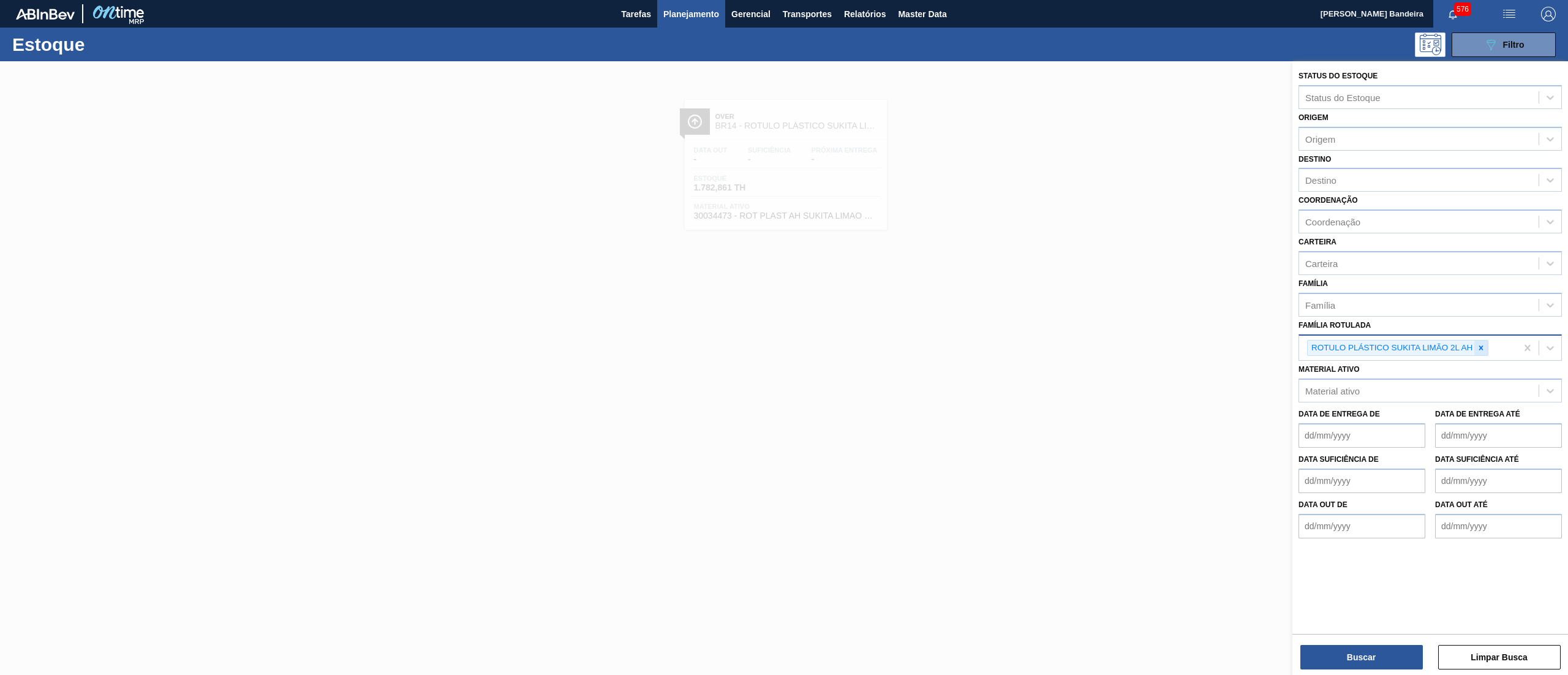
click at [1482, 341] on div at bounding box center [1481, 348] width 14 height 15
paste Rotulada "RÓTULO PLÁSTICO SUKITA UVA MISTA 2L H"
type Rotulada "RÓTULO PLÁSTICO SUKITA UVA MISTA 2L H"
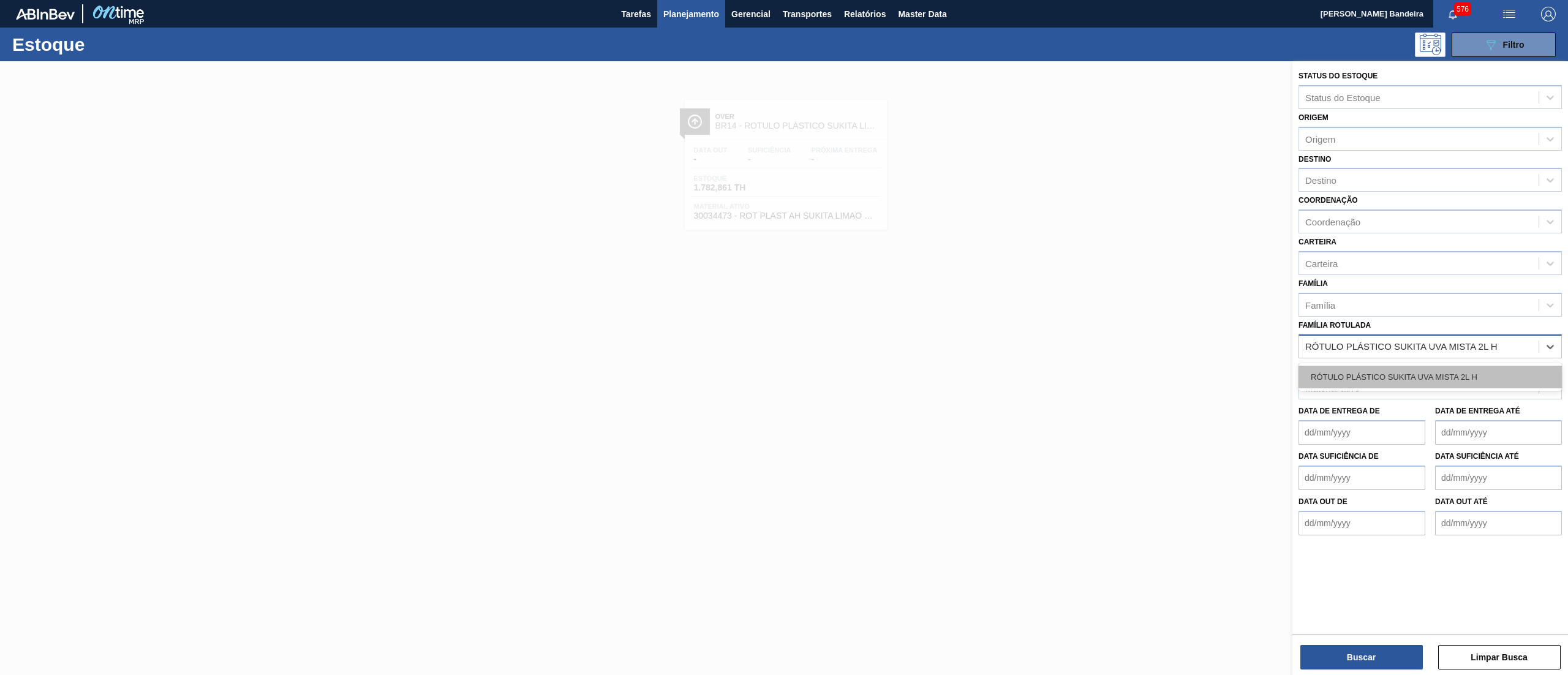
click at [1460, 374] on div "RÓTULO PLÁSTICO SUKITA UVA MISTA 2L H" at bounding box center [1430, 377] width 263 height 23
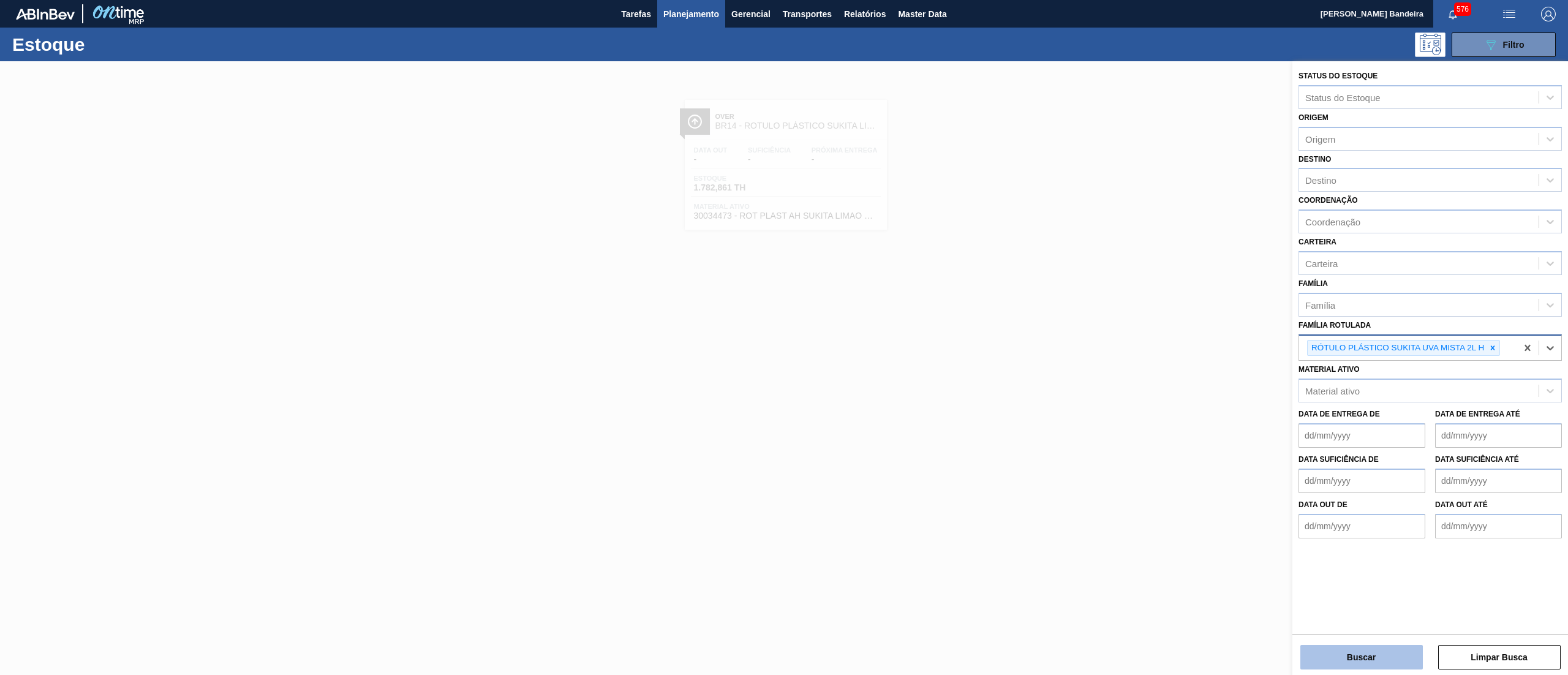
click at [1357, 651] on button "Buscar" at bounding box center [1362, 657] width 123 height 25
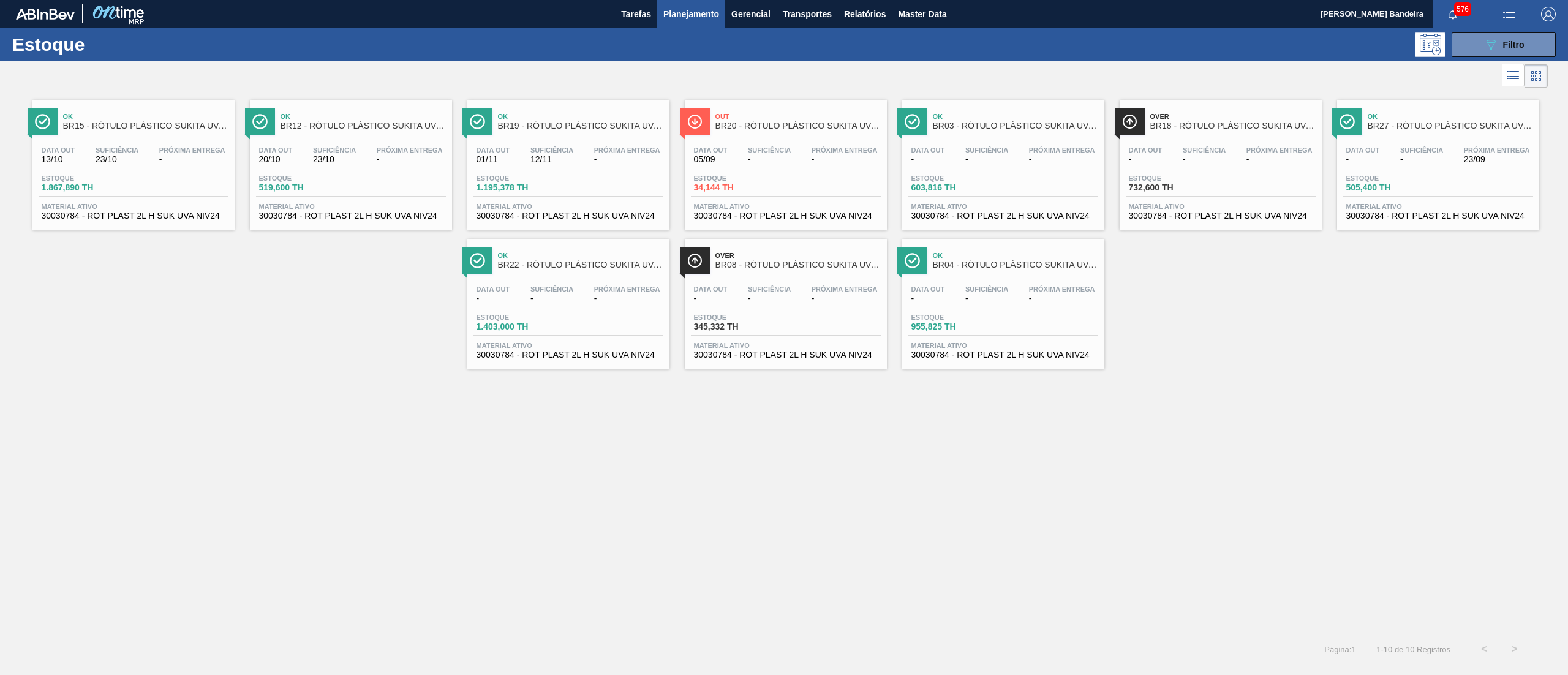
click at [1003, 331] on div "Estoque 955,825 TH" at bounding box center [1003, 324] width 190 height 22
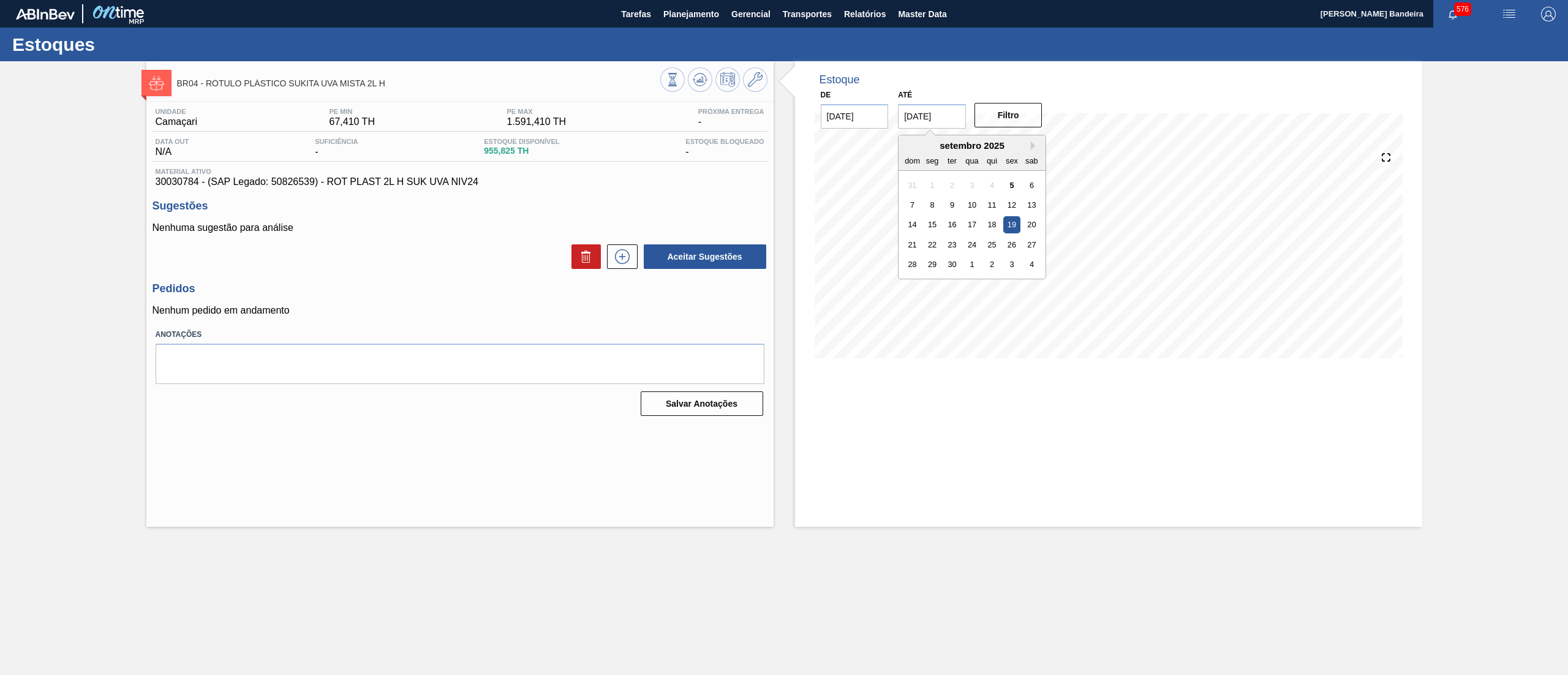
click at [956, 121] on input "[DATE]" at bounding box center [932, 116] width 68 height 25
click at [1034, 147] on button "Next Month" at bounding box center [1035, 146] width 8 height 8
click at [1027, 246] on div "25" at bounding box center [1031, 244] width 16 height 16
type input "25/10/2025"
click at [1005, 119] on button "Filtro" at bounding box center [1009, 116] width 68 height 25
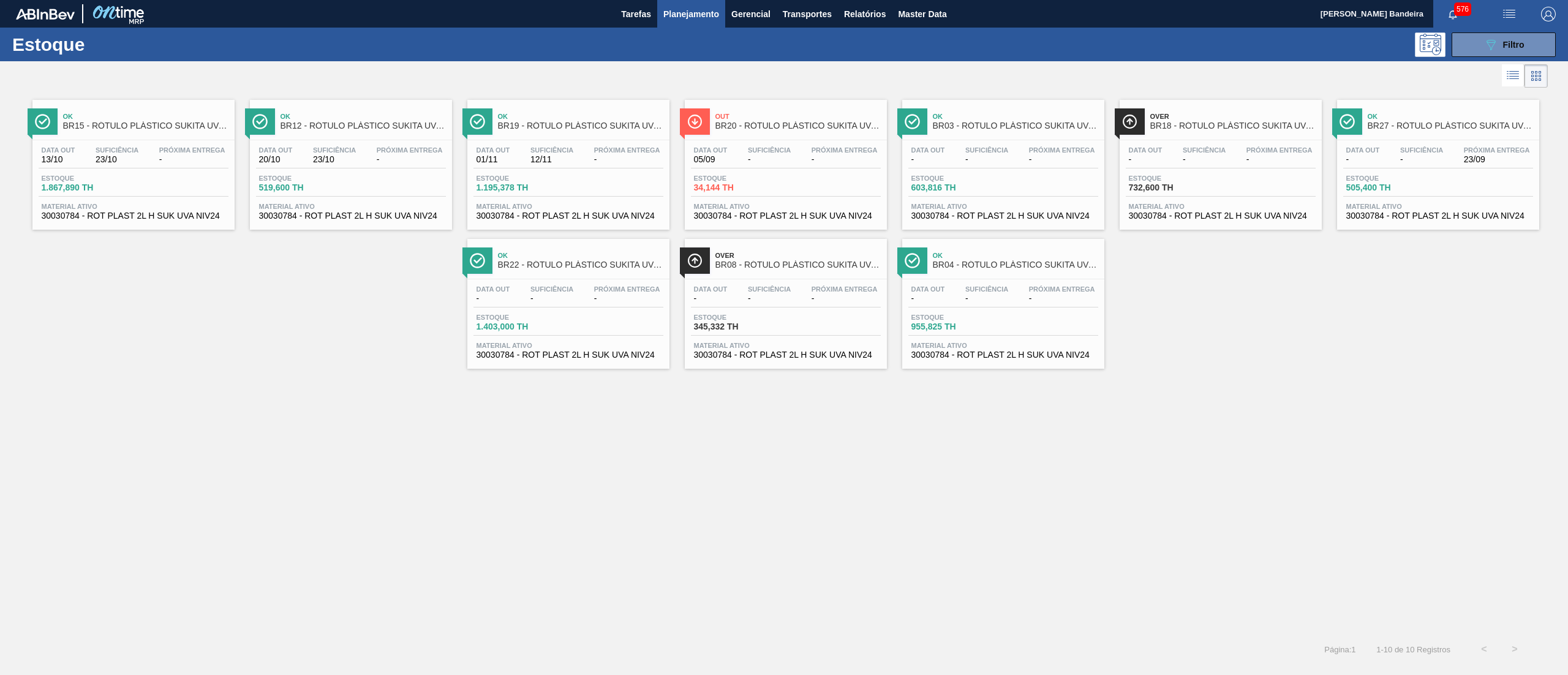
click at [794, 362] on div "Data out - Suficiência - Próxima Entrega - Estoque 345,332 TH Material ativo 30…" at bounding box center [786, 321] width 202 height 84
click at [1034, 207] on span "Material ativo" at bounding box center [1003, 206] width 183 height 7
click at [604, 341] on div "Data out - Suficiência - Próxima Entrega - Estoque 1.403,000 TH Material ativo …" at bounding box center [569, 321] width 202 height 84
click at [180, 201] on div "Data out 13/10 Suficiência 23/10 Próxima Entrega - Estoque 1.867,890 TH Materia…" at bounding box center [134, 182] width 202 height 84
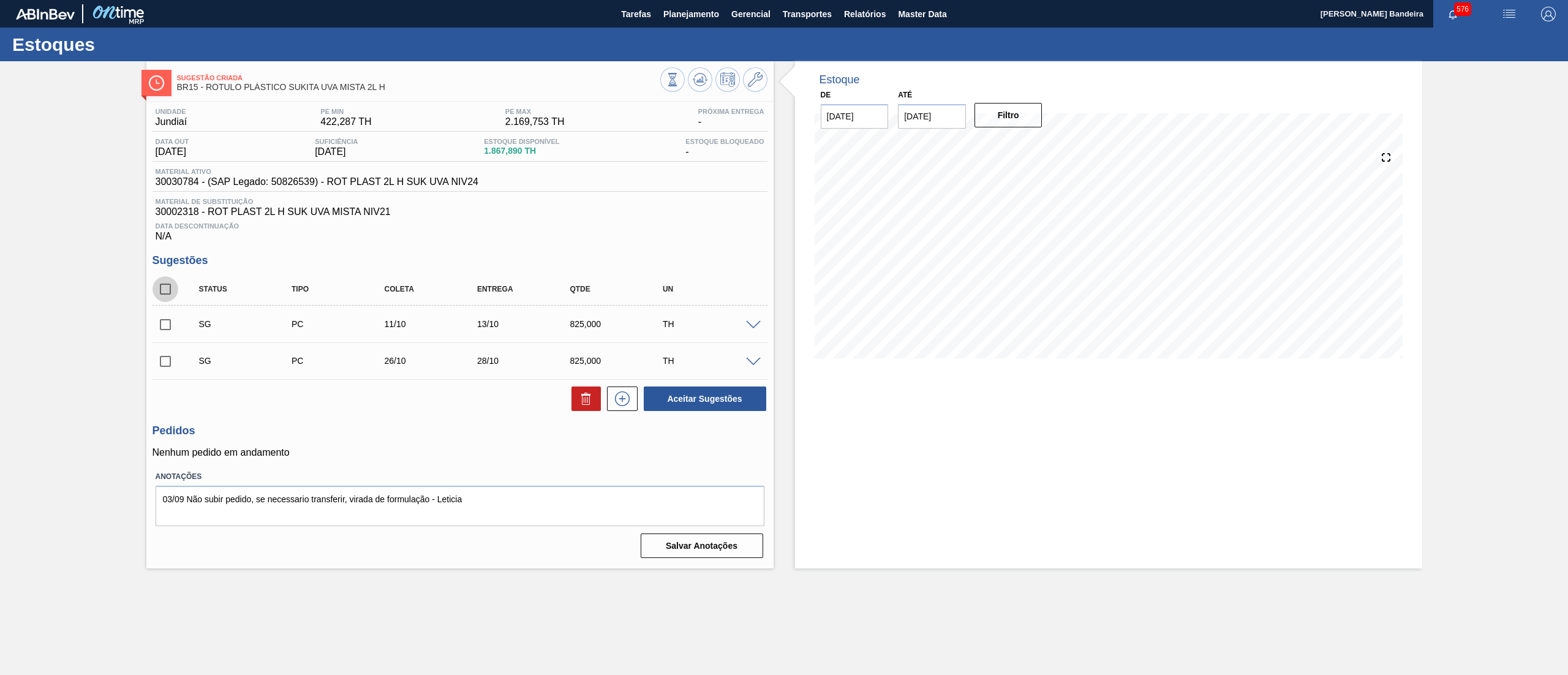
click at [161, 287] on input "checkbox" at bounding box center [165, 289] width 25 height 25
checkbox input "true"
click at [590, 406] on icon at bounding box center [586, 398] width 15 height 15
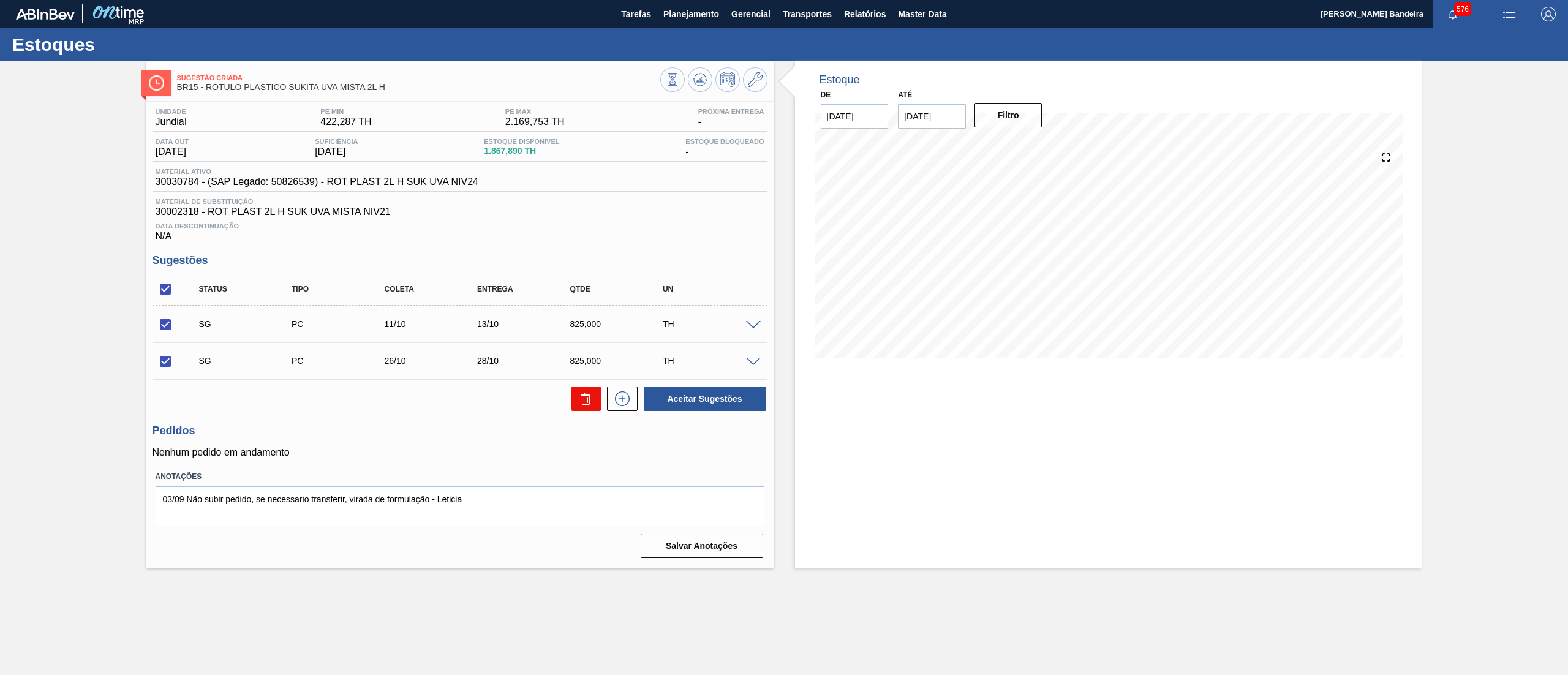
checkbox input "false"
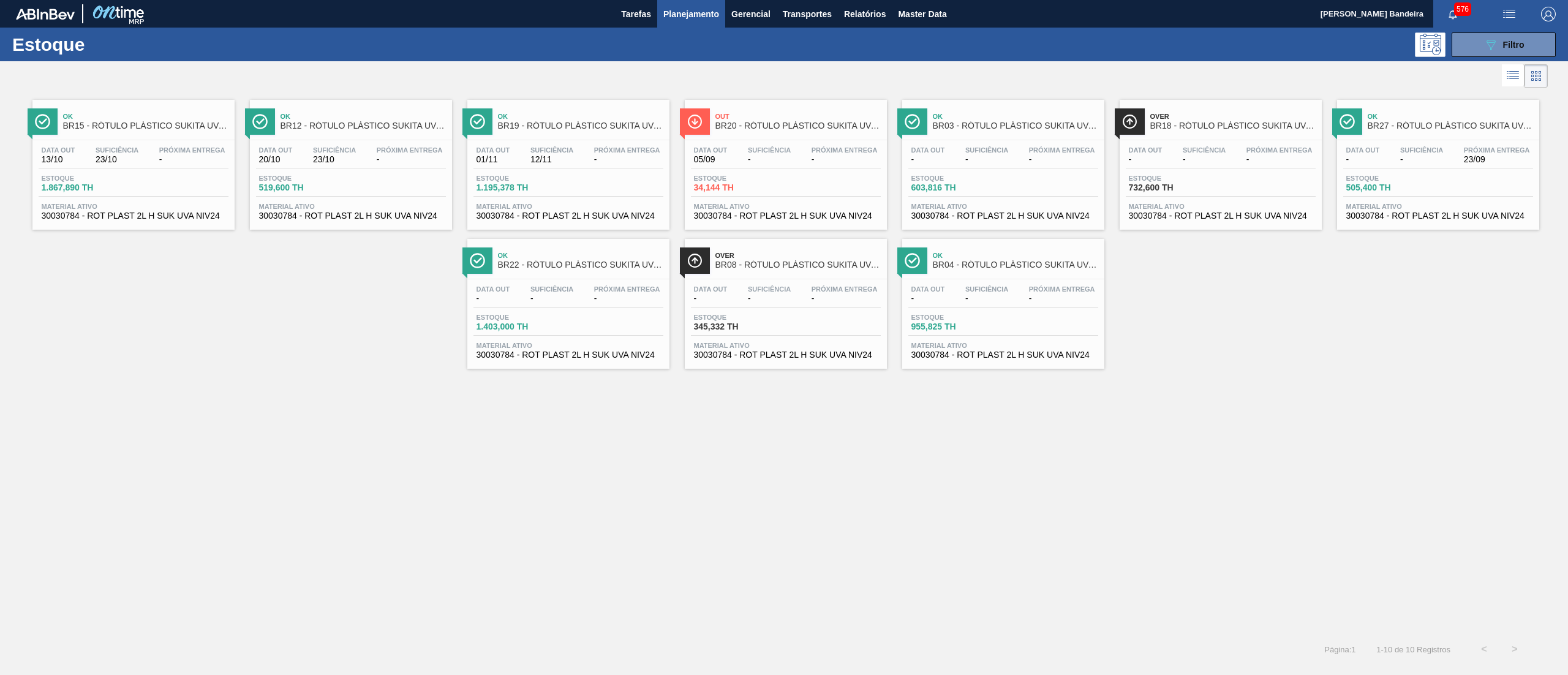
click at [1432, 205] on span "Material ativo" at bounding box center [1437, 206] width 183 height 7
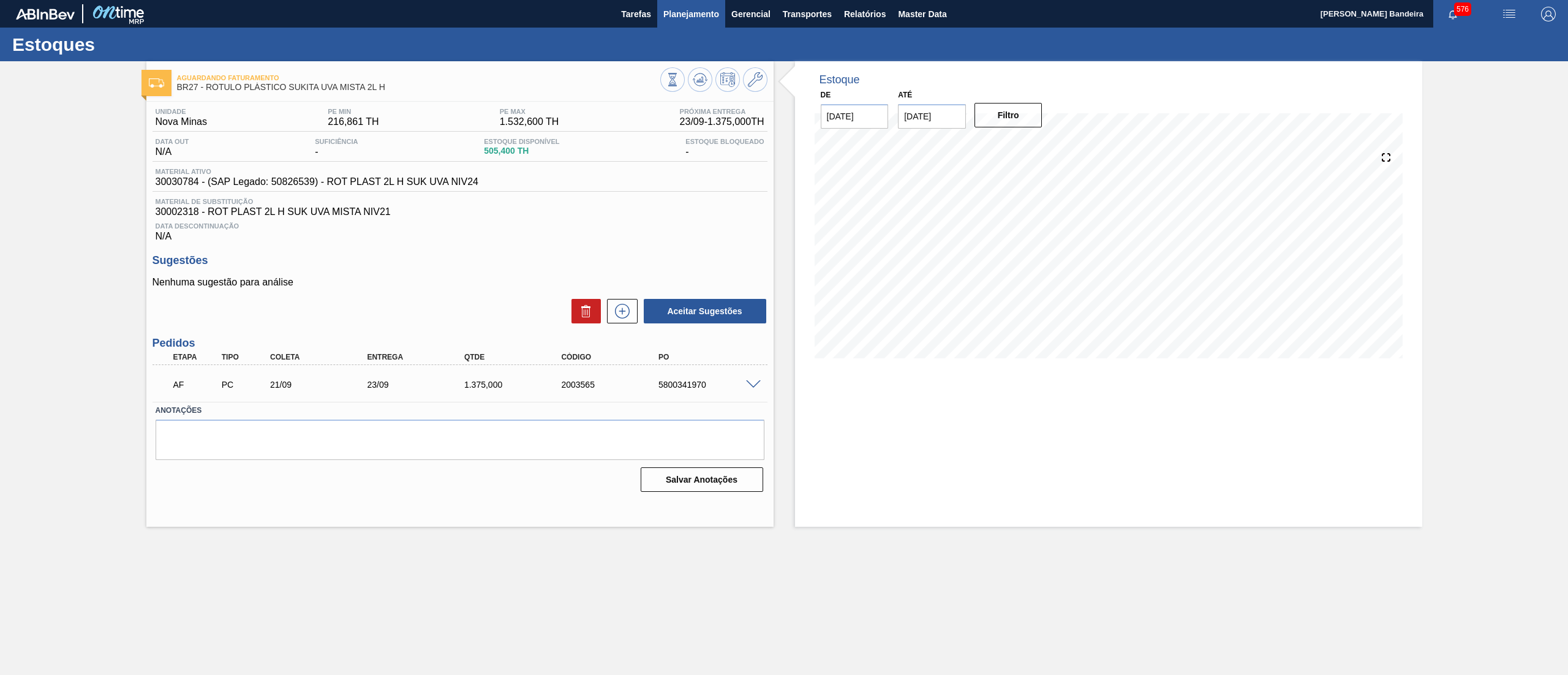
click at [703, 14] on span "Planejamento" at bounding box center [691, 14] width 55 height 15
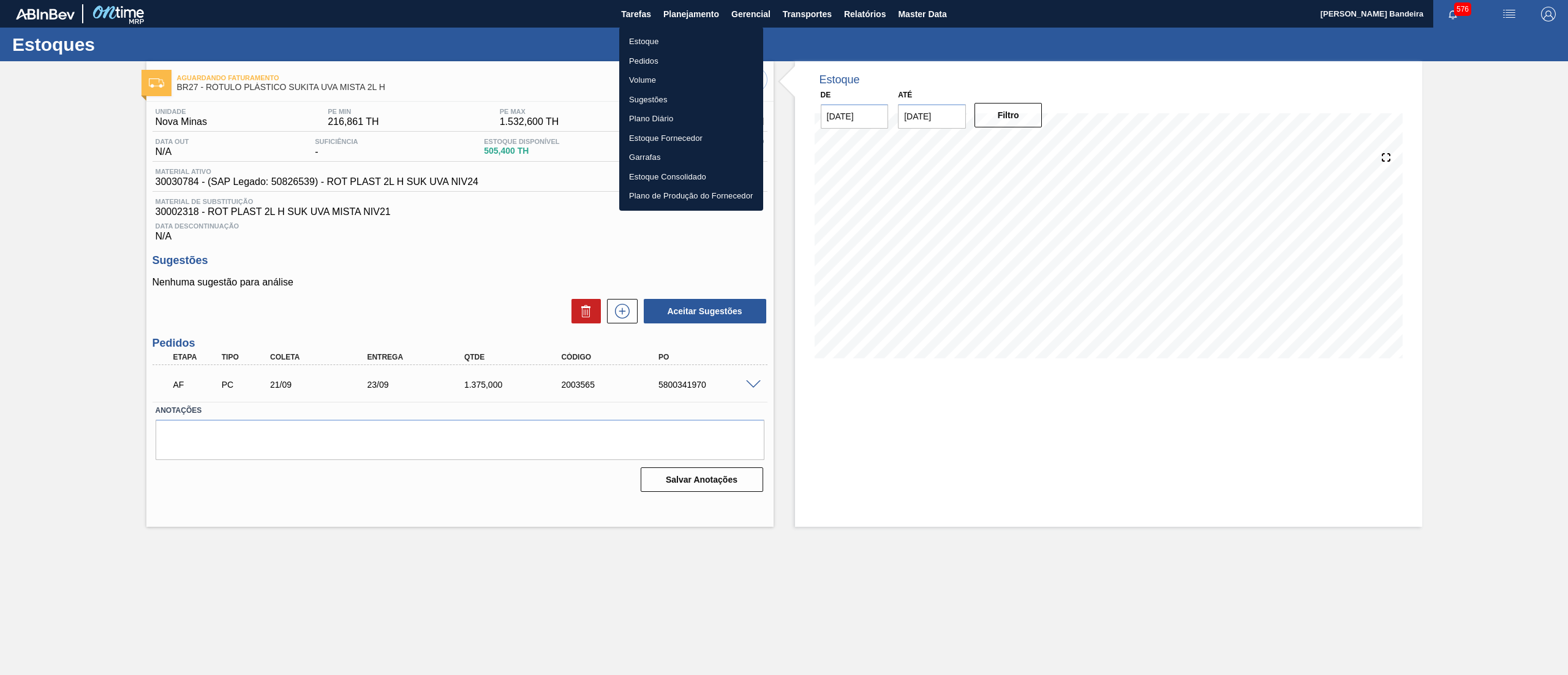
click at [674, 42] on li "Estoque" at bounding box center [691, 42] width 144 height 20
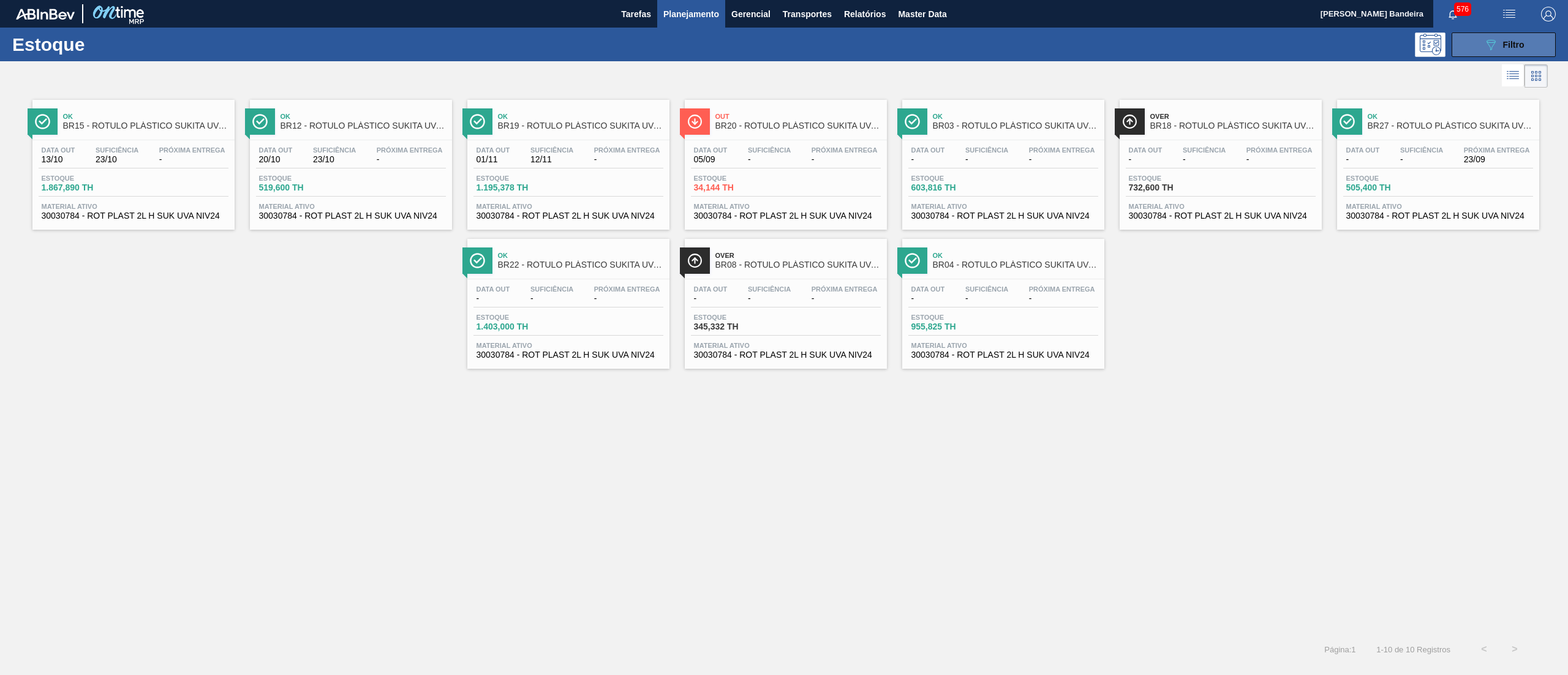
click at [1509, 49] on div "089F7B8B-B2A5-4AFE-B5C0-19BA573D28AC Filtro" at bounding box center [1503, 44] width 41 height 15
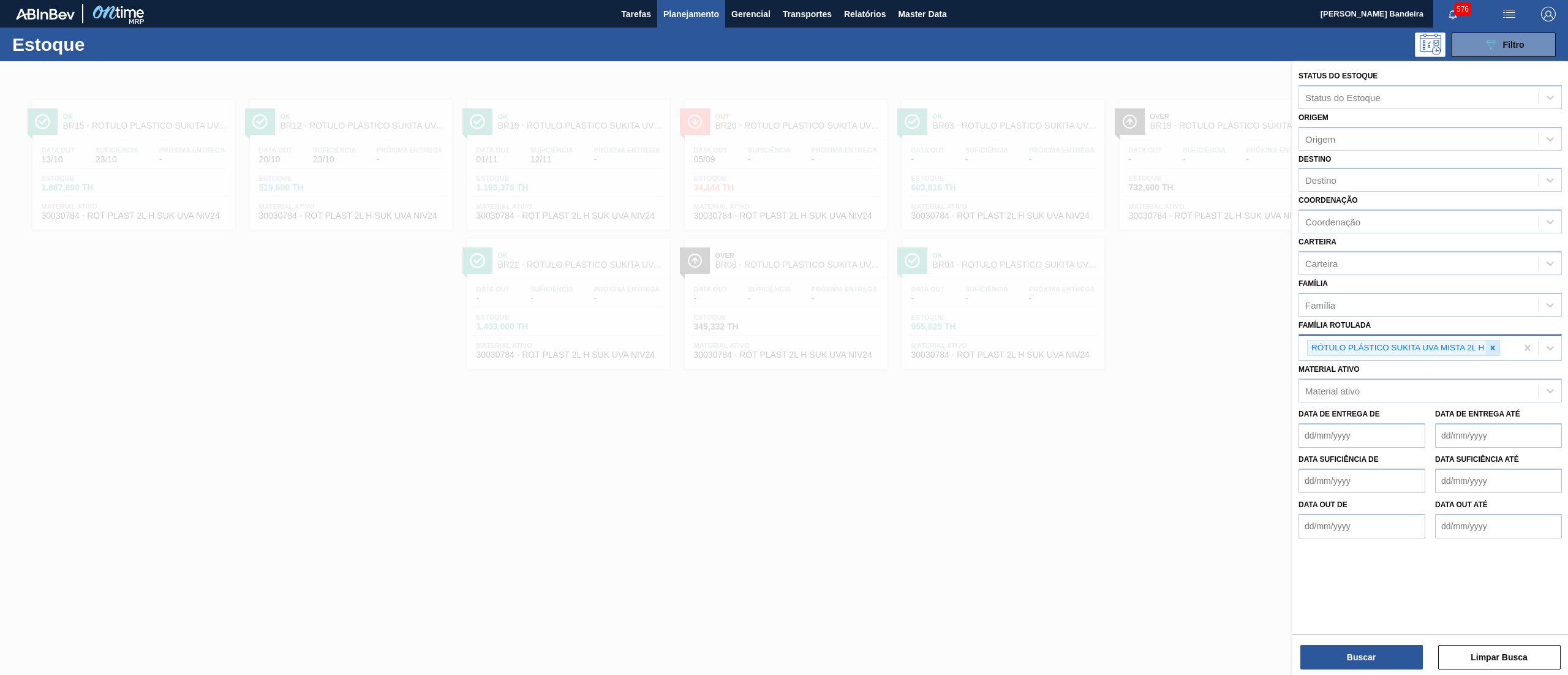
click at [1490, 348] on icon at bounding box center [1492, 347] width 8 height 8
paste Rotulada "RÓTULO PLÁSTICO SUKITA UVA MISTA 200ML H"
type Rotulada "RÓTULO PLÁSTICO SUKITA UVA MISTA 200ML H"
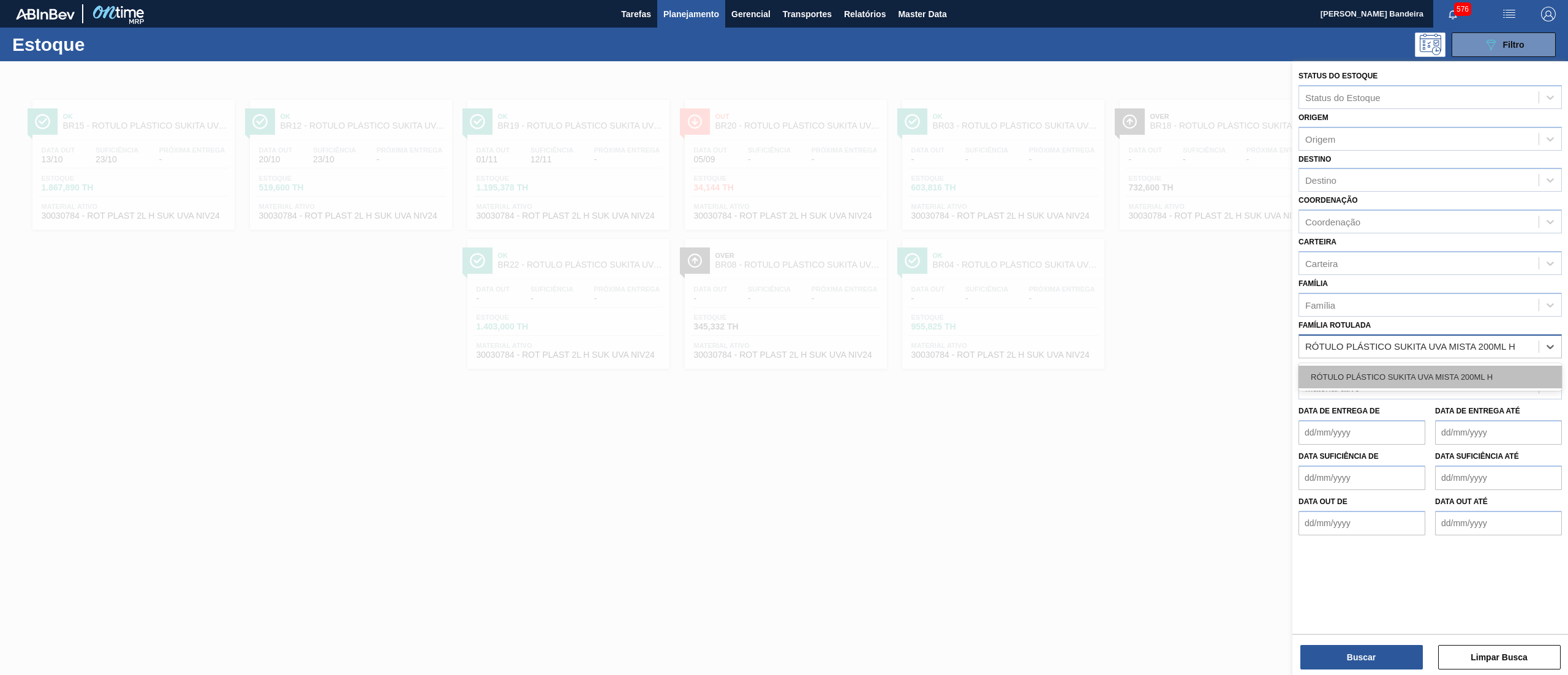
click at [1449, 374] on div "RÓTULO PLÁSTICO SUKITA UVA MISTA 200ML H" at bounding box center [1430, 377] width 263 height 23
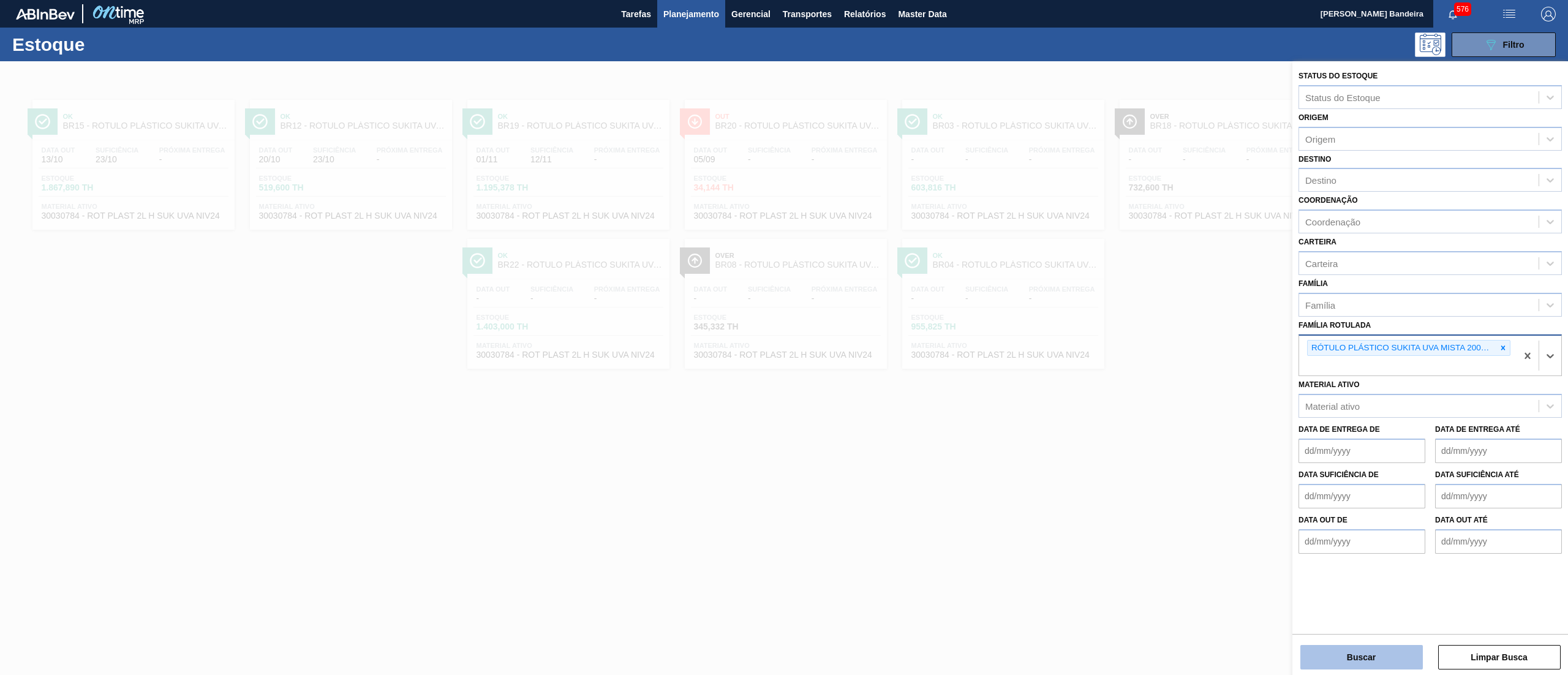
click at [1321, 653] on button "Buscar" at bounding box center [1362, 657] width 123 height 25
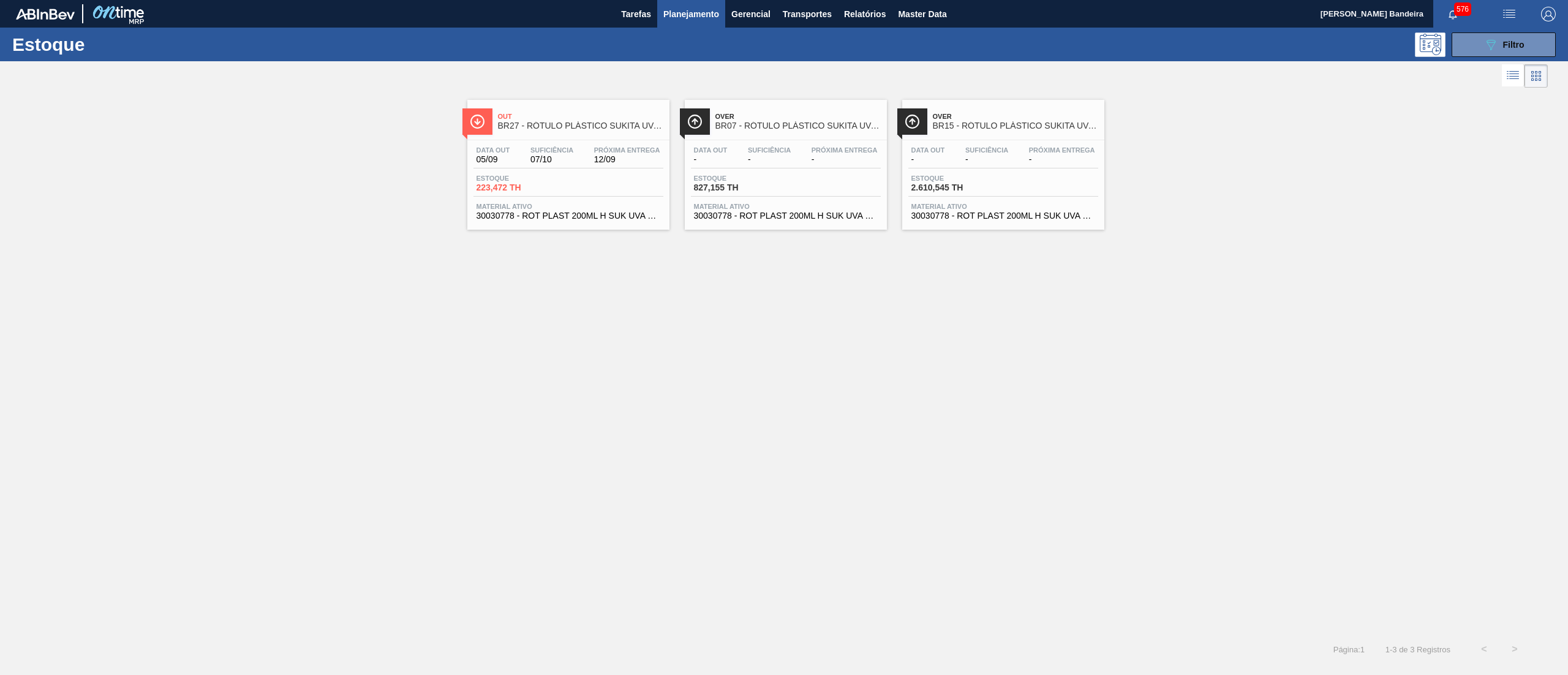
click at [619, 215] on span "30030778 - ROT PLAST 200ML H SUK UVA NIV24" at bounding box center [568, 216] width 183 height 9
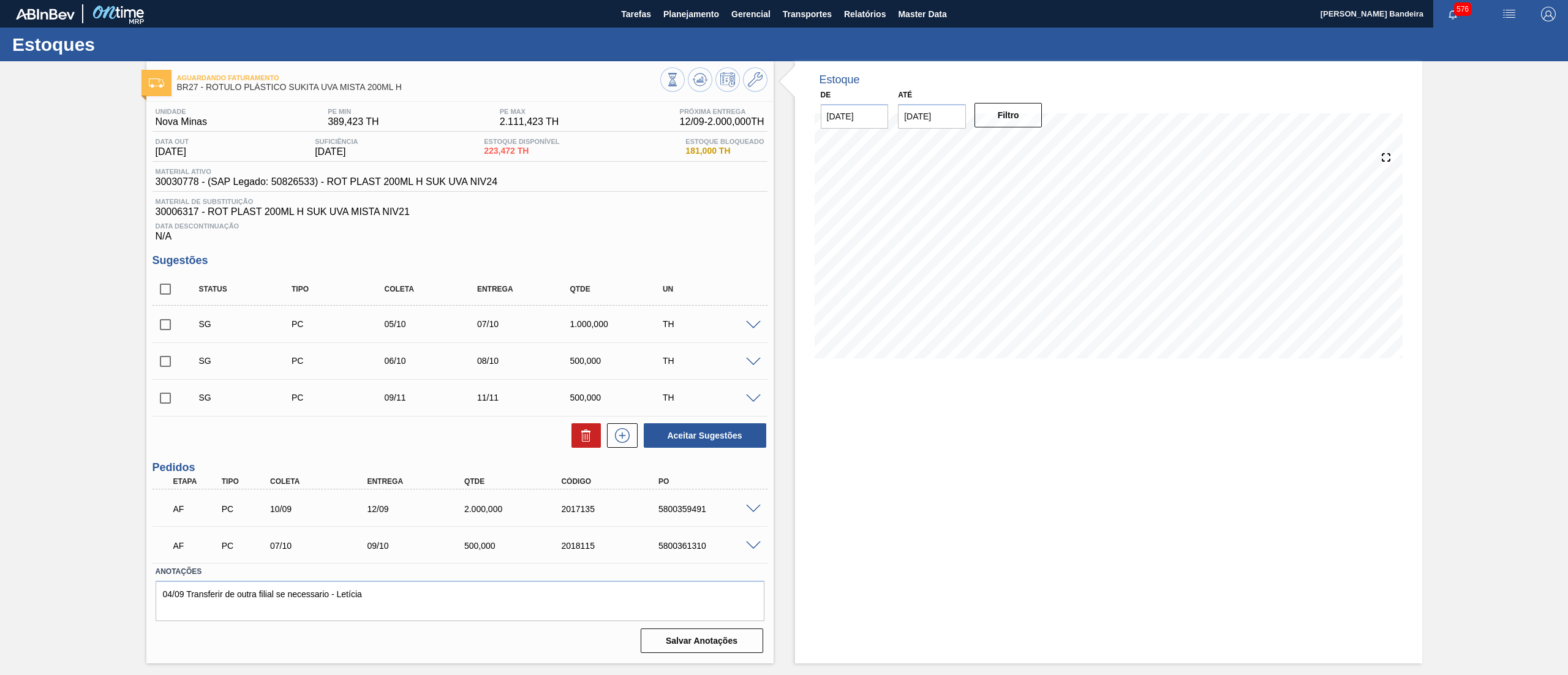
click at [172, 292] on input "checkbox" at bounding box center [165, 289] width 25 height 25
checkbox input "true"
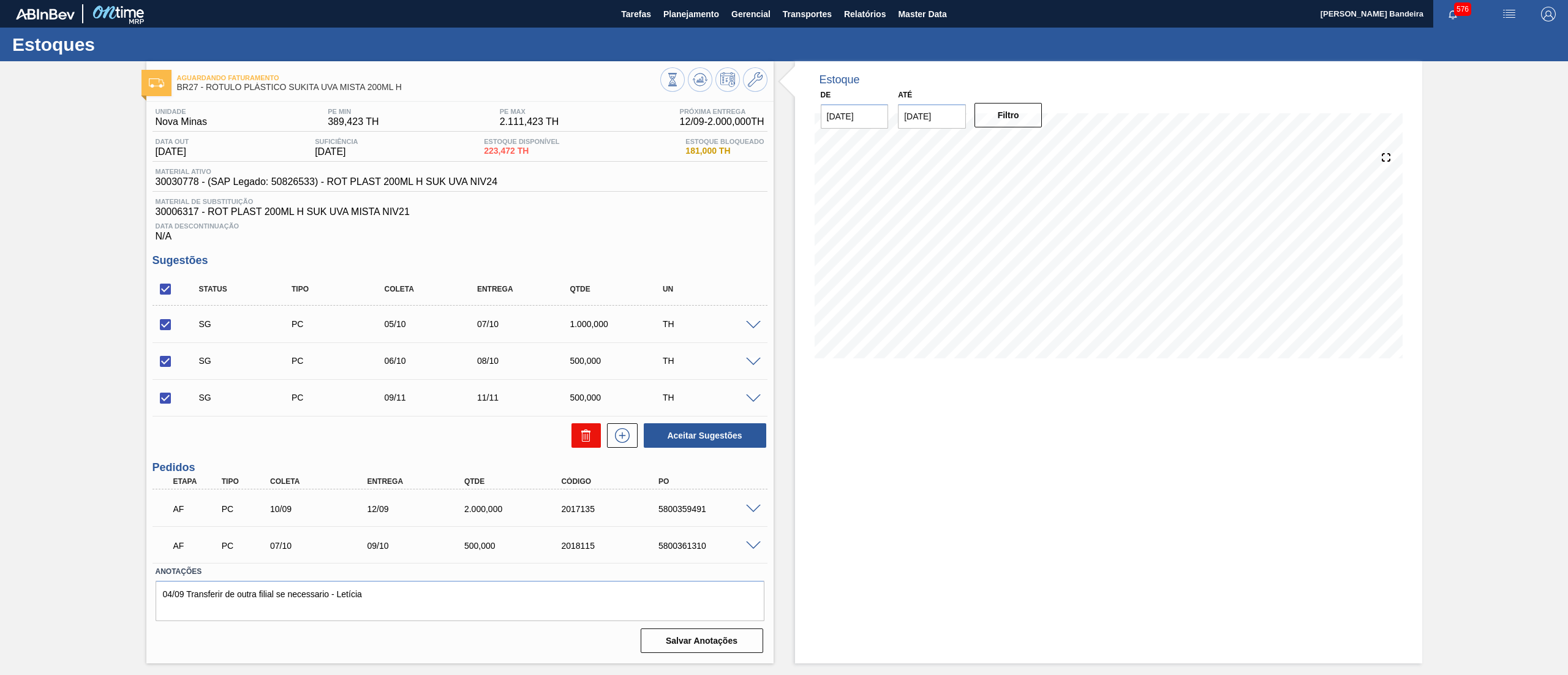
click at [579, 440] on icon at bounding box center [586, 435] width 15 height 15
checkbox input "false"
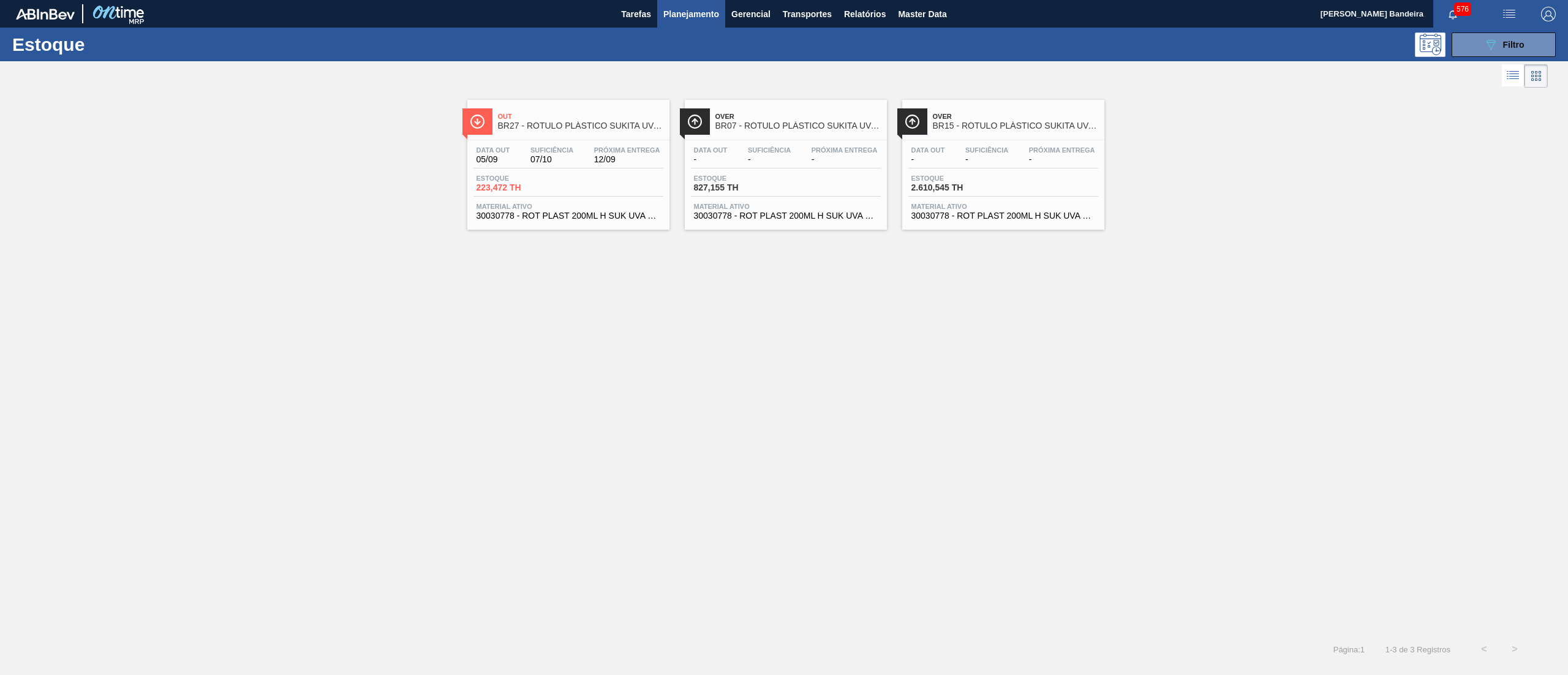
click at [935, 223] on div "Data out - Suficiência - Próxima Entrega - Estoque 2.610,545 TH Material ativo …" at bounding box center [1003, 182] width 202 height 84
click at [767, 225] on div "Over BR07 - RÓTULO PLÁSTICO SUKITA UVA MISTA 200ML H Data out - Suficiência - P…" at bounding box center [786, 165] width 202 height 130
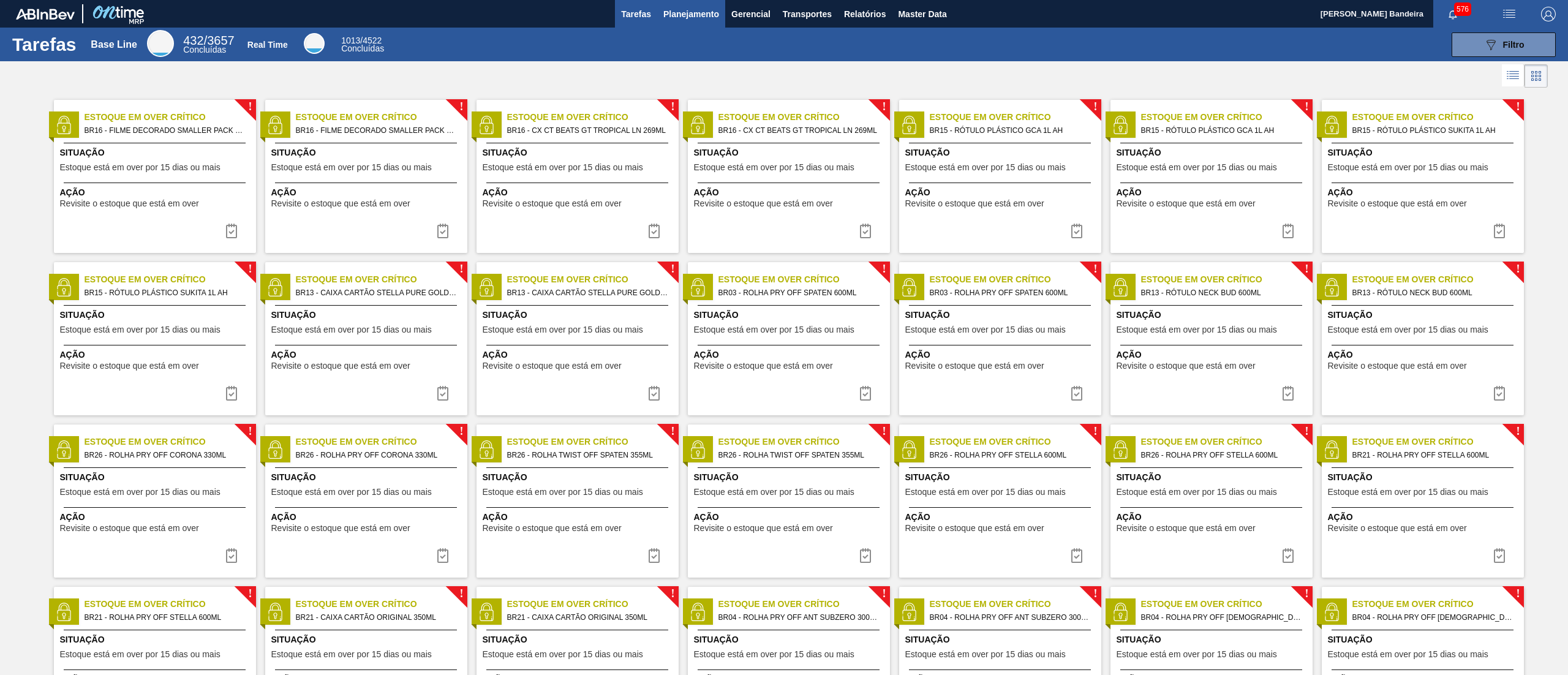
click at [698, 12] on span "Planejamento" at bounding box center [691, 14] width 55 height 15
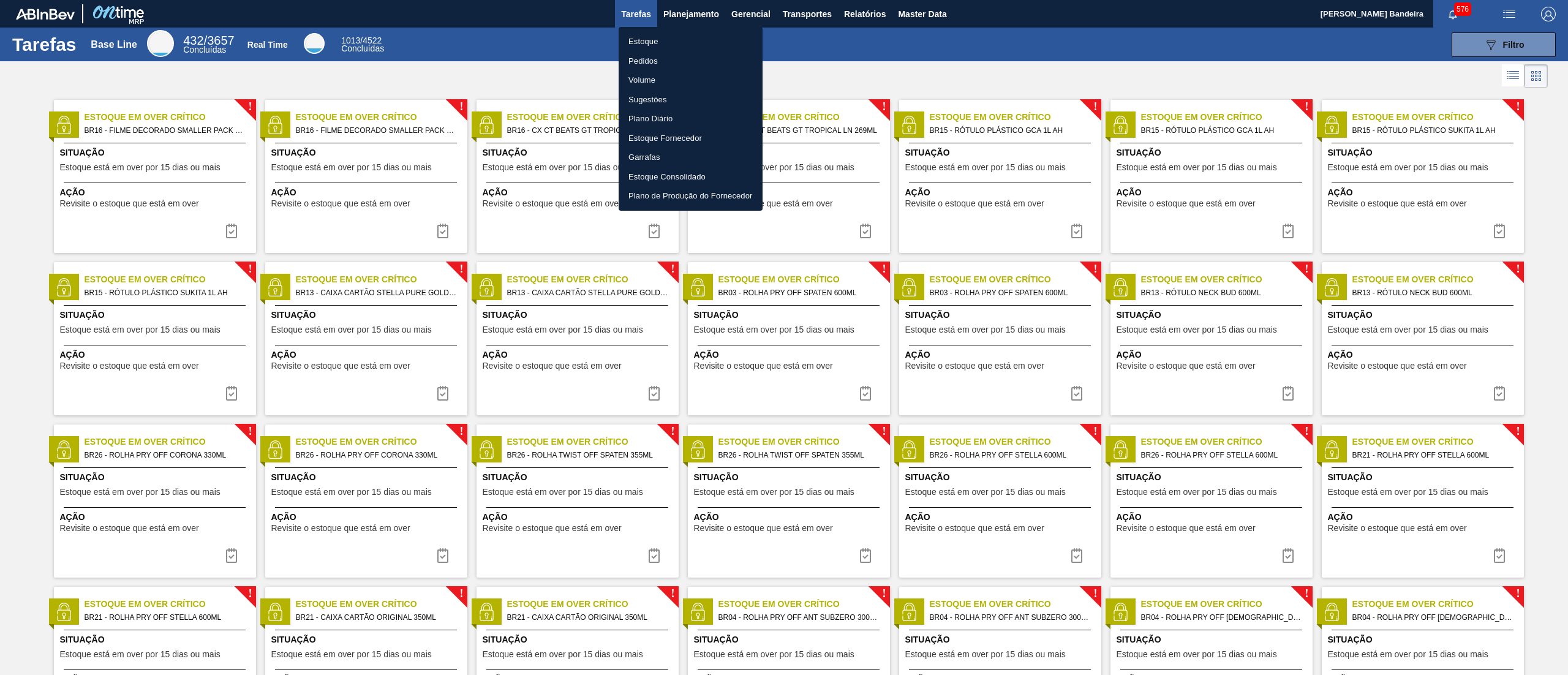
click at [665, 40] on li "Estoque" at bounding box center [691, 42] width 144 height 20
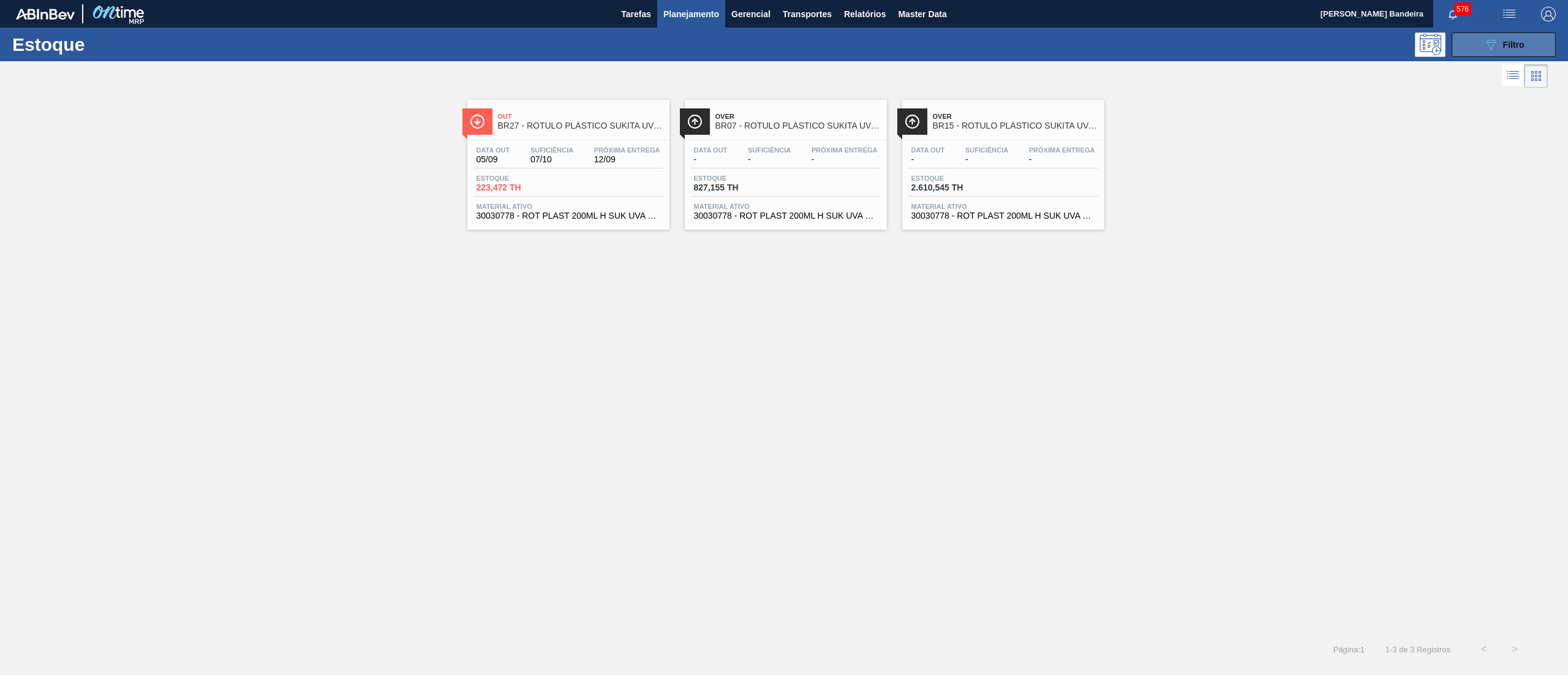
click at [1529, 41] on button "089F7B8B-B2A5-4AFE-B5C0-19BA573D28AC Filtro" at bounding box center [1503, 45] width 104 height 25
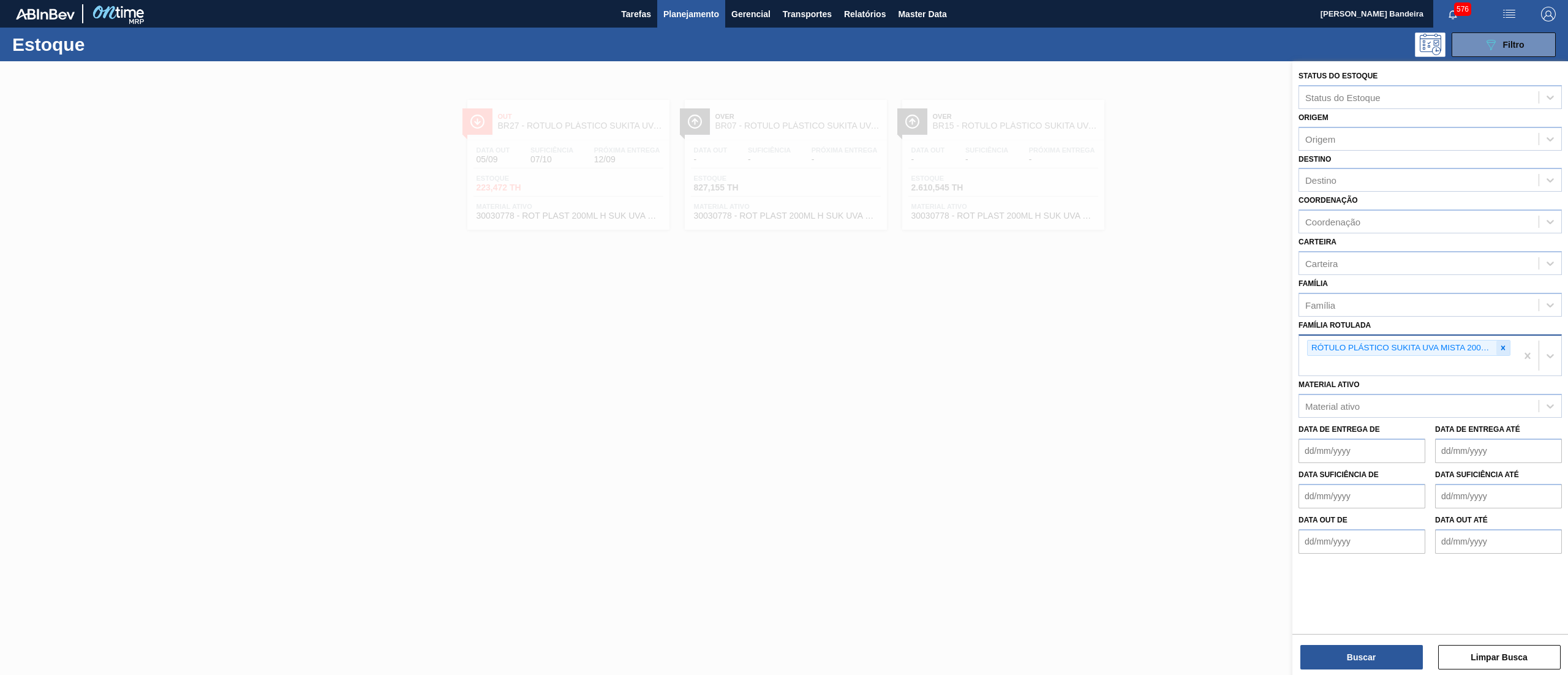
click at [1499, 343] on icon at bounding box center [1503, 347] width 8 height 8
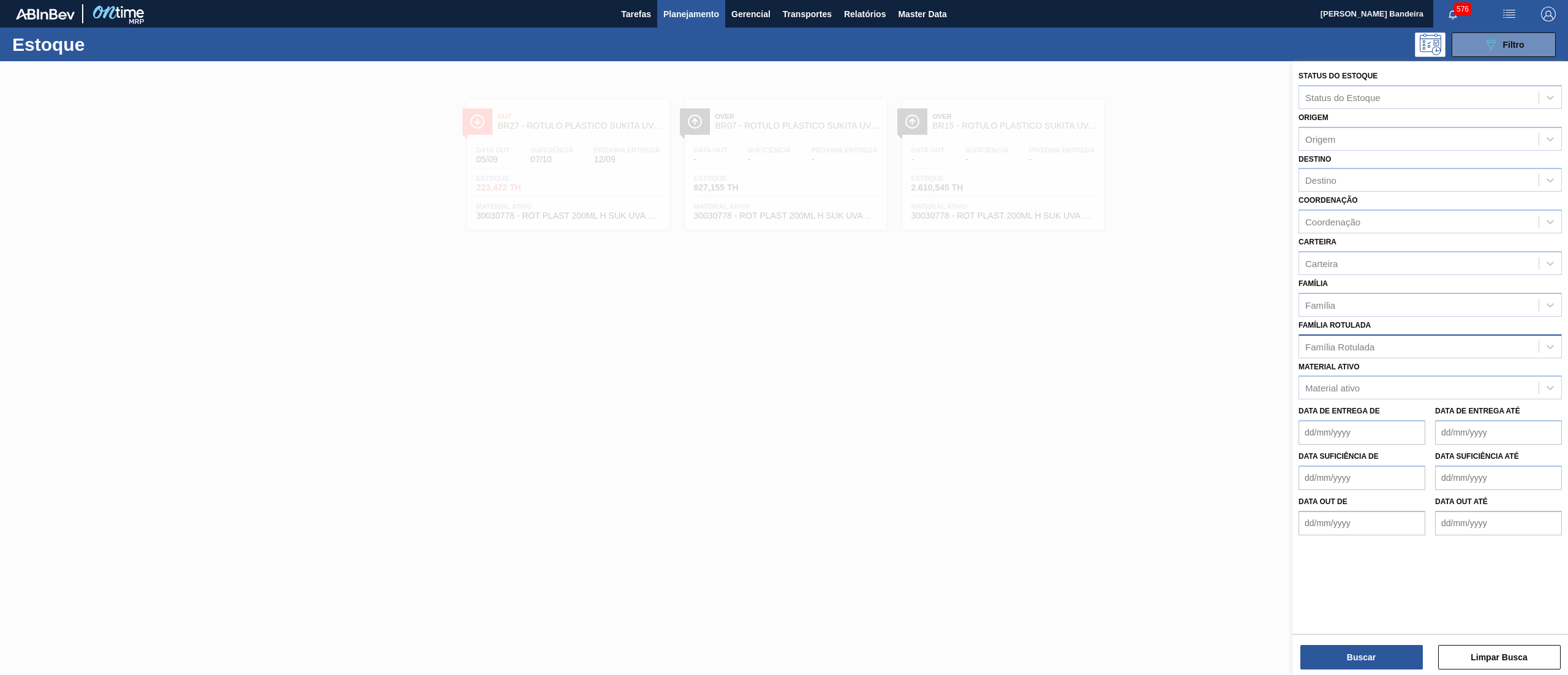
click at [1427, 400] on div "Data de Entrega de Data de Entrega até" at bounding box center [1430, 422] width 273 height 45
click at [1423, 385] on div "Material ativo" at bounding box center [1419, 388] width 240 height 18
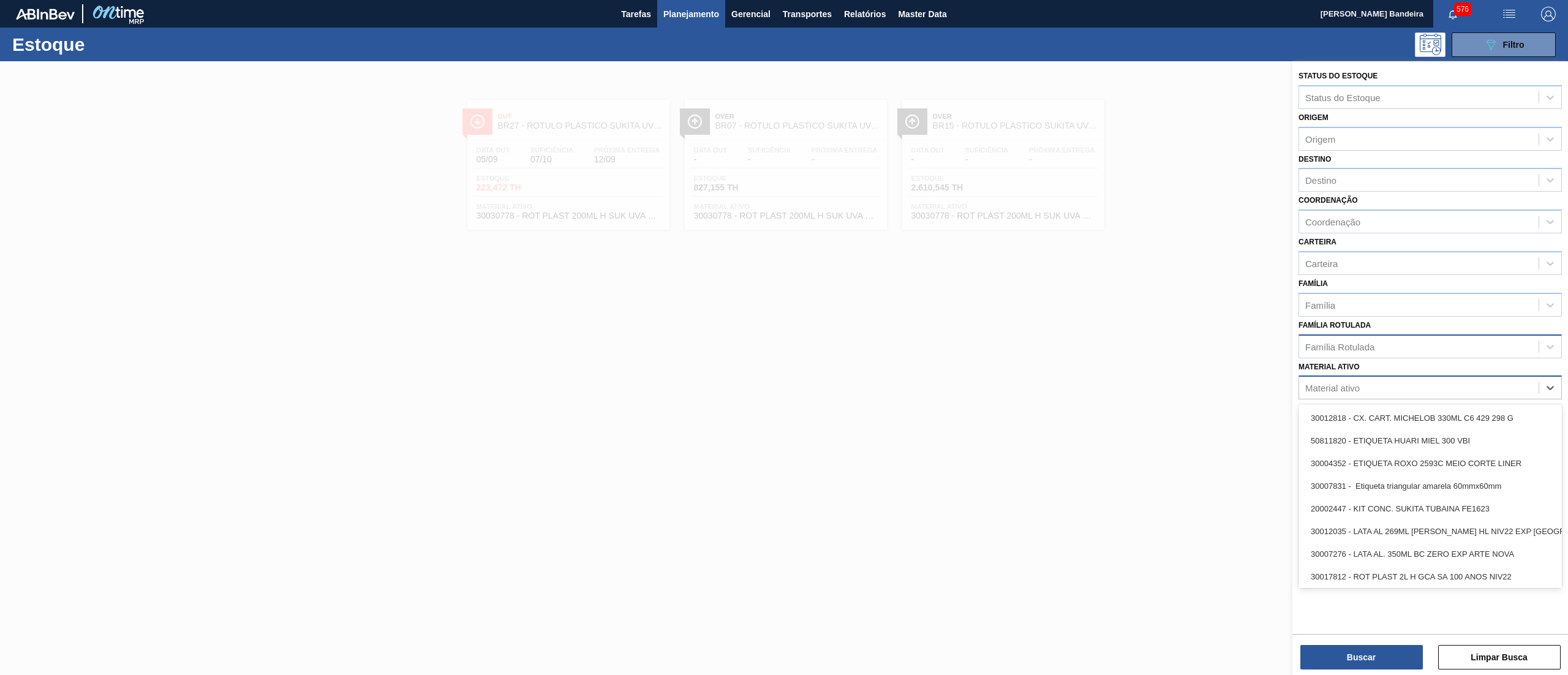
paste ativo "30034041"
type ativo "30034041"
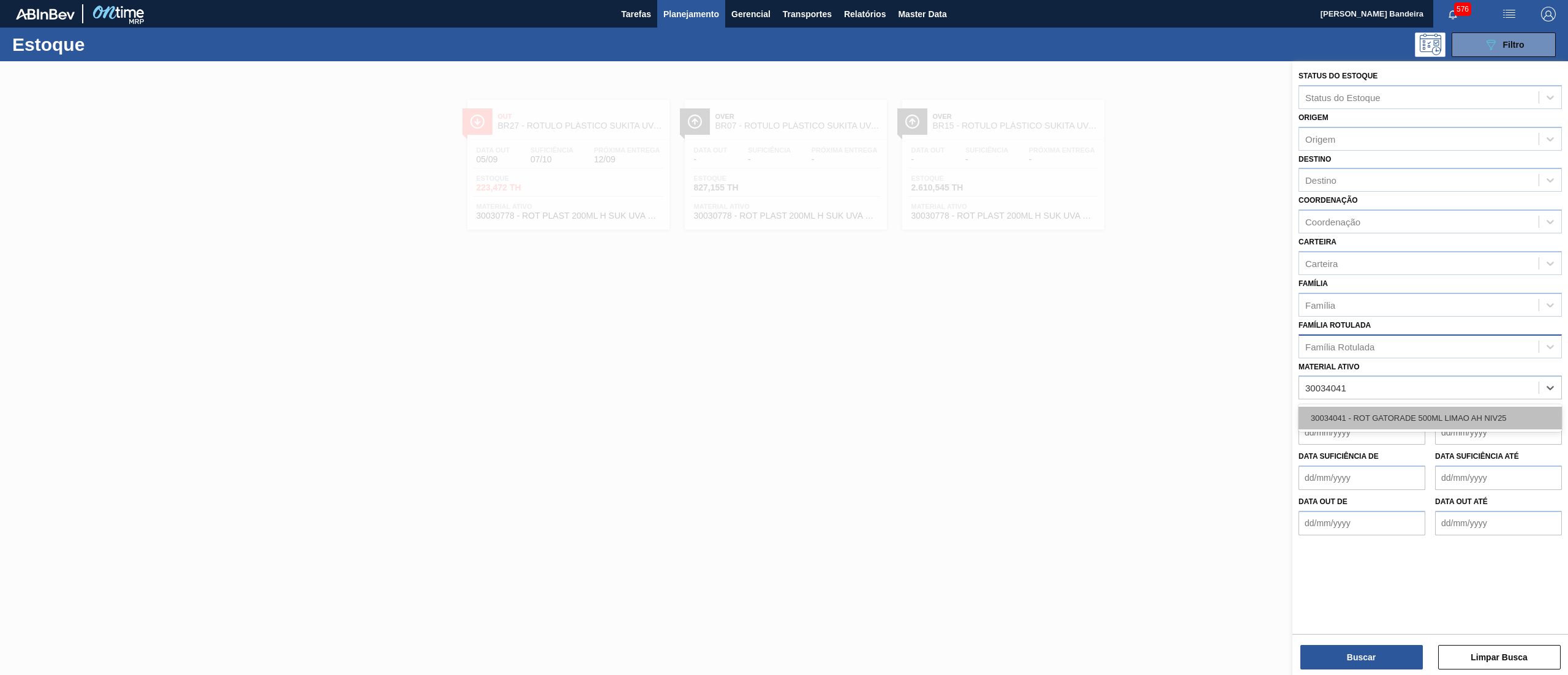
click at [1411, 415] on div "30034041 - ROT GATORADE 500ML LIMAO AH NIV25" at bounding box center [1430, 418] width 263 height 23
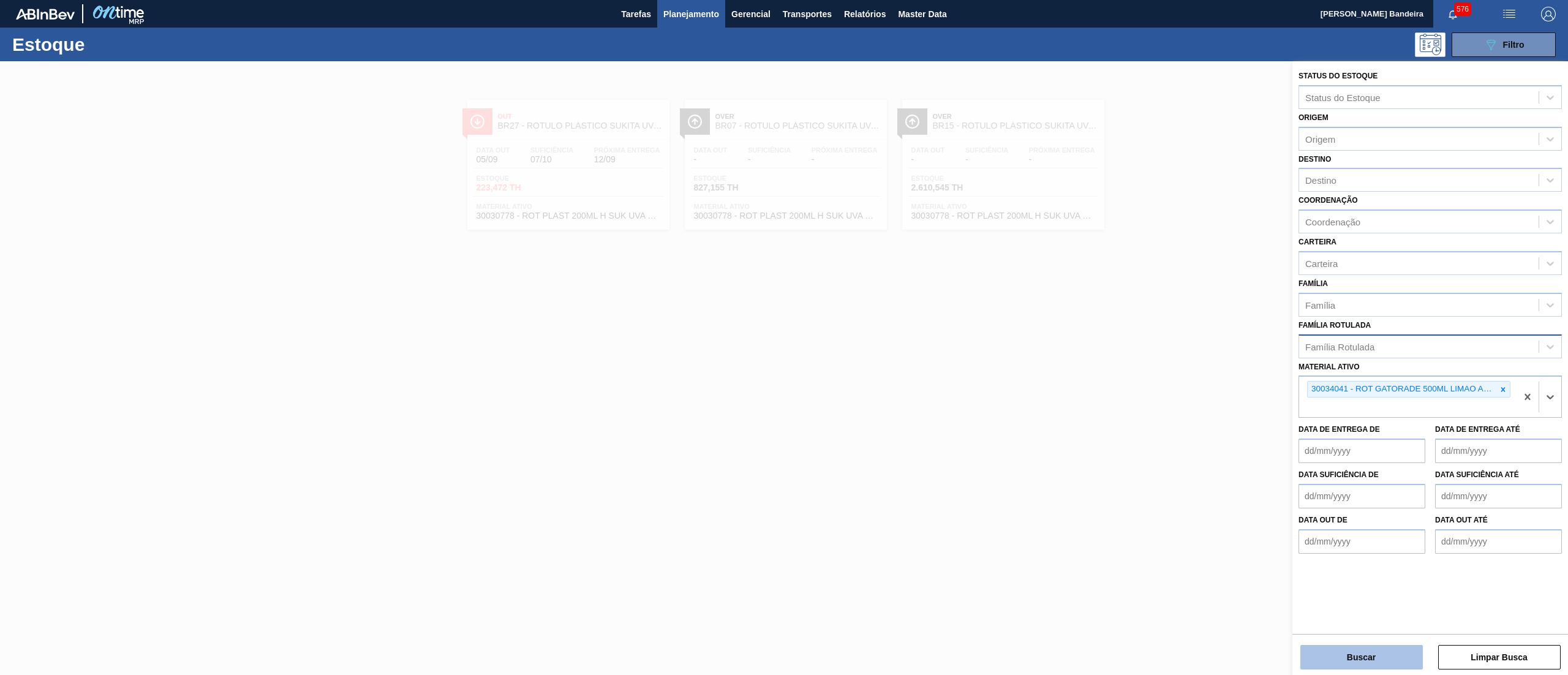
click at [1358, 654] on button "Buscar" at bounding box center [1362, 657] width 123 height 25
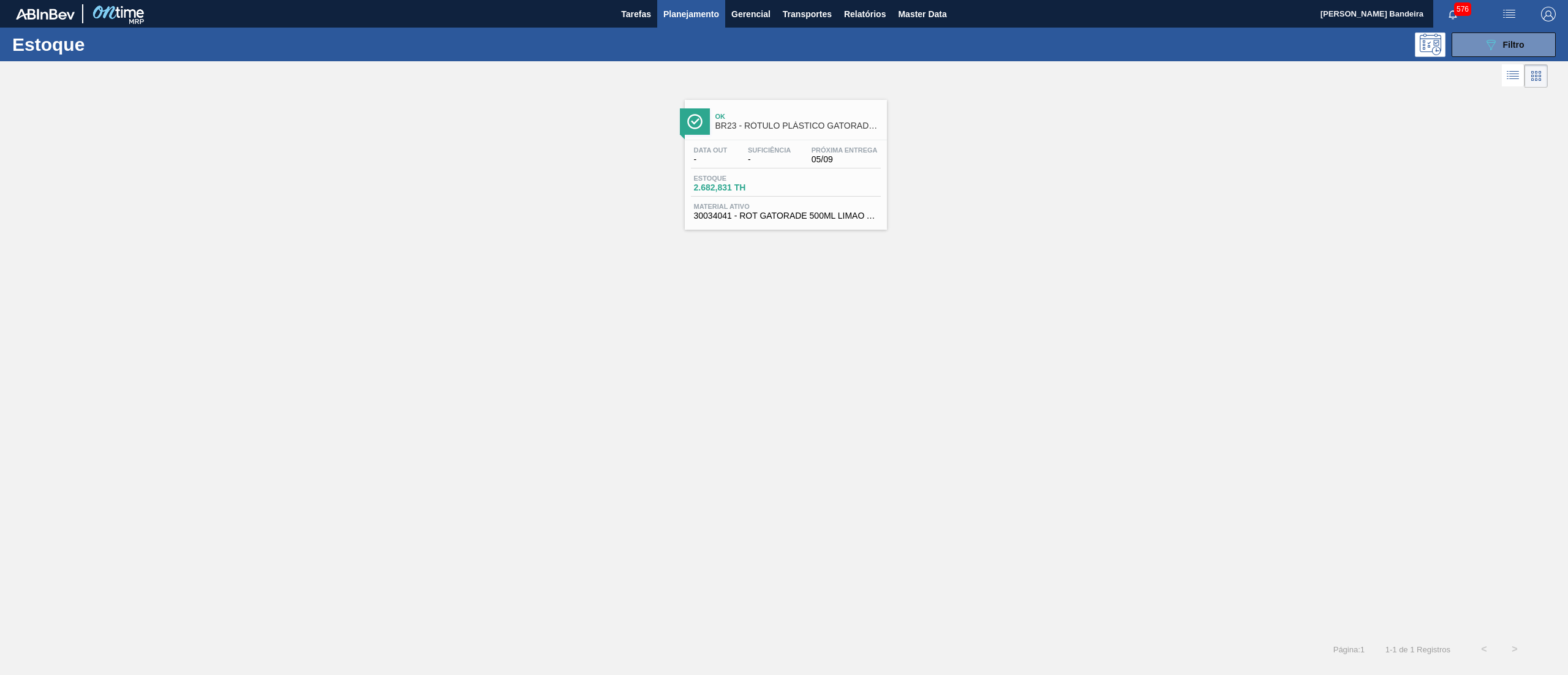
click at [836, 220] on span "30034041 - ROT GATORADE 500ML LIMAO AH NIV25" at bounding box center [785, 216] width 183 height 9
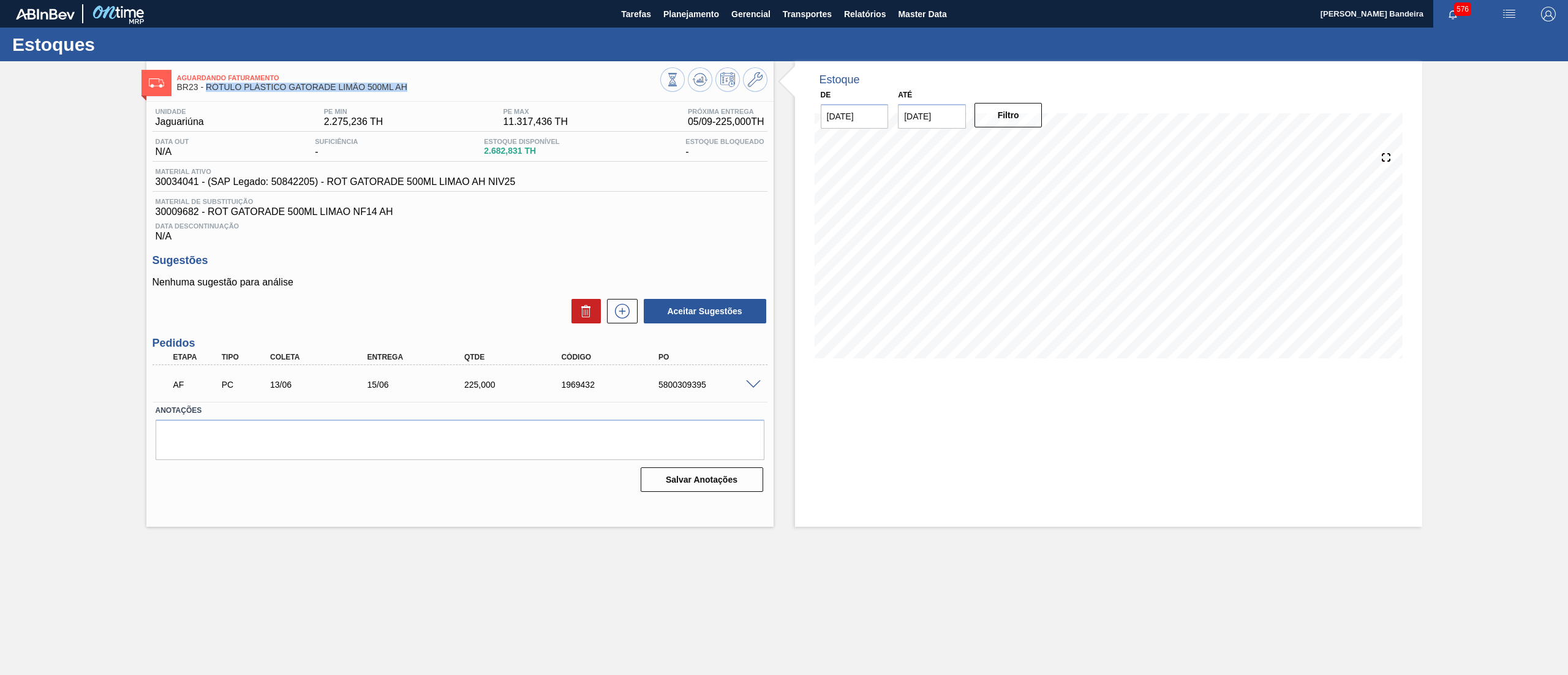
drag, startPoint x: 417, startPoint y: 92, endPoint x: 207, endPoint y: 86, distance: 210.1
click at [207, 86] on div "Aguardando Faturamento BR23 - RÓTULO PLÁSTICO GATORADE LIMÃO 500ML AH" at bounding box center [418, 83] width 483 height 27
copy span "RÓTULO PLÁSTICO GATORADE LIMÃO 500ML AH"
